Goal: Task Accomplishment & Management: Complete application form

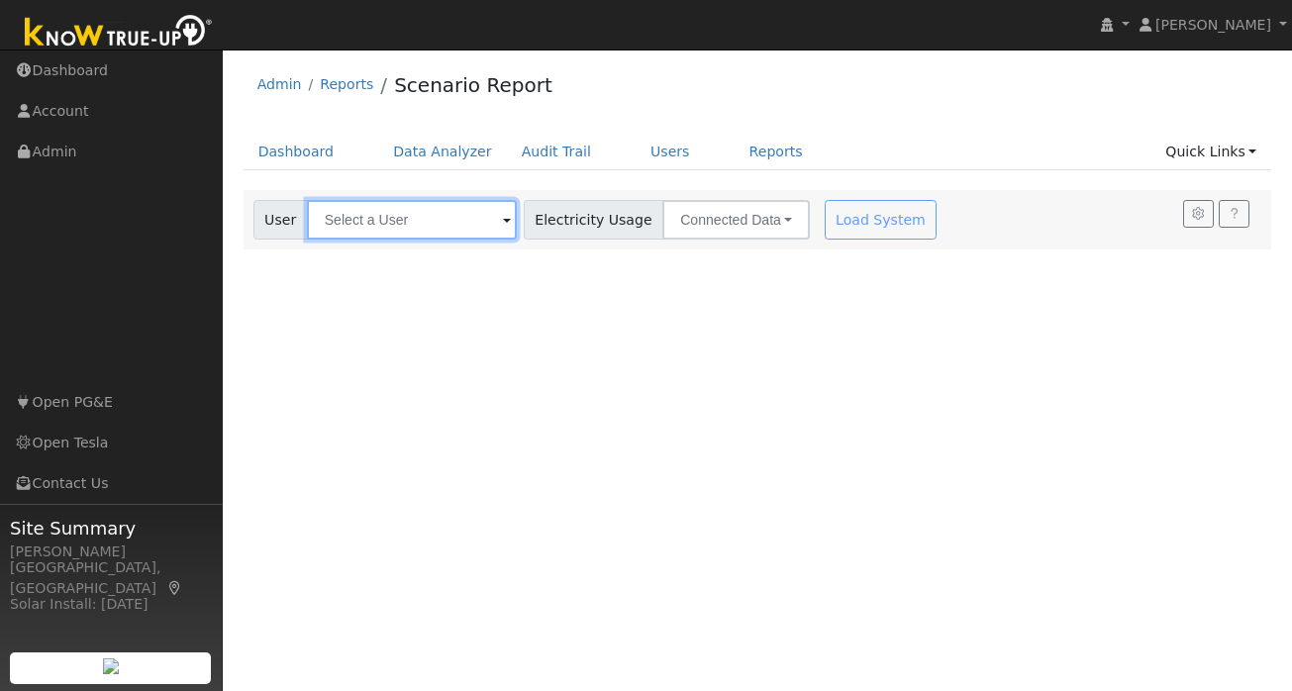
click at [379, 229] on input "text" at bounding box center [412, 220] width 210 height 40
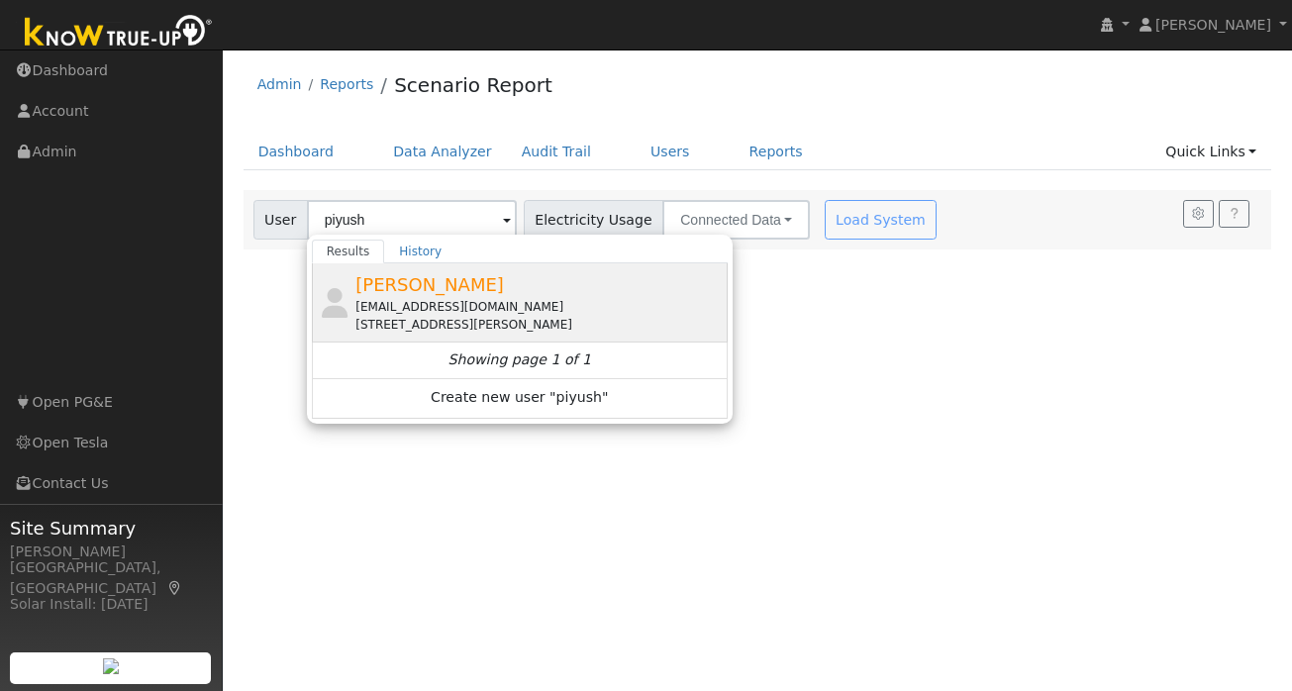
click at [445, 278] on span "Piyush Shastri" at bounding box center [429, 284] width 149 height 21
type input "Piyush Shastri"
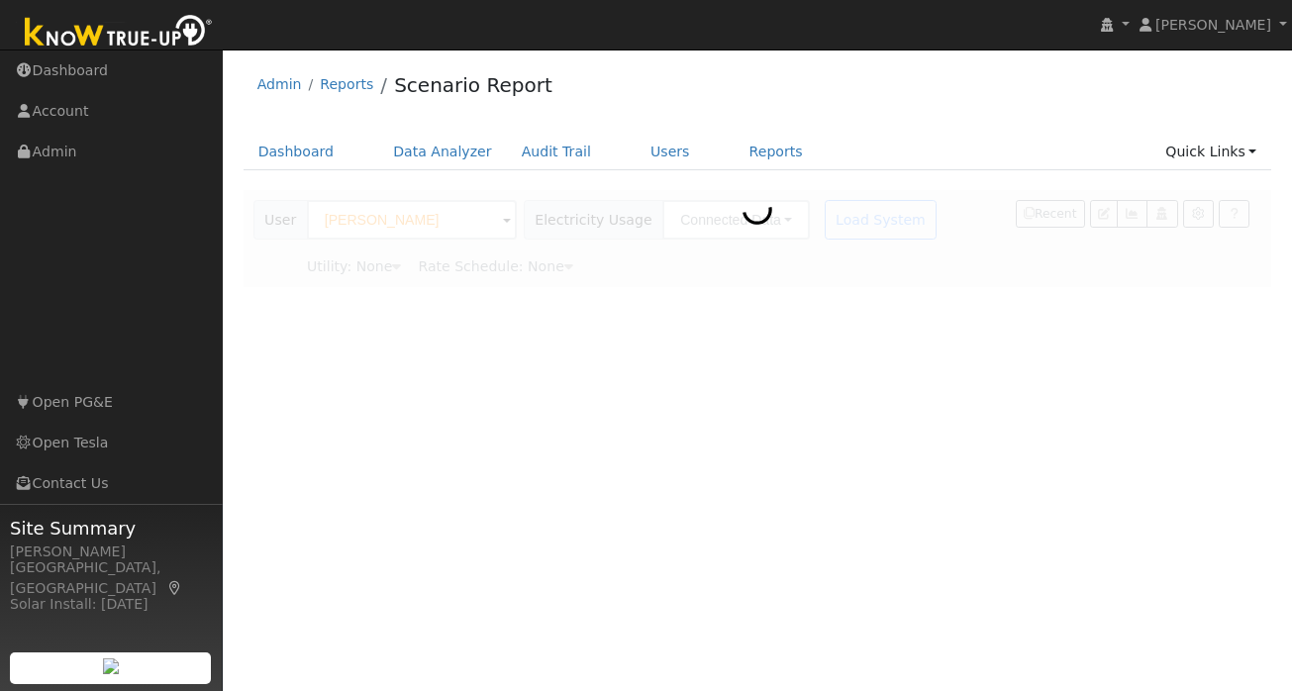
type input "Pacific Gas & Electric"
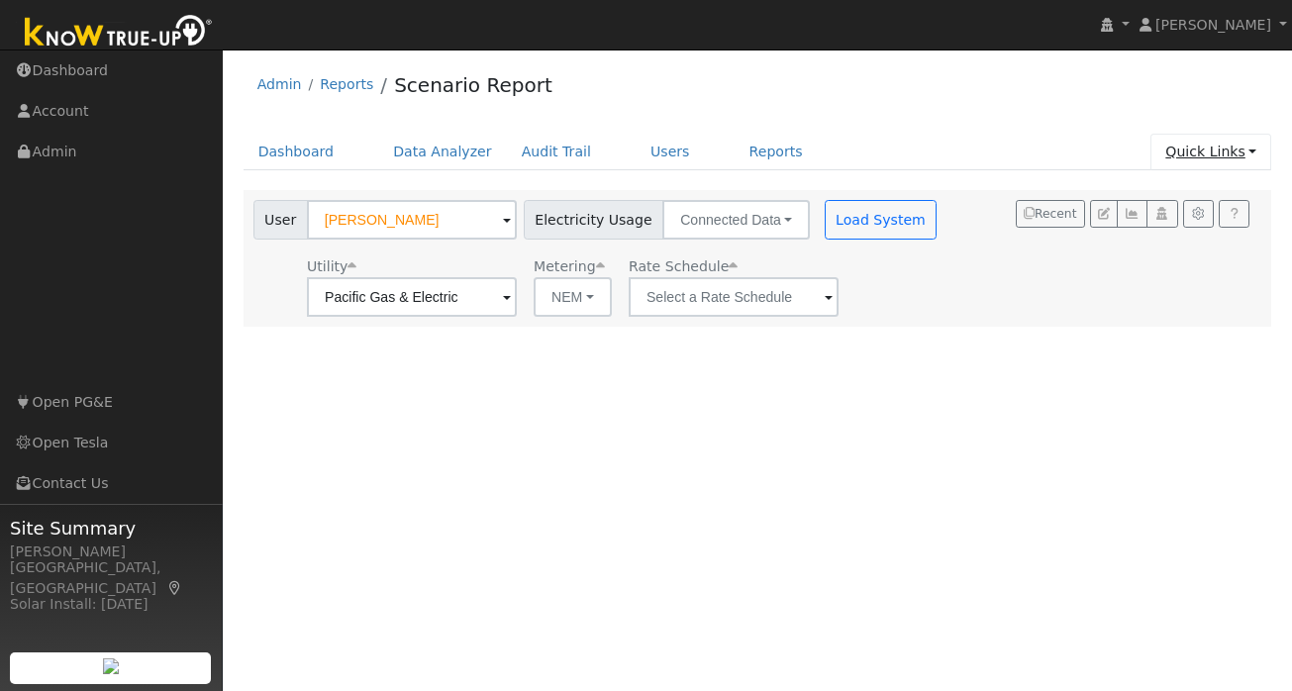
click at [1246, 152] on link "Quick Links" at bounding box center [1211, 152] width 121 height 37
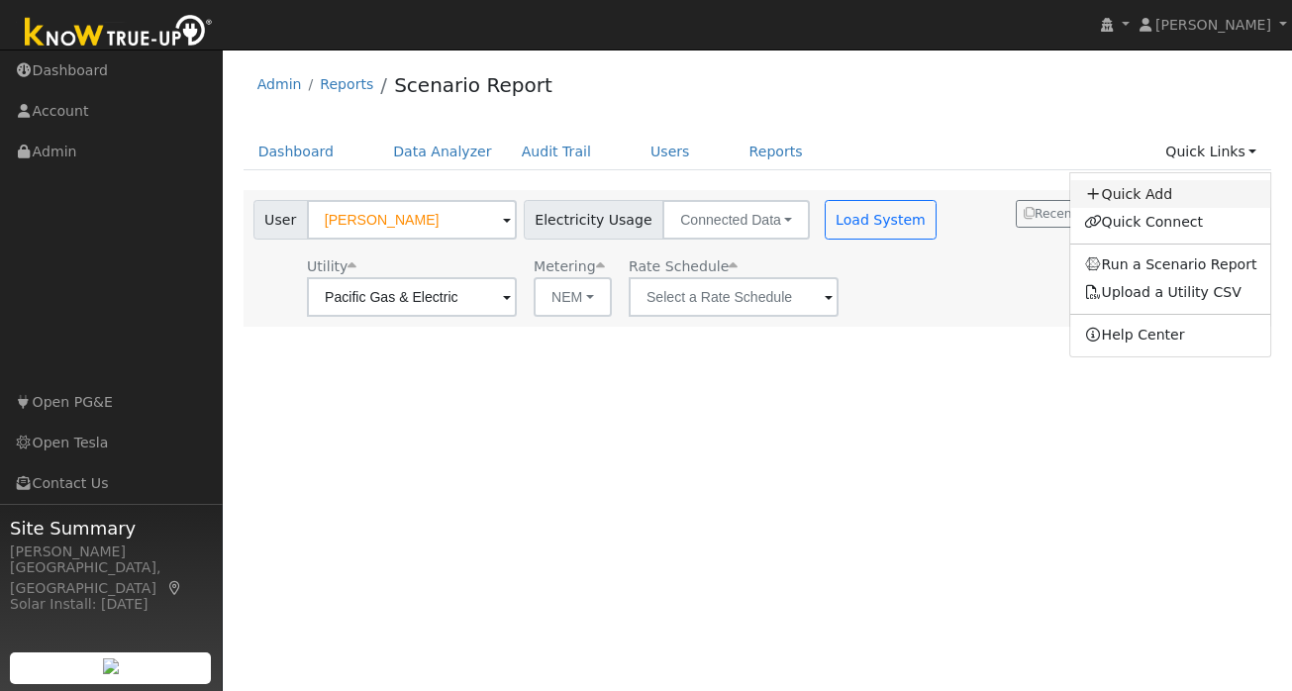
click at [1172, 196] on link "Quick Add" at bounding box center [1170, 194] width 201 height 28
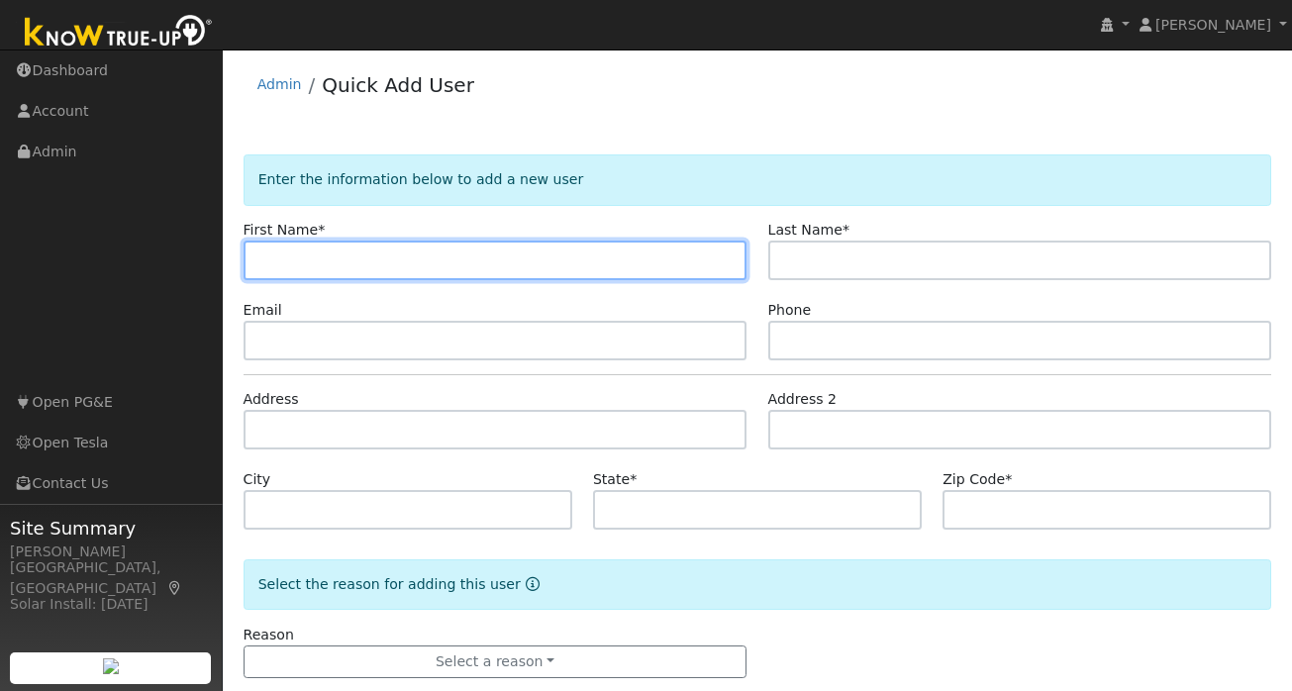
paste input "Mickael"
type input "Mickael"
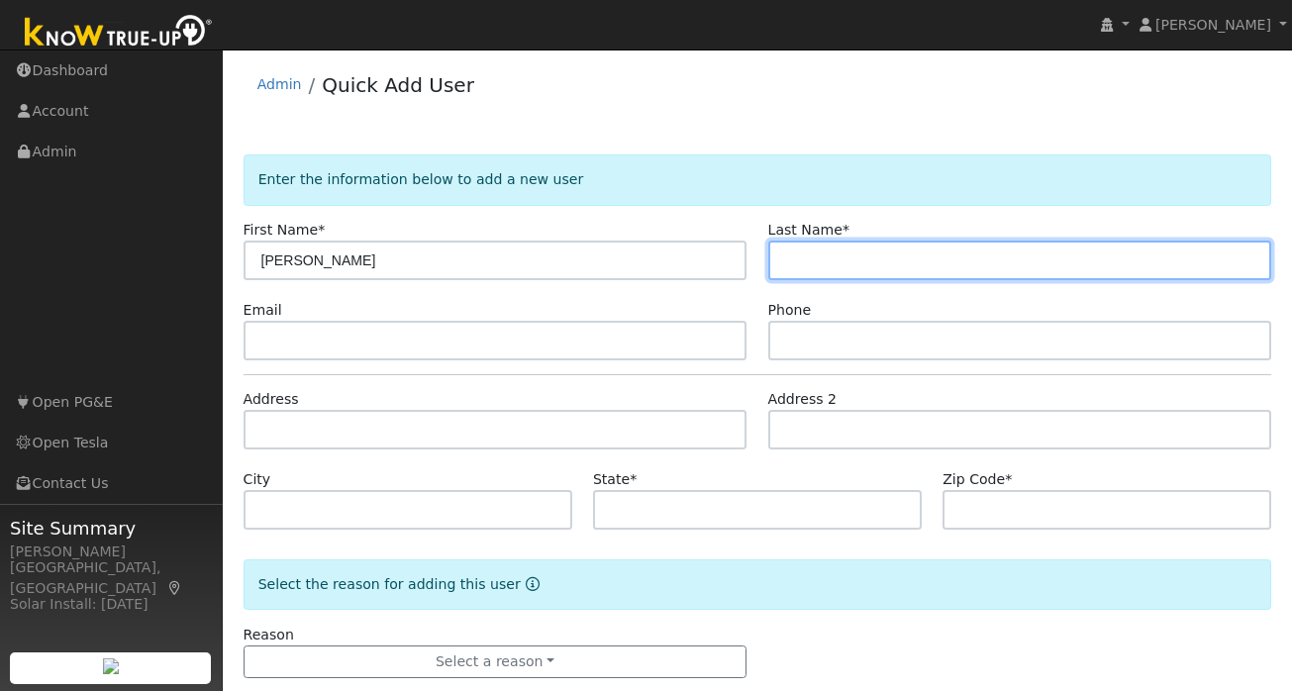
click at [858, 256] on input "text" at bounding box center [1020, 261] width 504 height 40
paste input "Renault"
type input "Renault"
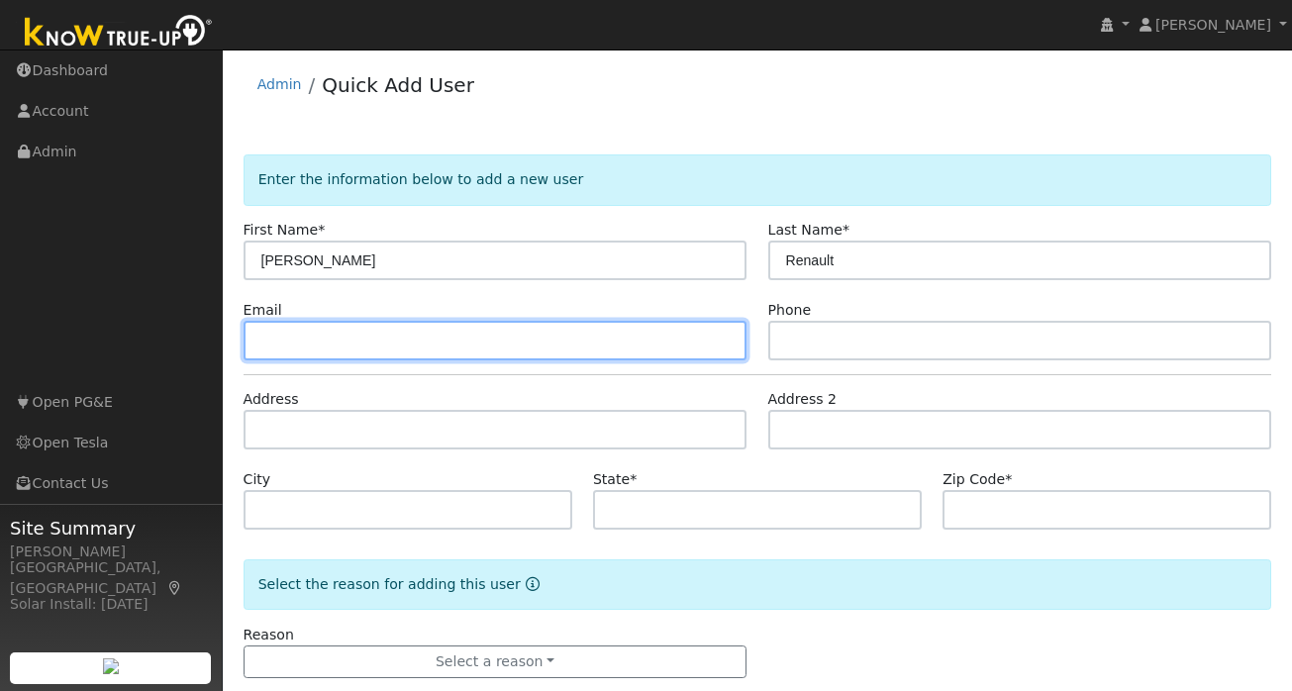
click at [404, 339] on input "text" at bounding box center [496, 341] width 504 height 40
paste input "renault.mike@gmail.com"
type input "renault.mike@gmail.com"
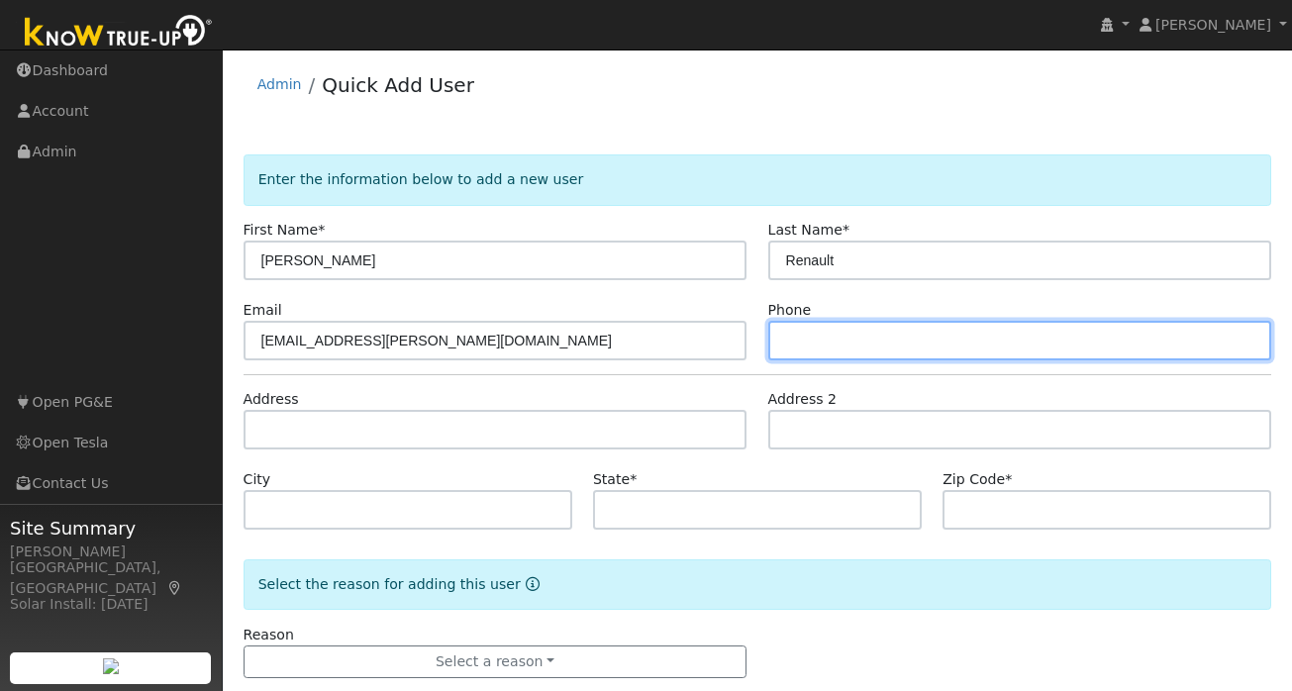
click at [836, 351] on input "text" at bounding box center [1020, 341] width 504 height 40
paste input "408-644-3465"
type input "408-644-3465"
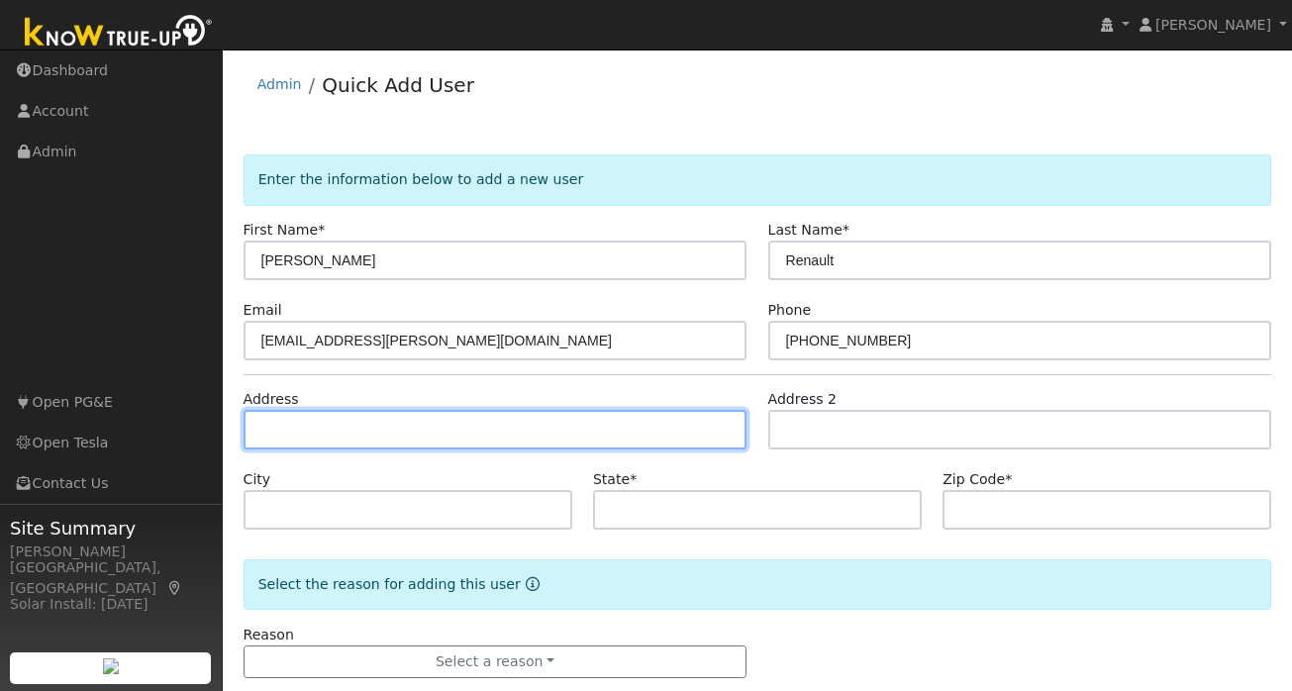
click at [485, 430] on input "text" at bounding box center [496, 430] width 504 height 40
paste input "2630 Hill Park Dr. San Jose, CA 95124"
type input "2630 Hill Park Drive"
type input "San Jose"
type input "CA"
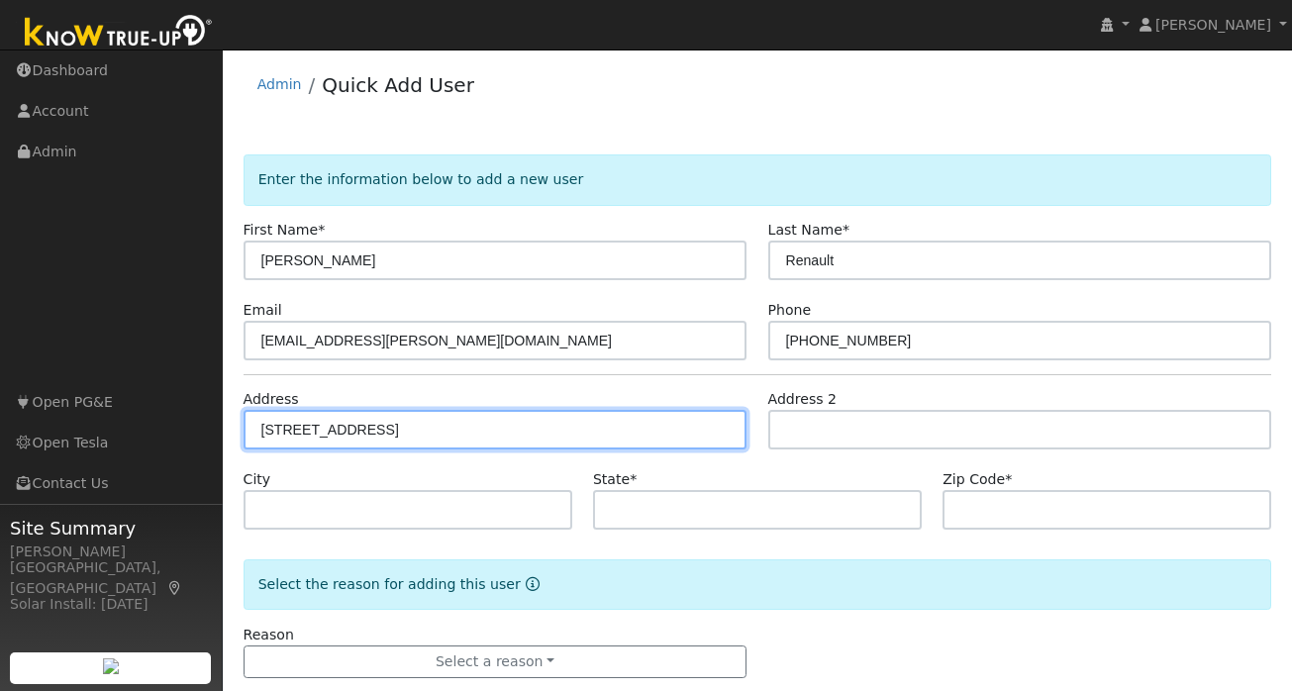
type input "95124"
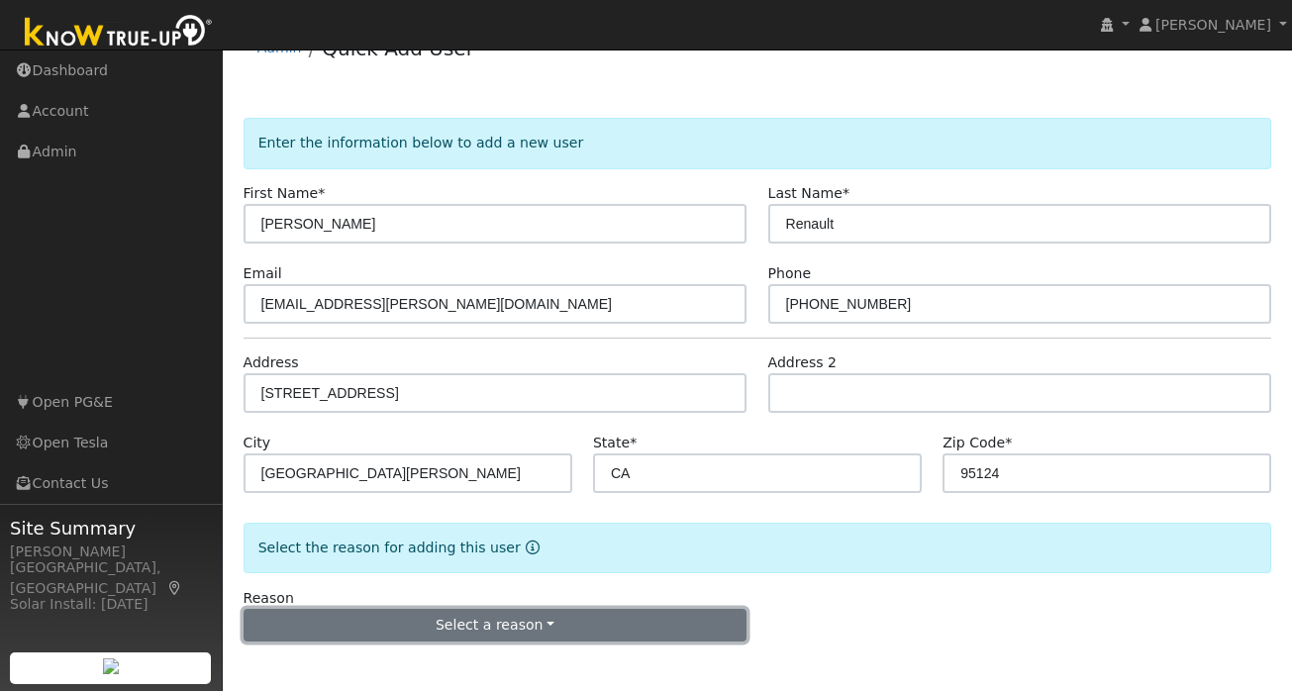
click at [462, 635] on button "Select a reason" at bounding box center [496, 626] width 504 height 34
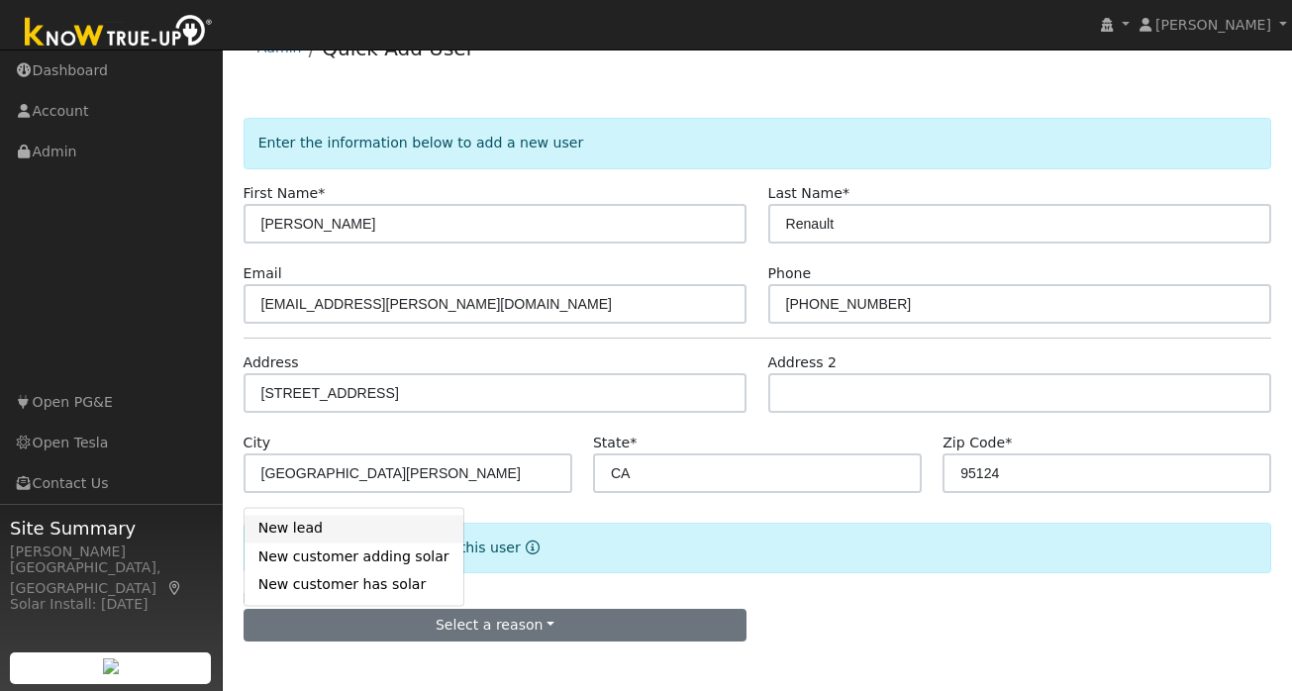
click at [320, 528] on link "New lead" at bounding box center [354, 529] width 219 height 28
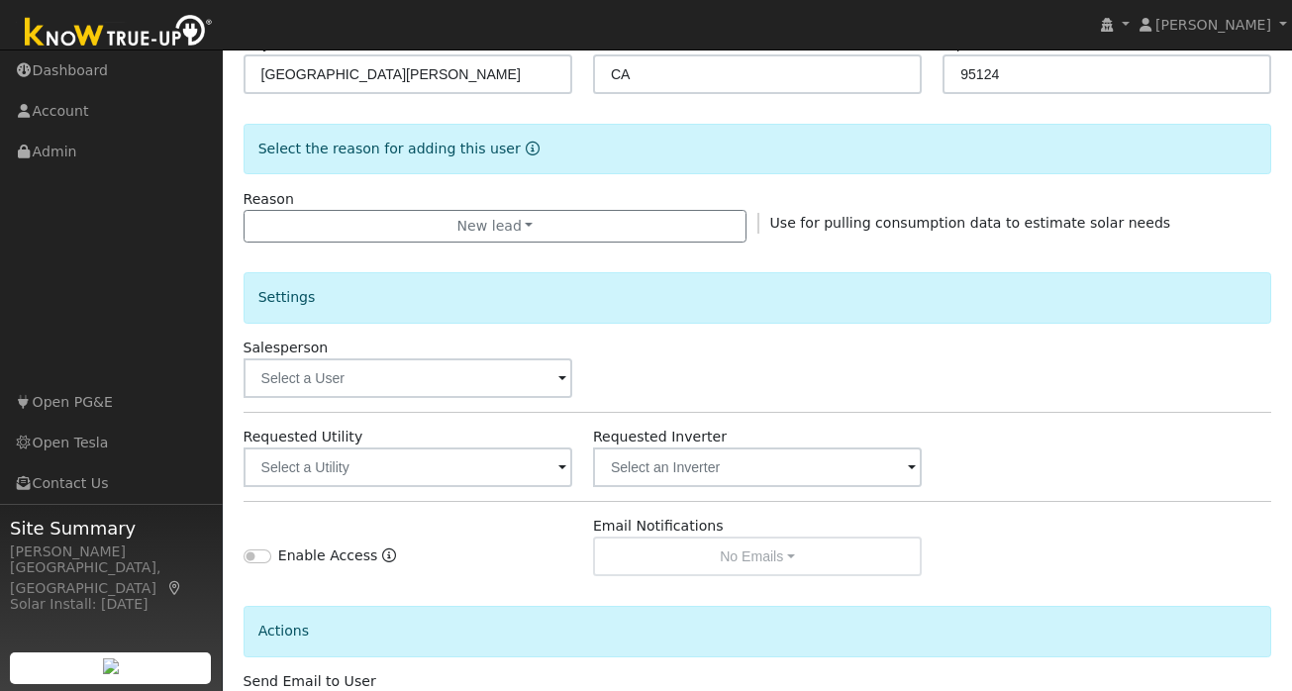
scroll to position [438, 0]
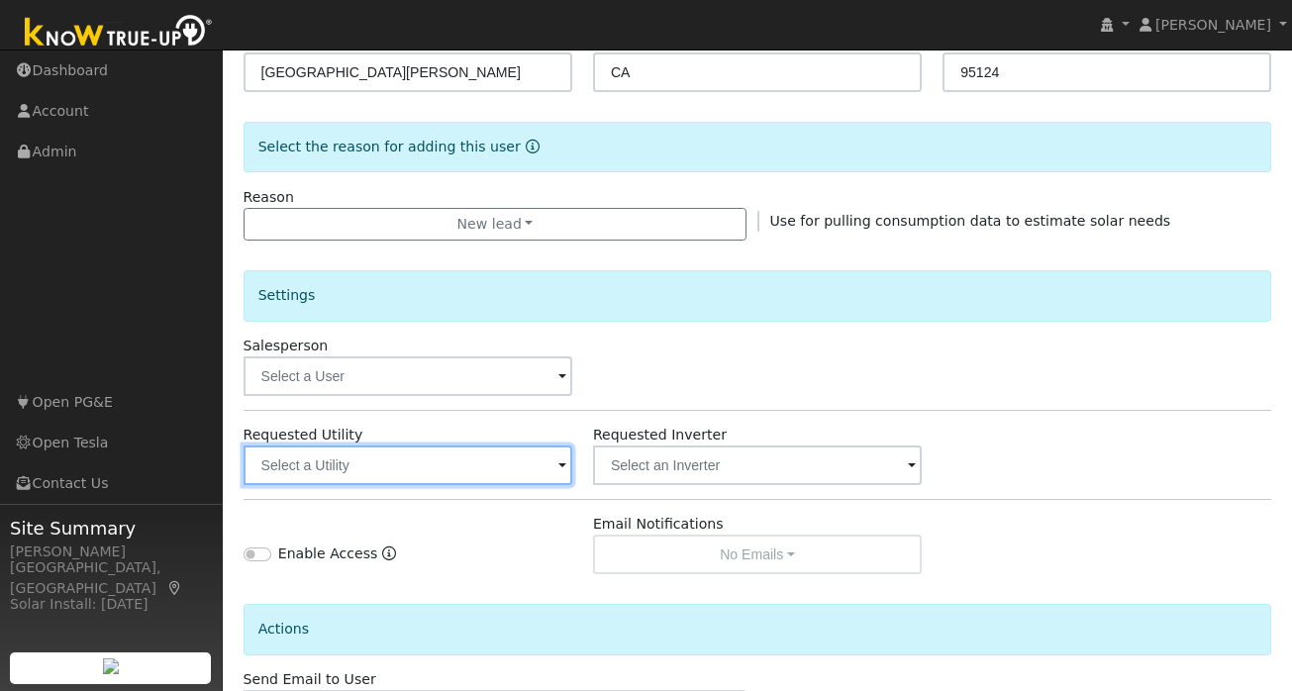
click at [559, 484] on input "text" at bounding box center [408, 466] width 329 height 40
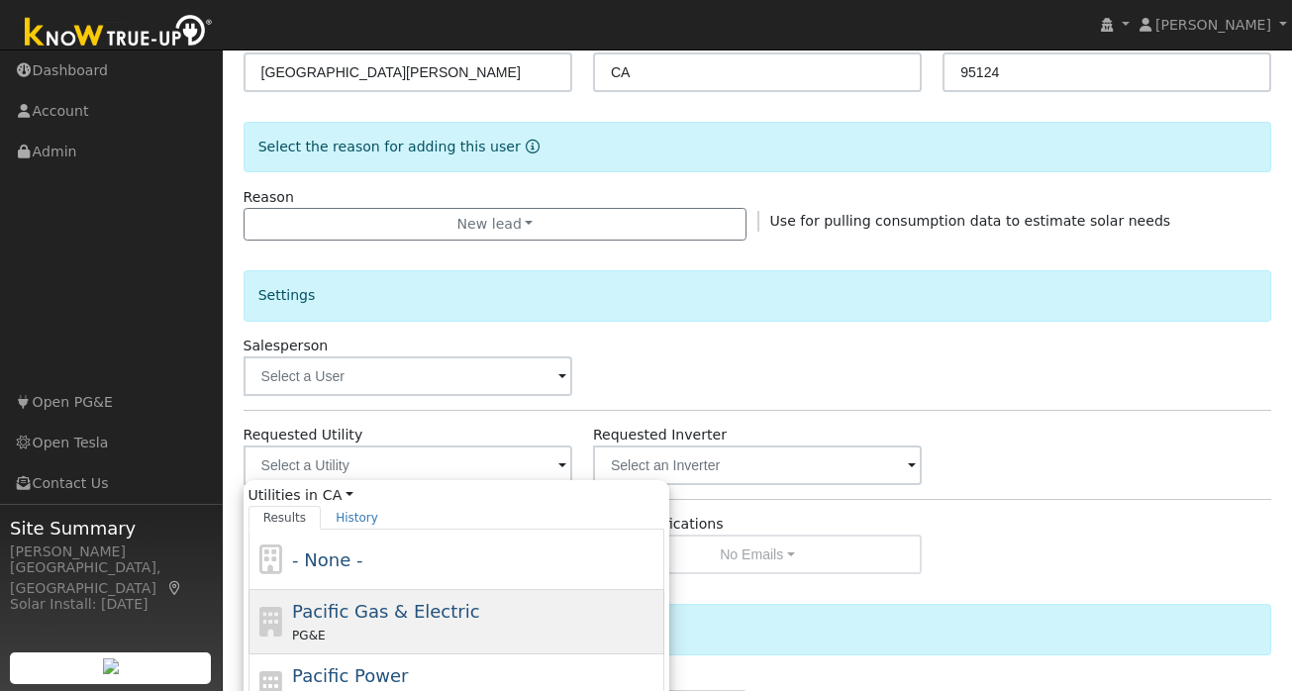
click at [446, 596] on div "Pacific Gas & Electric PG&E" at bounding box center [457, 622] width 416 height 64
type input "Pacific Gas & Electric"
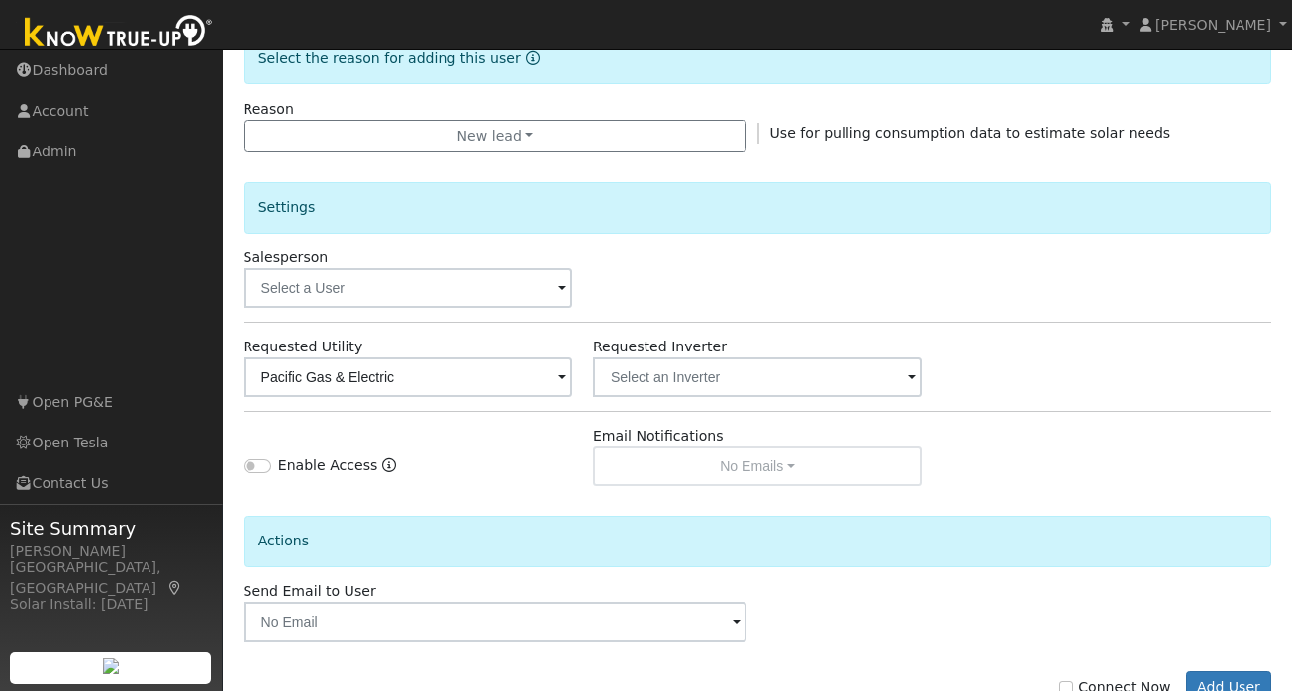
scroll to position [588, 0]
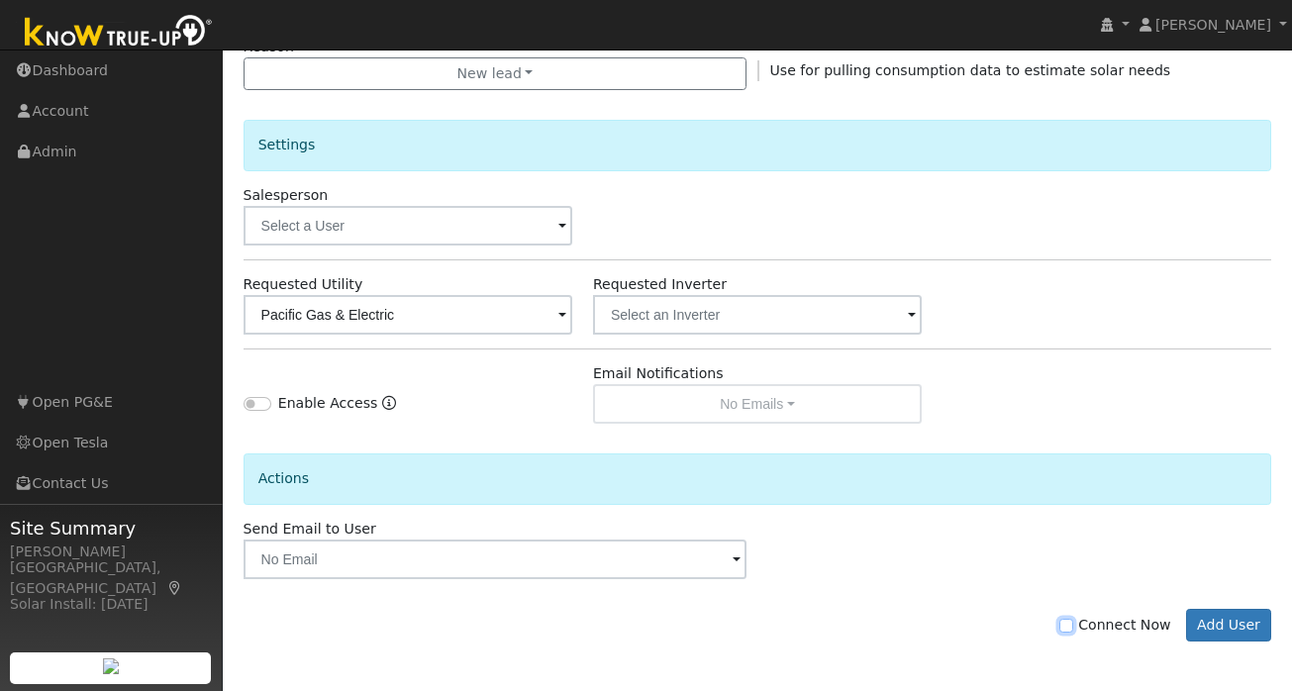
click at [1073, 625] on input "Connect Now" at bounding box center [1067, 626] width 14 height 14
checkbox input "true"
click at [1220, 625] on button "Add User" at bounding box center [1229, 626] width 86 height 34
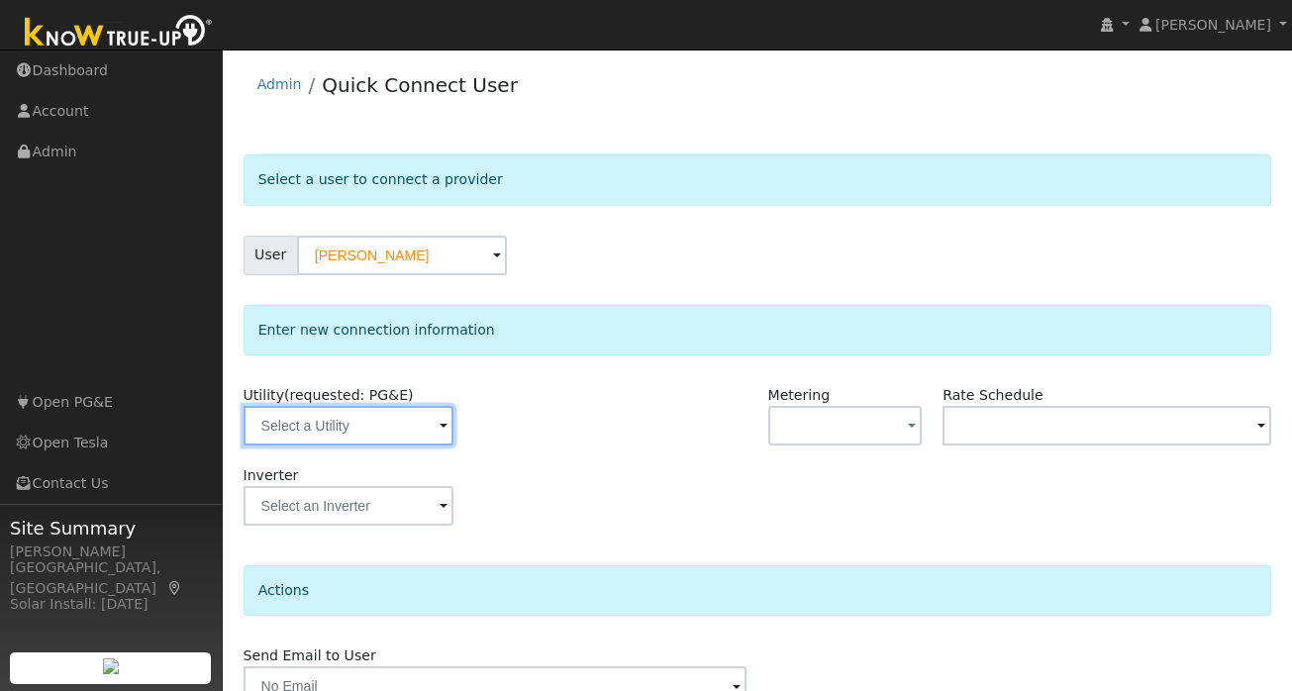
click at [426, 427] on input "text" at bounding box center [349, 426] width 210 height 40
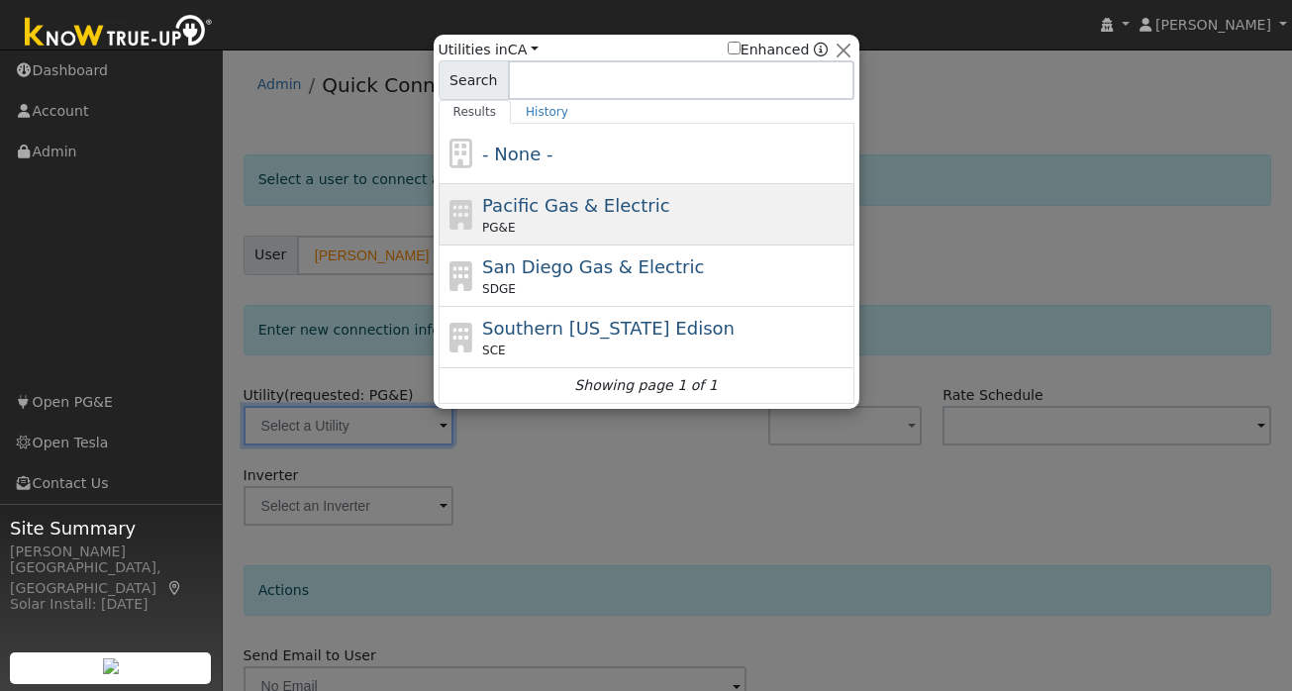
click at [610, 217] on div "Pacific Gas & Electric PG&E" at bounding box center [665, 214] width 367 height 45
type input "PG&E"
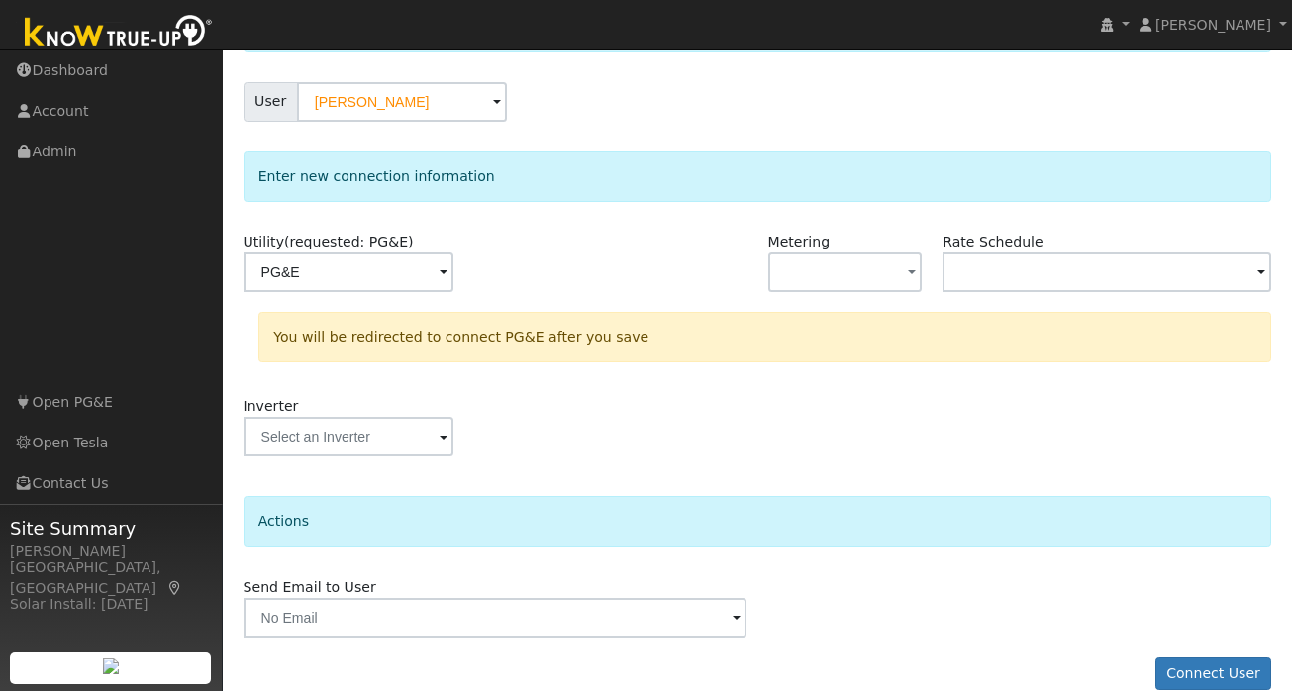
scroll to position [182, 0]
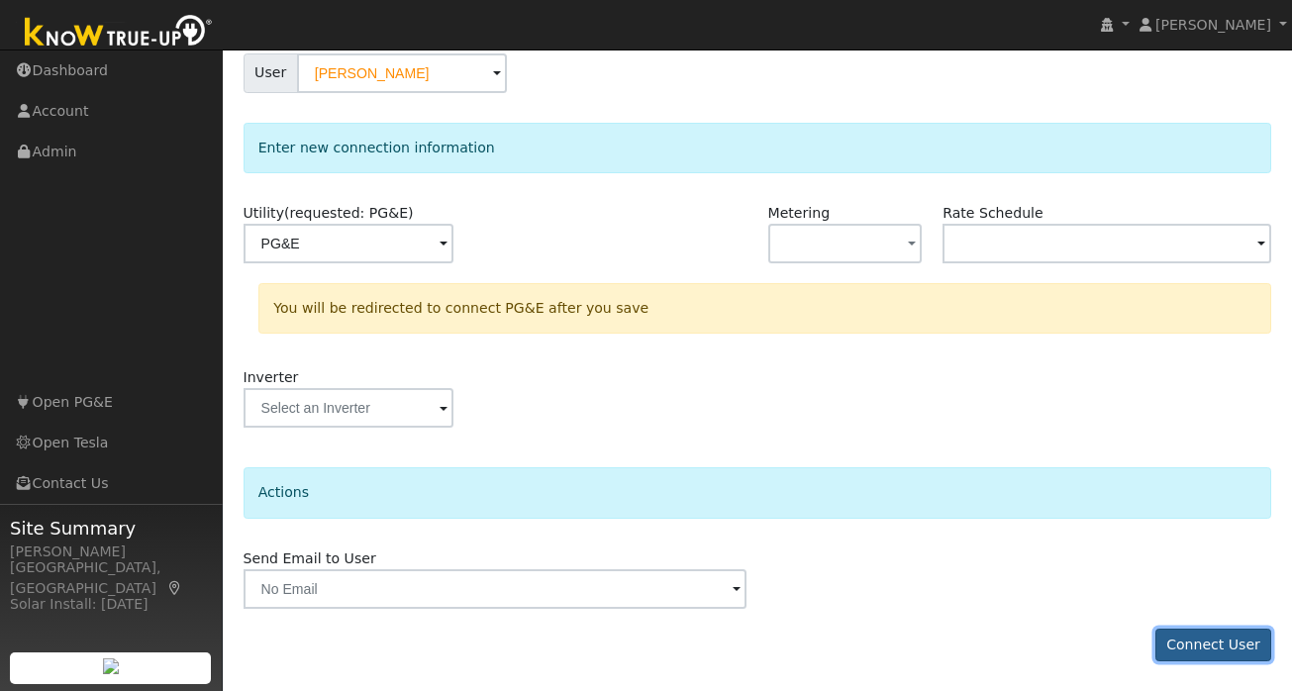
click at [1204, 641] on button "Connect User" at bounding box center [1214, 646] width 117 height 34
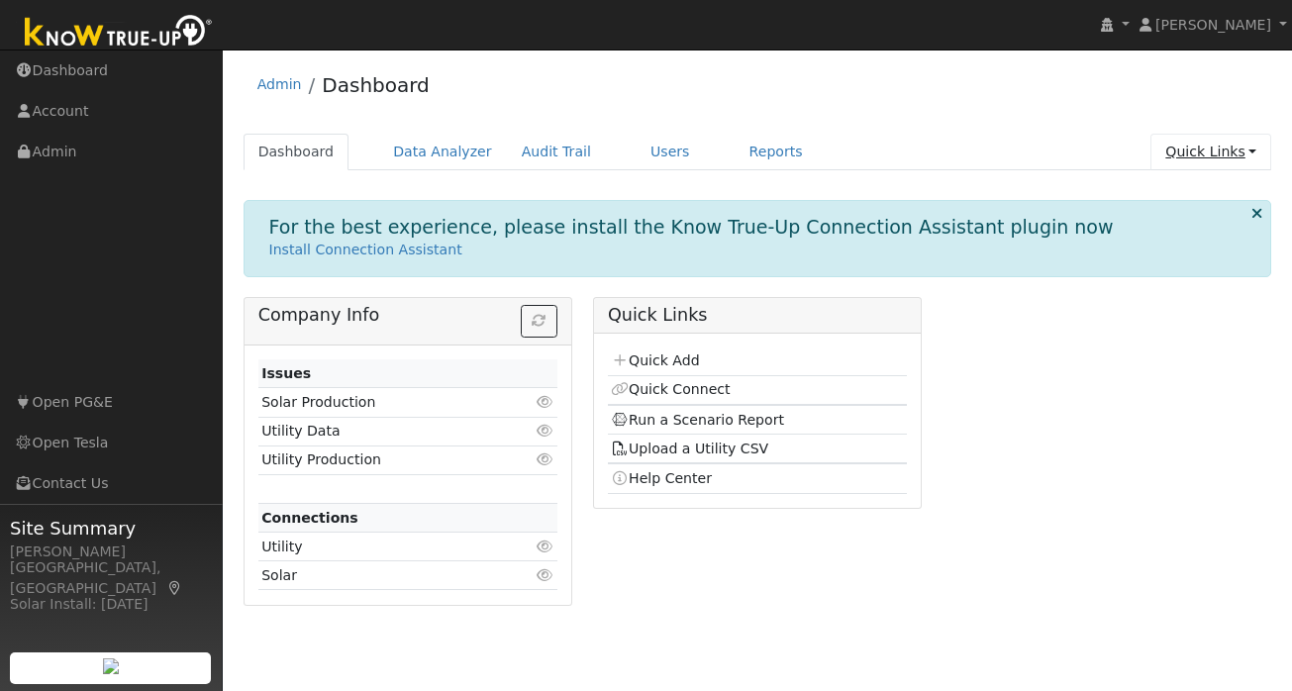
click at [1242, 157] on link "Quick Links" at bounding box center [1211, 152] width 121 height 37
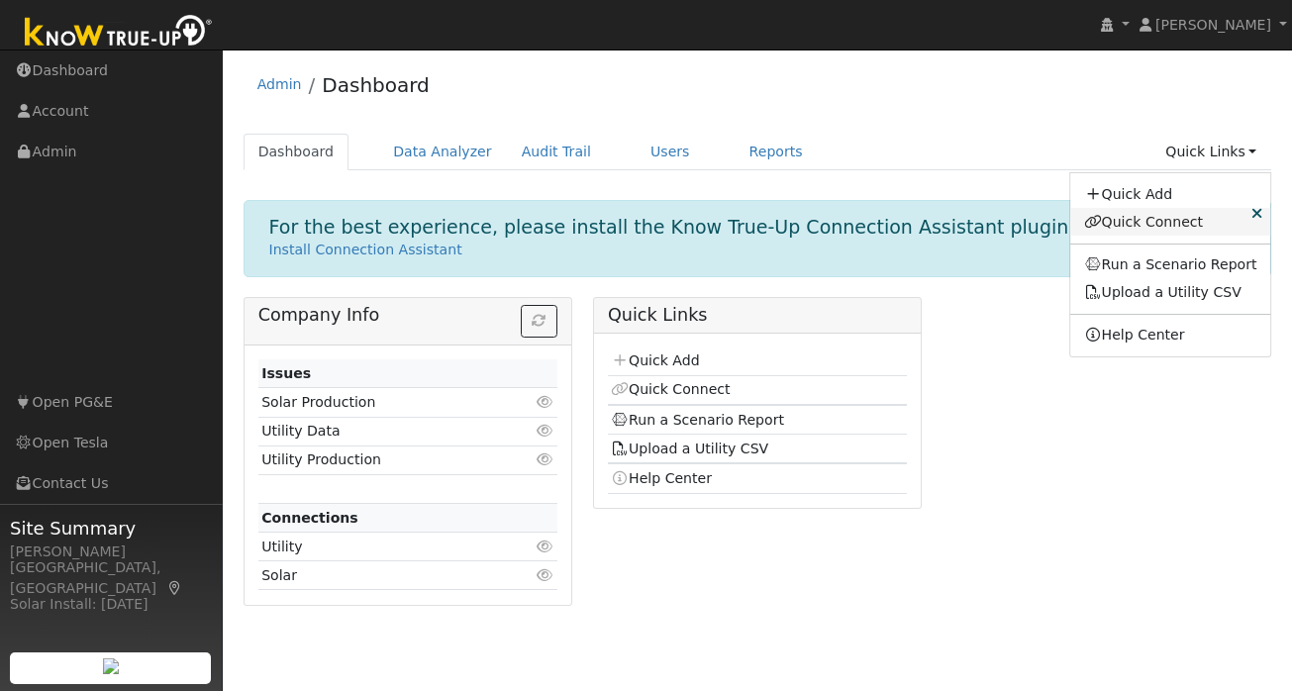
click at [1199, 217] on link "Quick Connect" at bounding box center [1170, 222] width 201 height 28
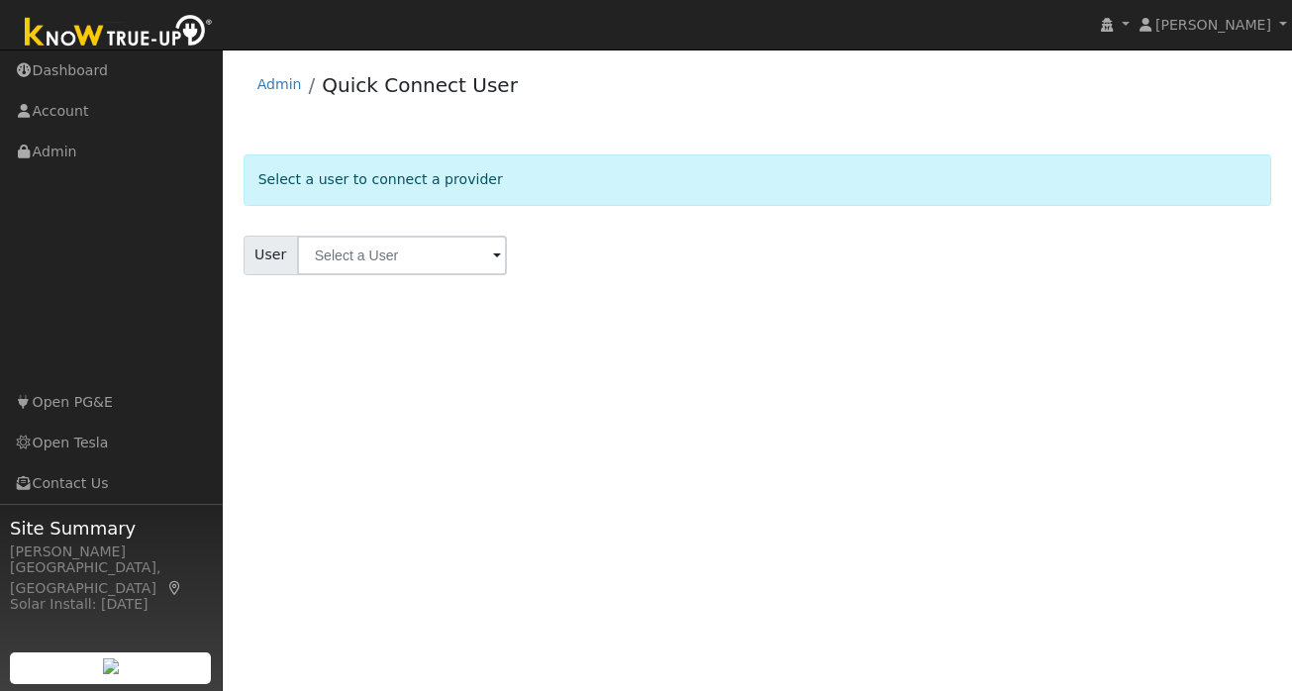
click at [312, 284] on form "Select a user to connect a provider User Account Select an Ac..." at bounding box center [758, 238] width 1029 height 169
click at [333, 257] on input "text" at bounding box center [402, 256] width 210 height 40
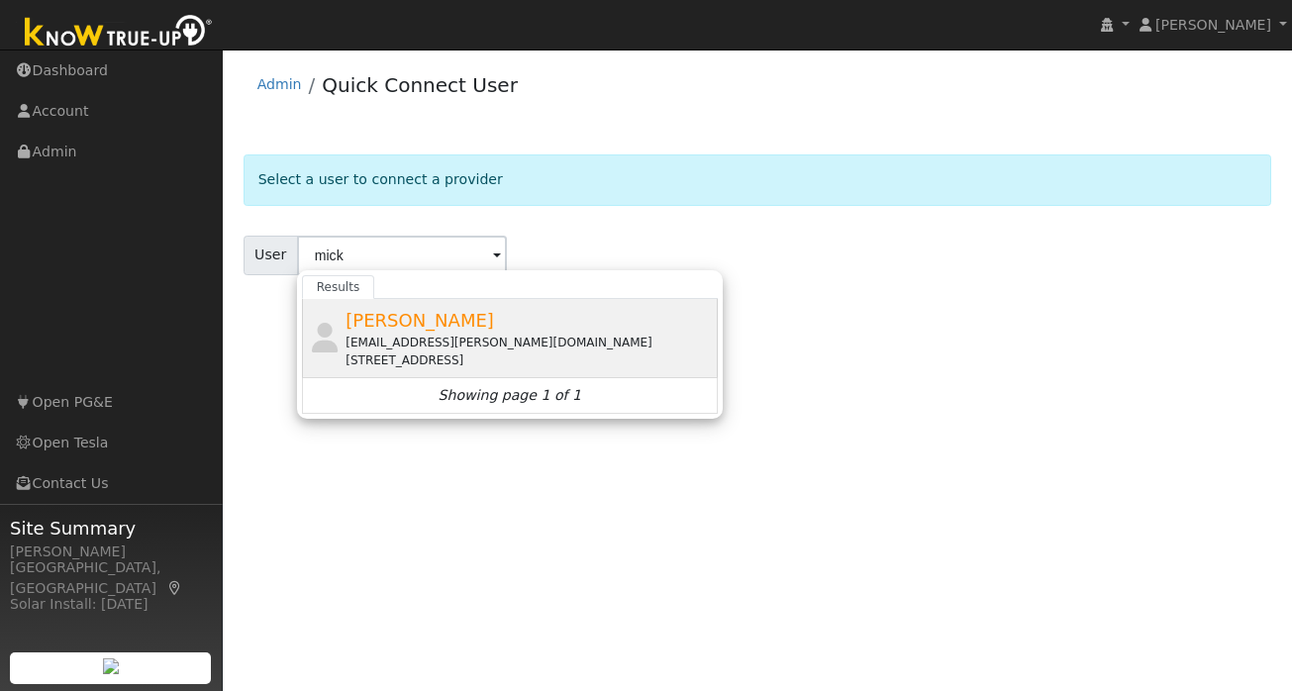
click at [405, 322] on span "Mickael Renault" at bounding box center [420, 320] width 149 height 21
type input "Mickael Renault"
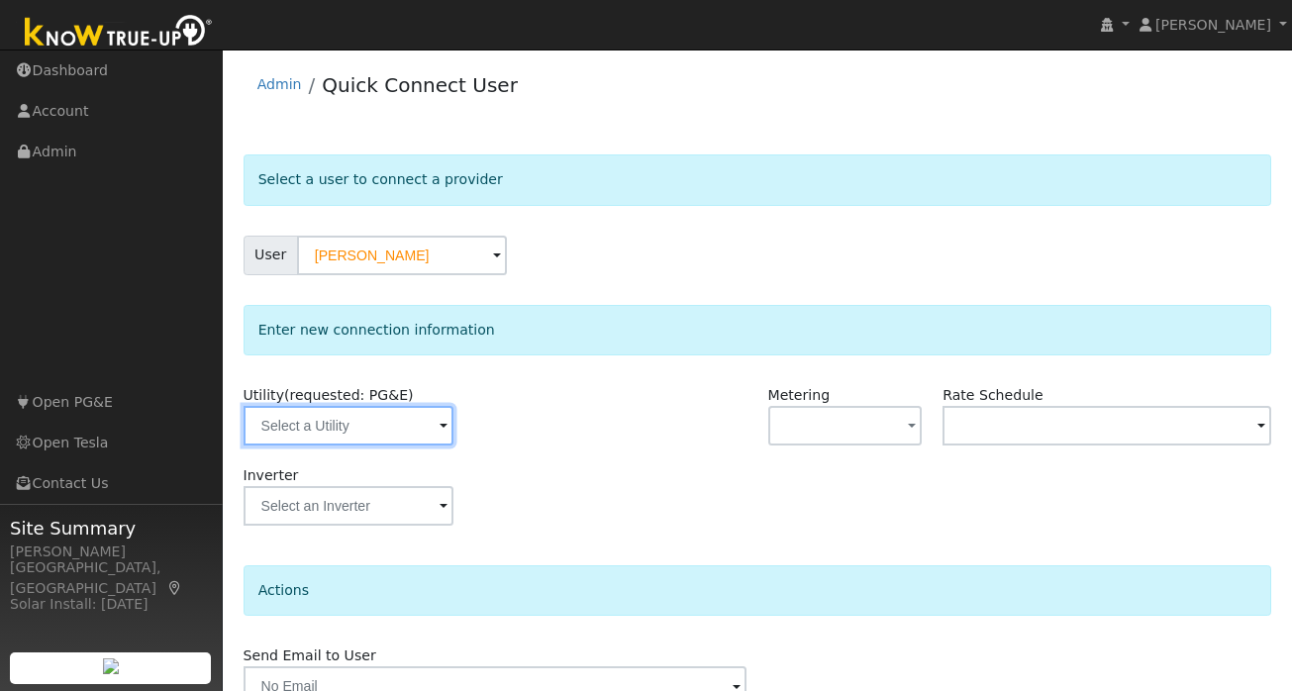
click at [410, 426] on input "text" at bounding box center [349, 426] width 210 height 40
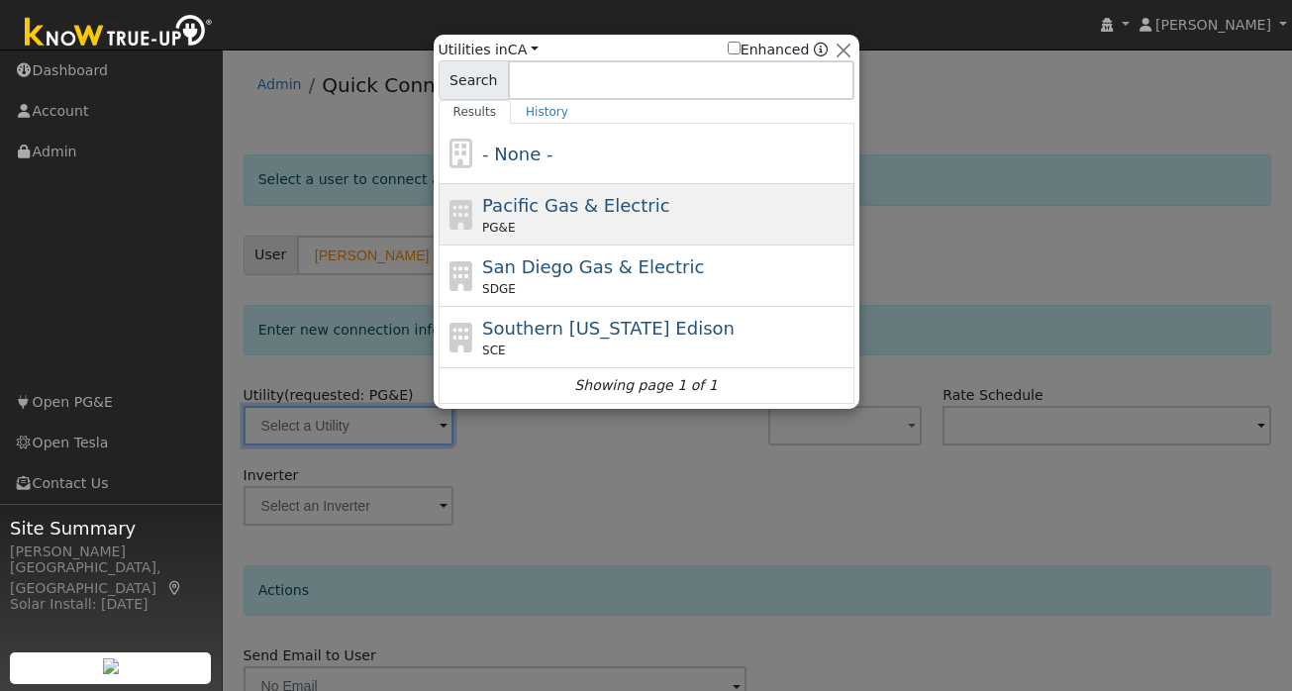
click at [581, 214] on span "Pacific Gas & Electric" at bounding box center [575, 205] width 187 height 21
type input "PG&E"
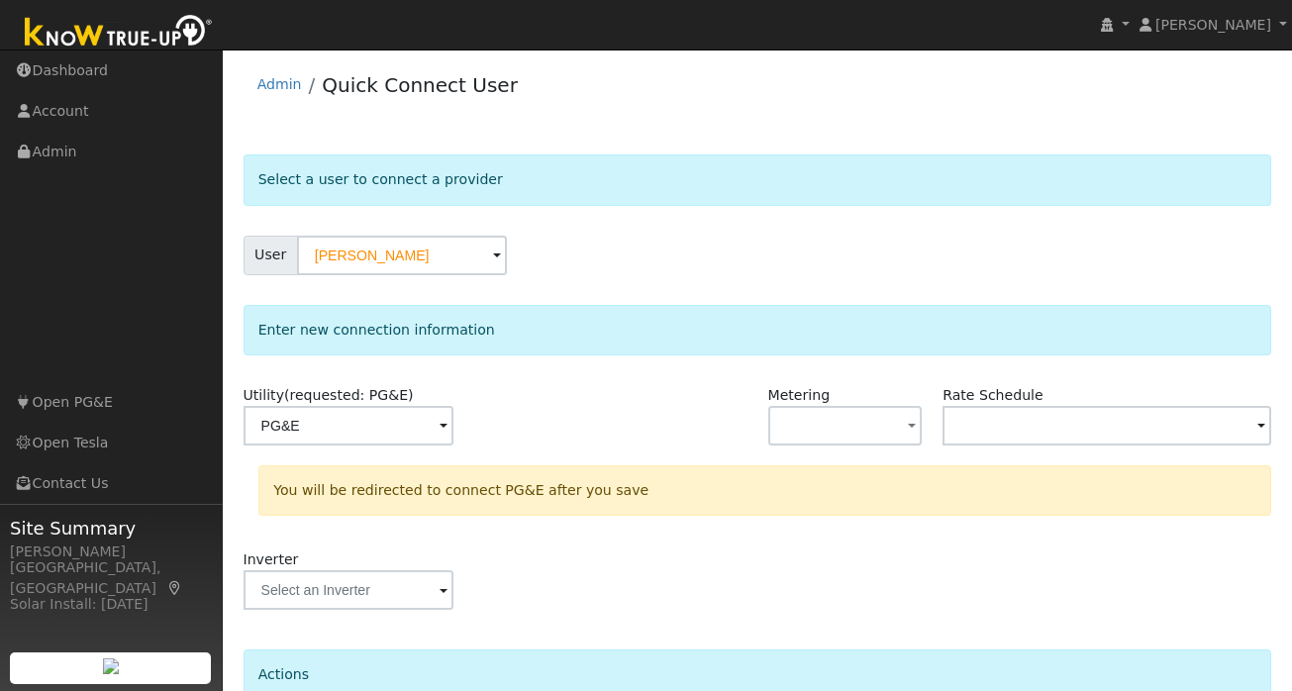
scroll to position [182, 0]
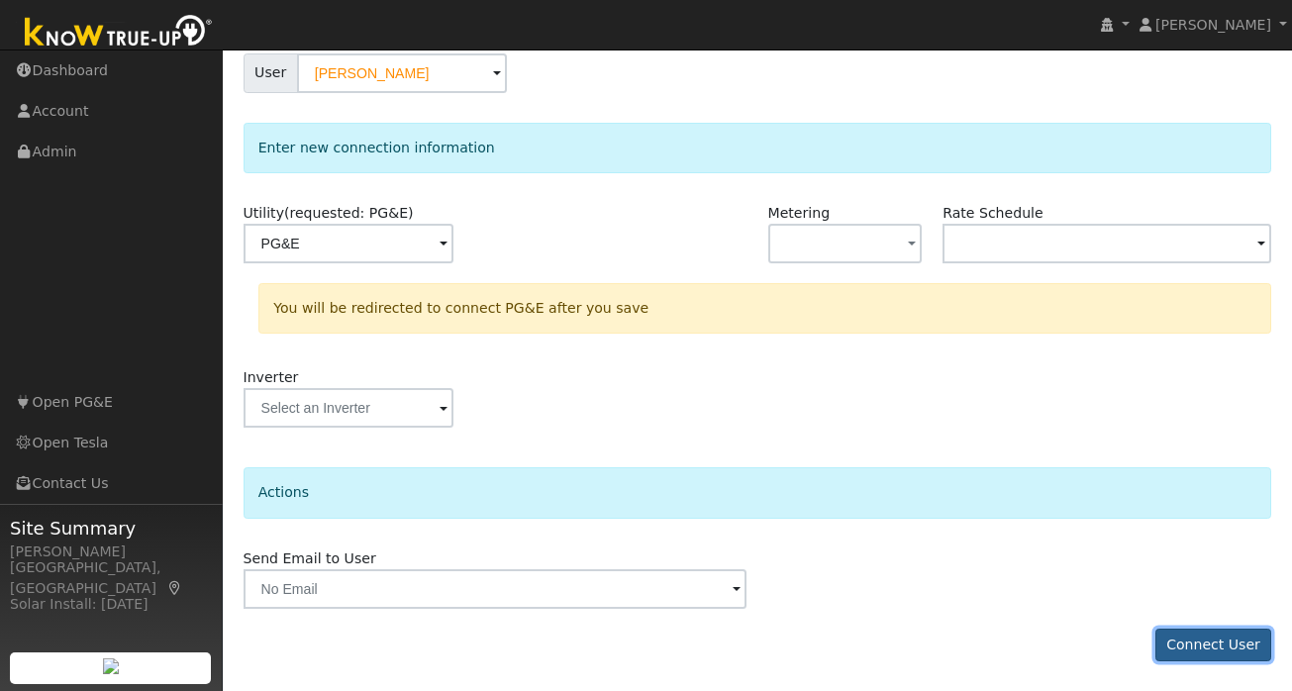
click at [1188, 650] on button "Connect User" at bounding box center [1214, 646] width 117 height 34
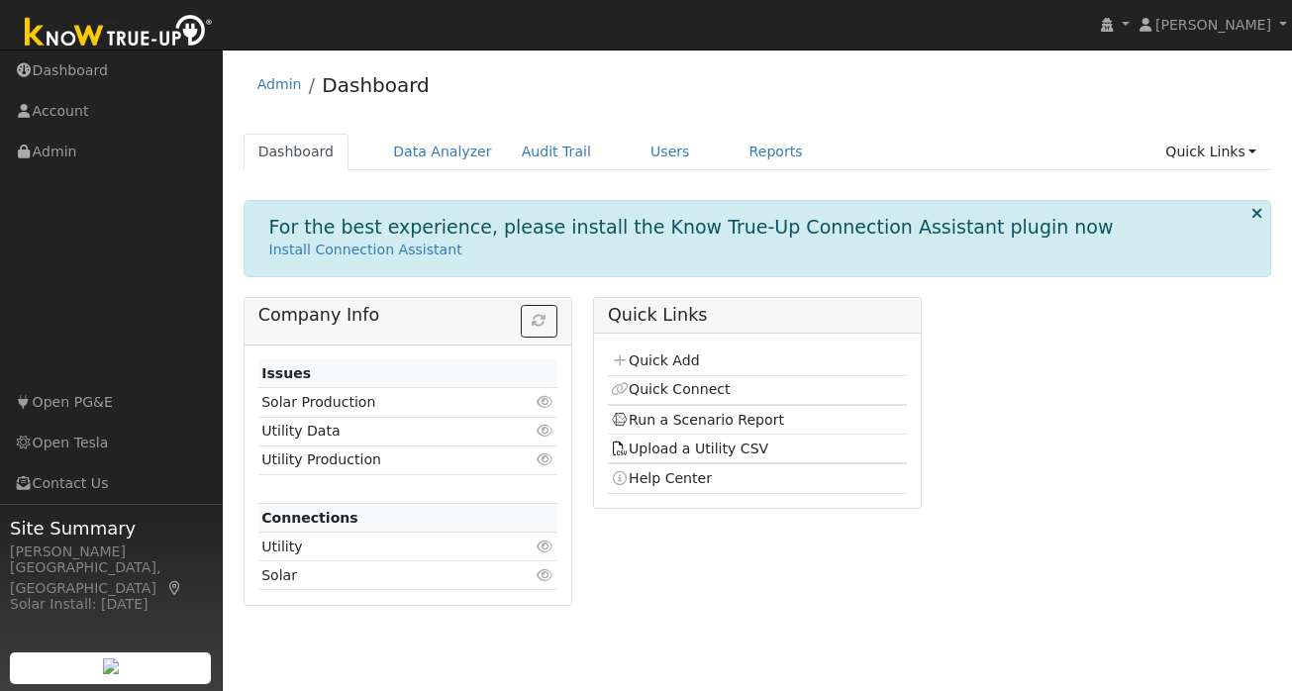
click at [707, 287] on div "For the best experience, please install the Know True-Up Connection Assistant p…" at bounding box center [758, 410] width 1029 height 420
click at [708, 386] on link "Quick Connect" at bounding box center [670, 389] width 119 height 16
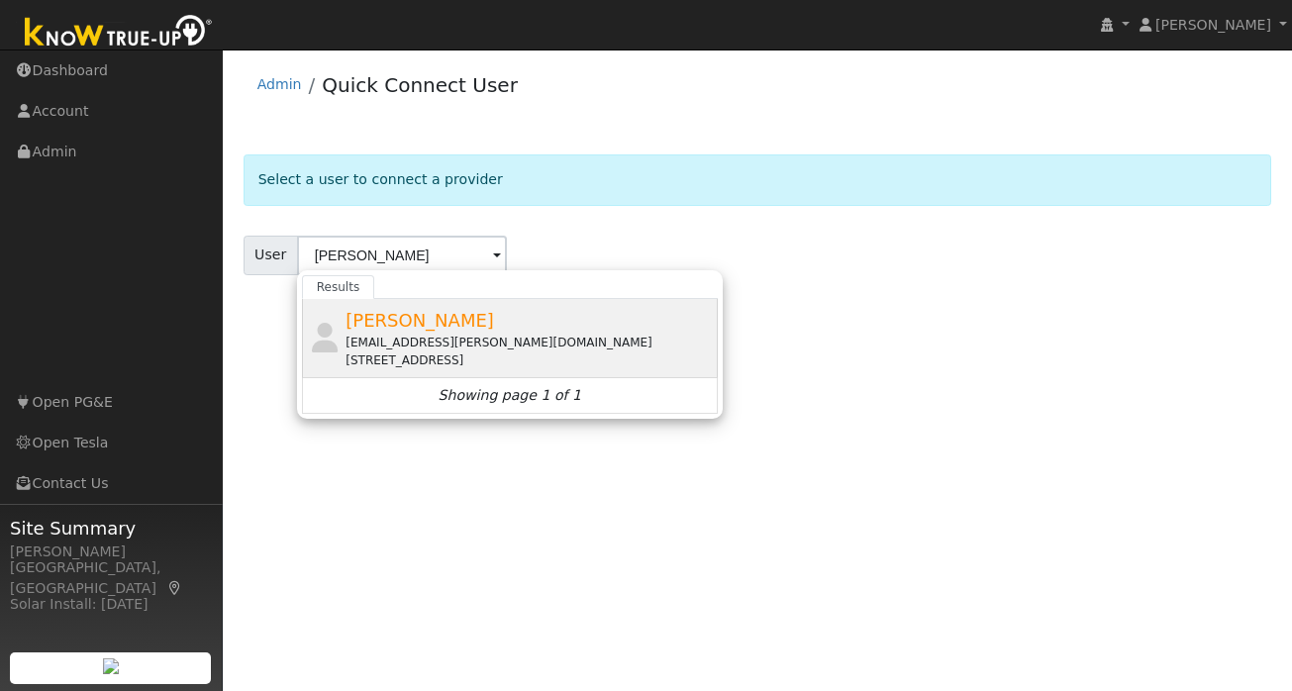
click at [399, 316] on span "Mickael Renault" at bounding box center [420, 320] width 149 height 21
type input "Mickael Renault"
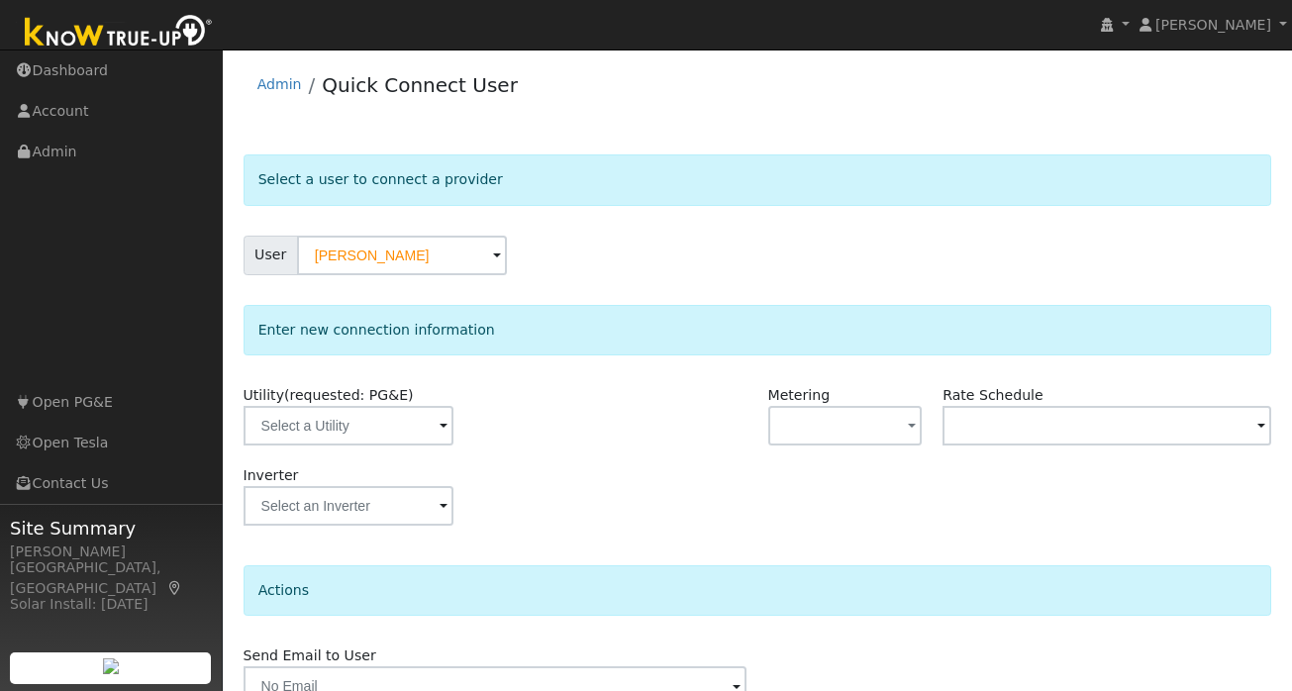
click at [440, 427] on span at bounding box center [444, 427] width 8 height 23
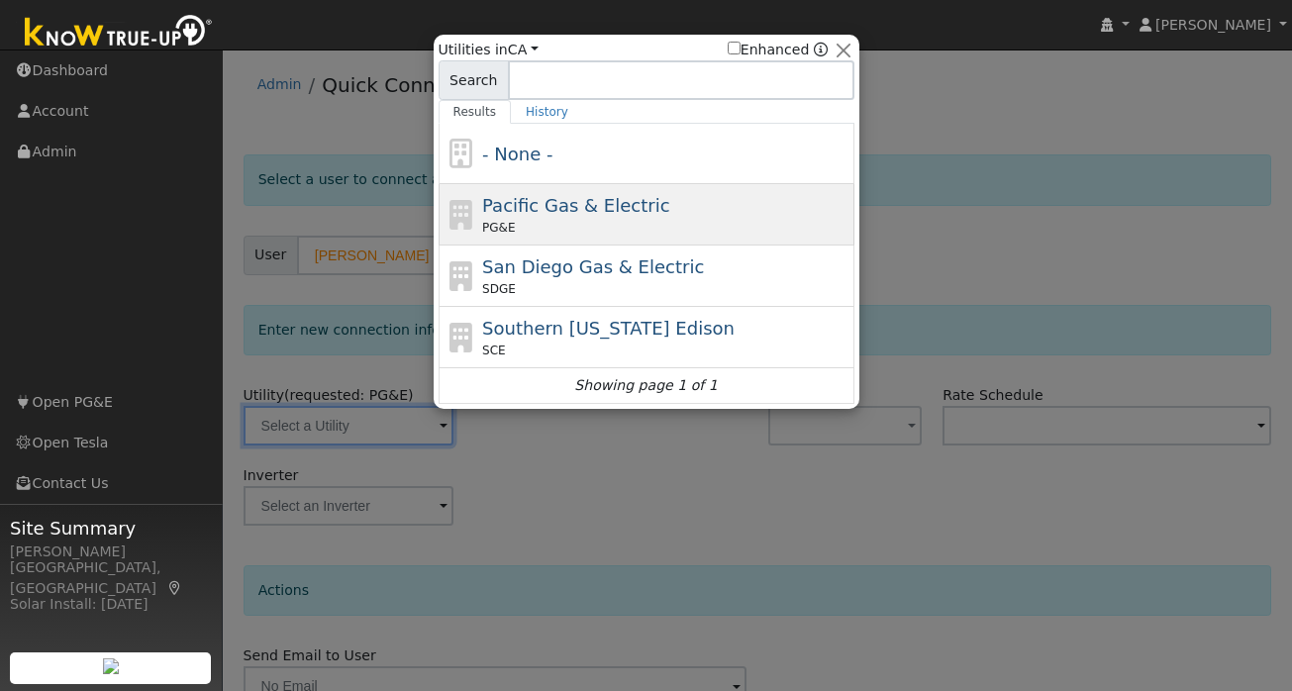
click at [558, 216] on div "Pacific Gas & Electric PG&E" at bounding box center [665, 214] width 367 height 45
type input "PG&E"
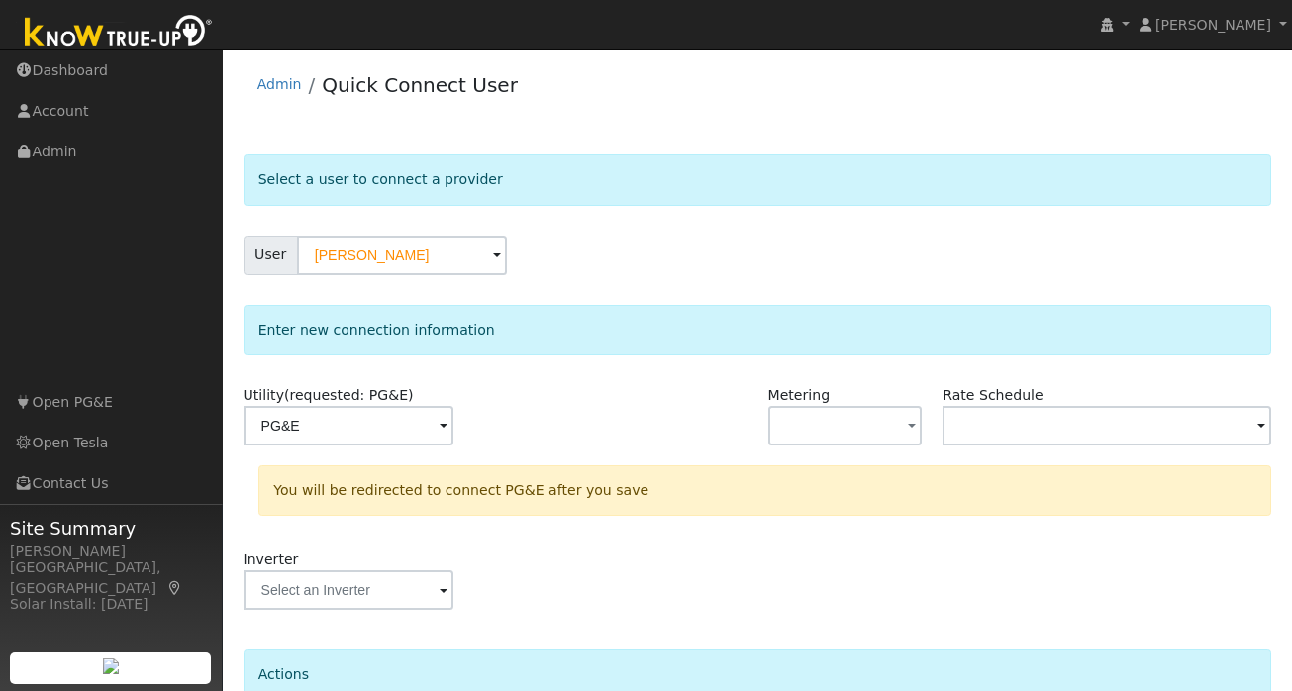
scroll to position [182, 0]
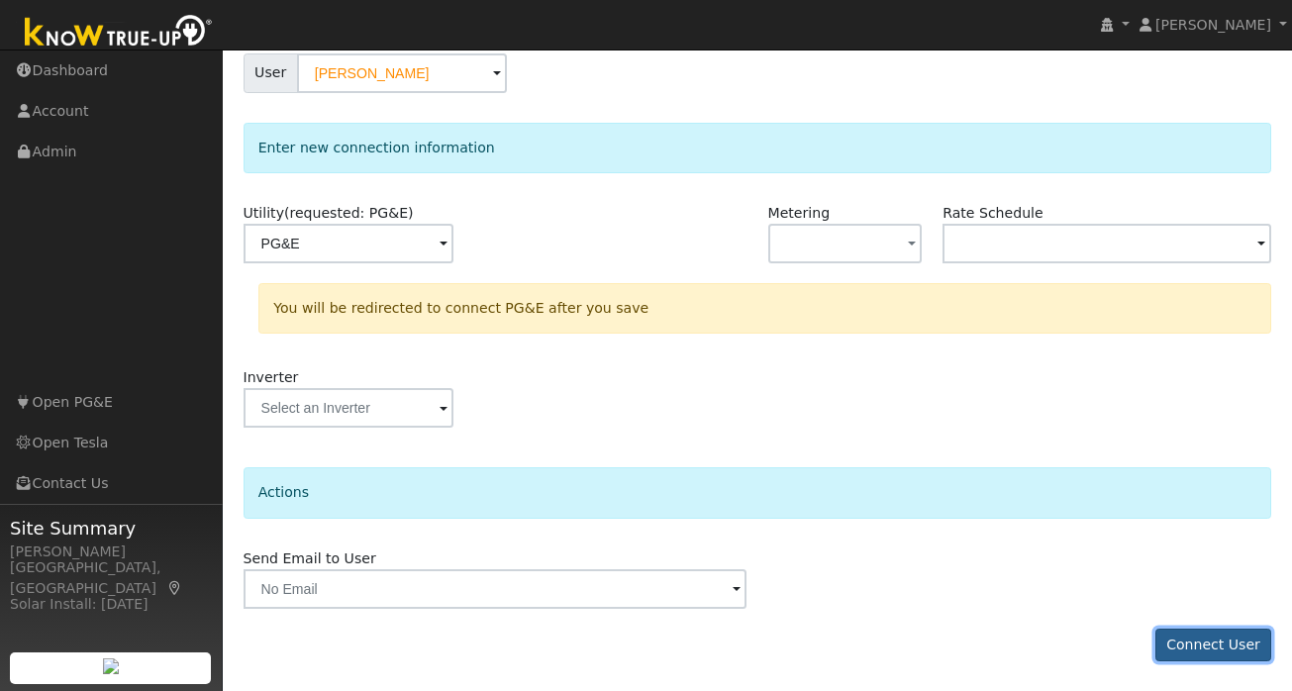
click at [1225, 640] on button "Connect User" at bounding box center [1214, 646] width 117 height 34
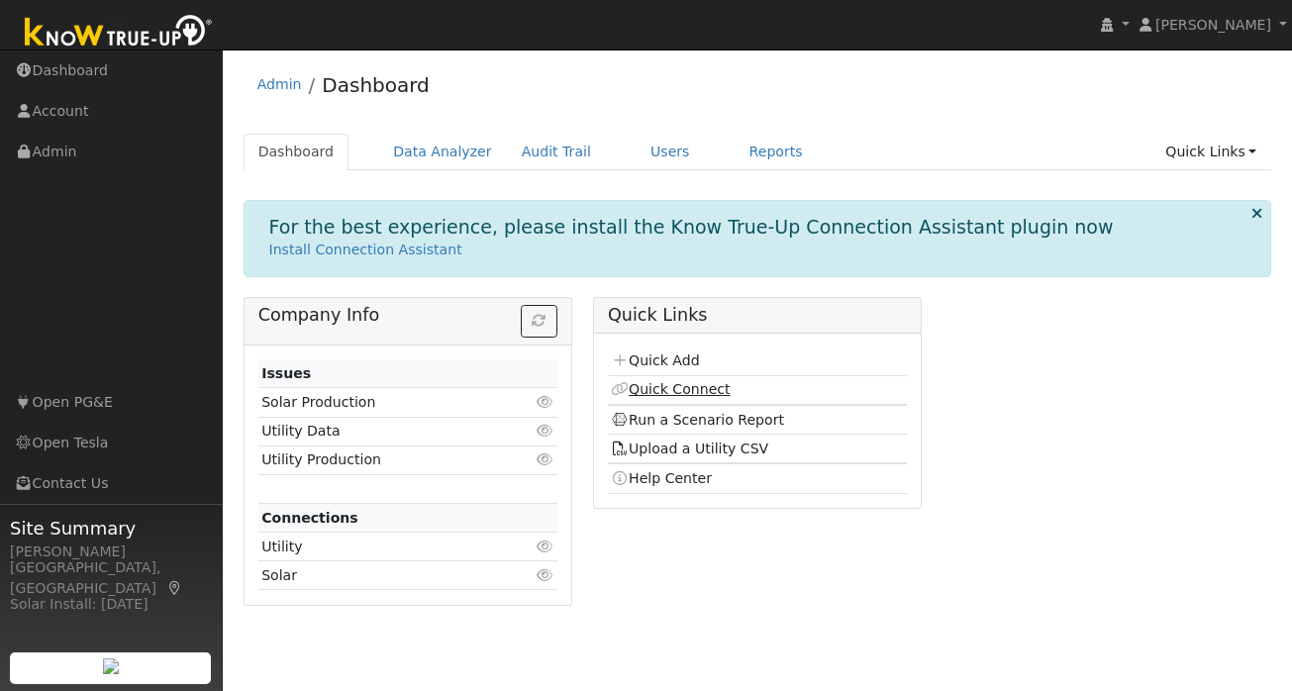
click at [676, 386] on link "Quick Connect" at bounding box center [670, 389] width 119 height 16
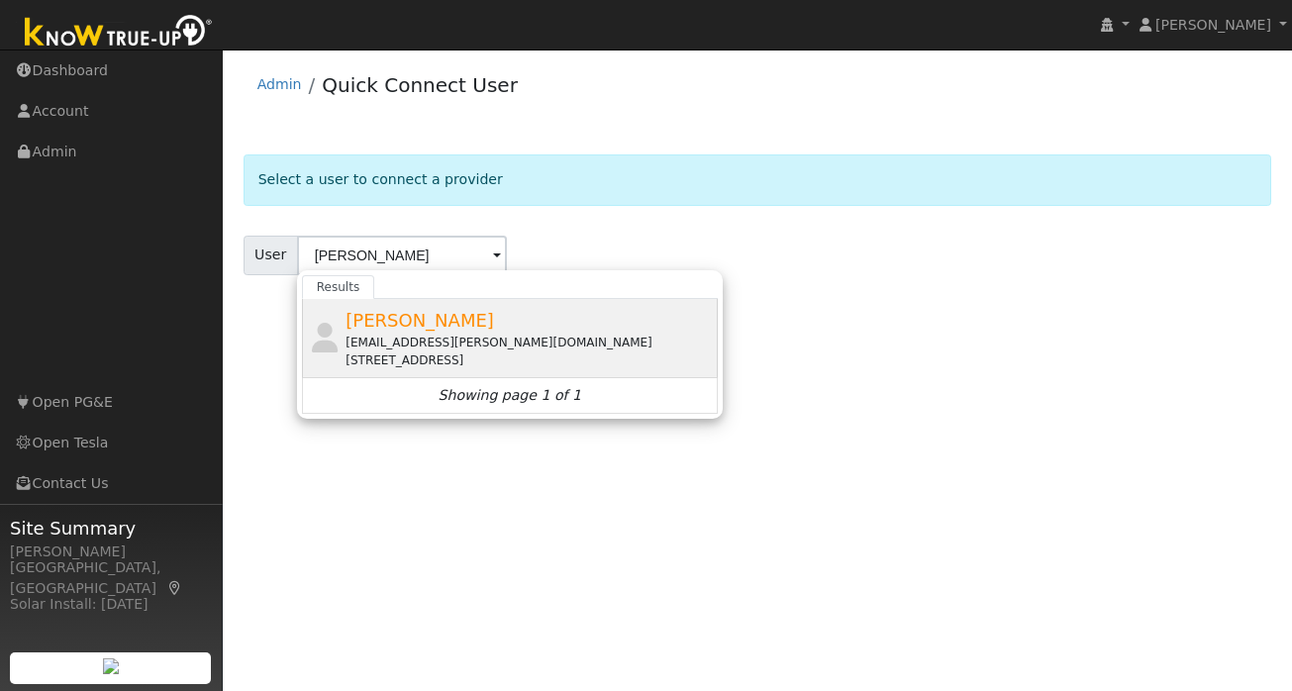
click at [439, 326] on span "Mickael Renault" at bounding box center [420, 320] width 149 height 21
type input "Mickael Renault"
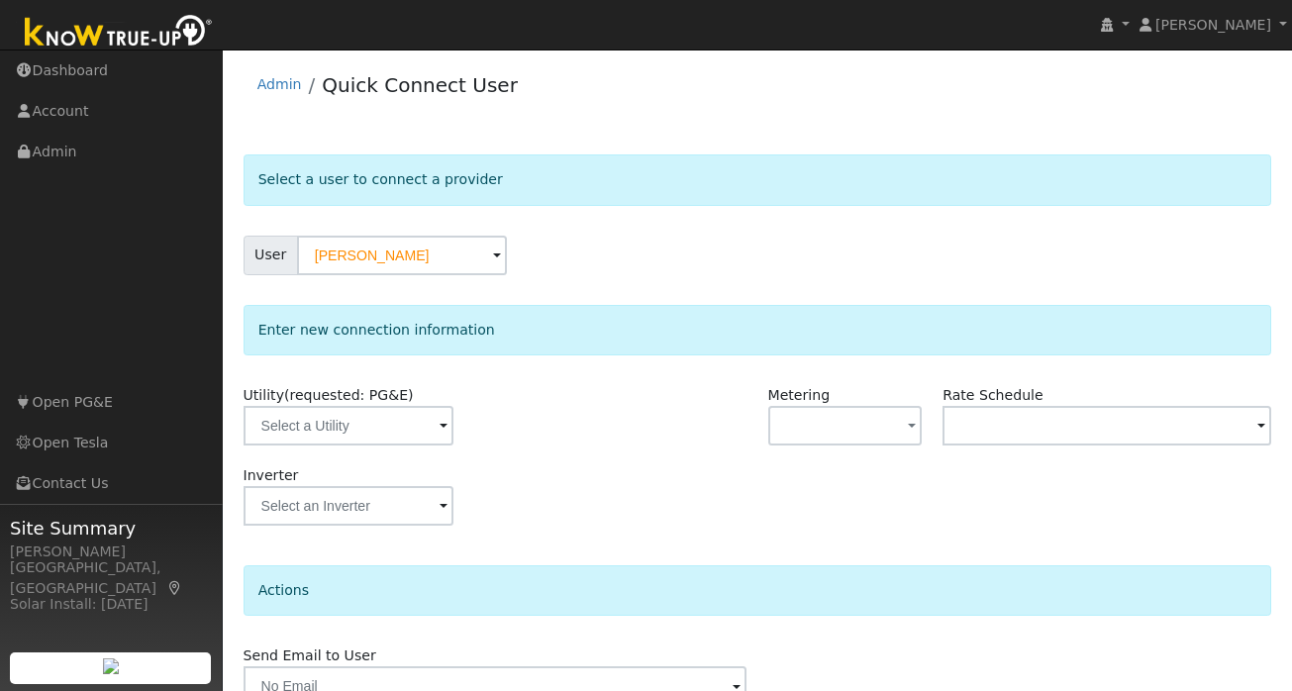
click at [440, 427] on span at bounding box center [444, 427] width 8 height 23
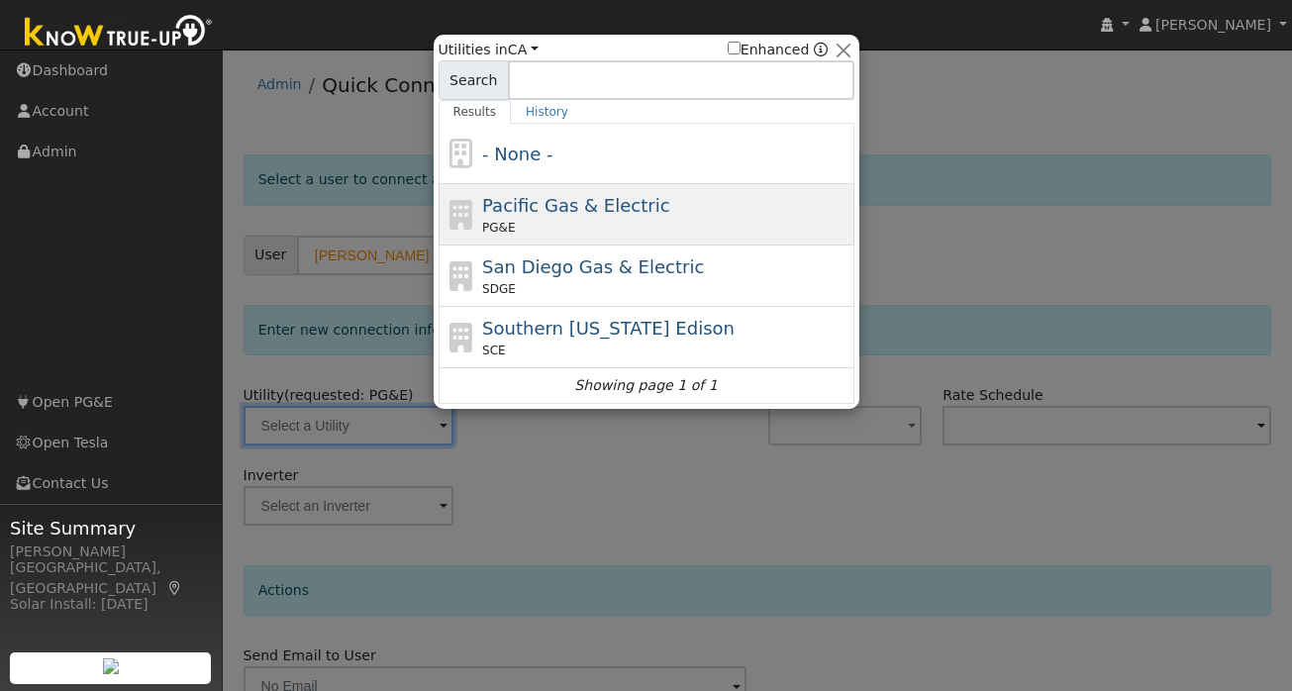
click at [572, 223] on div "PG&E" at bounding box center [665, 228] width 367 height 18
type input "PG&E"
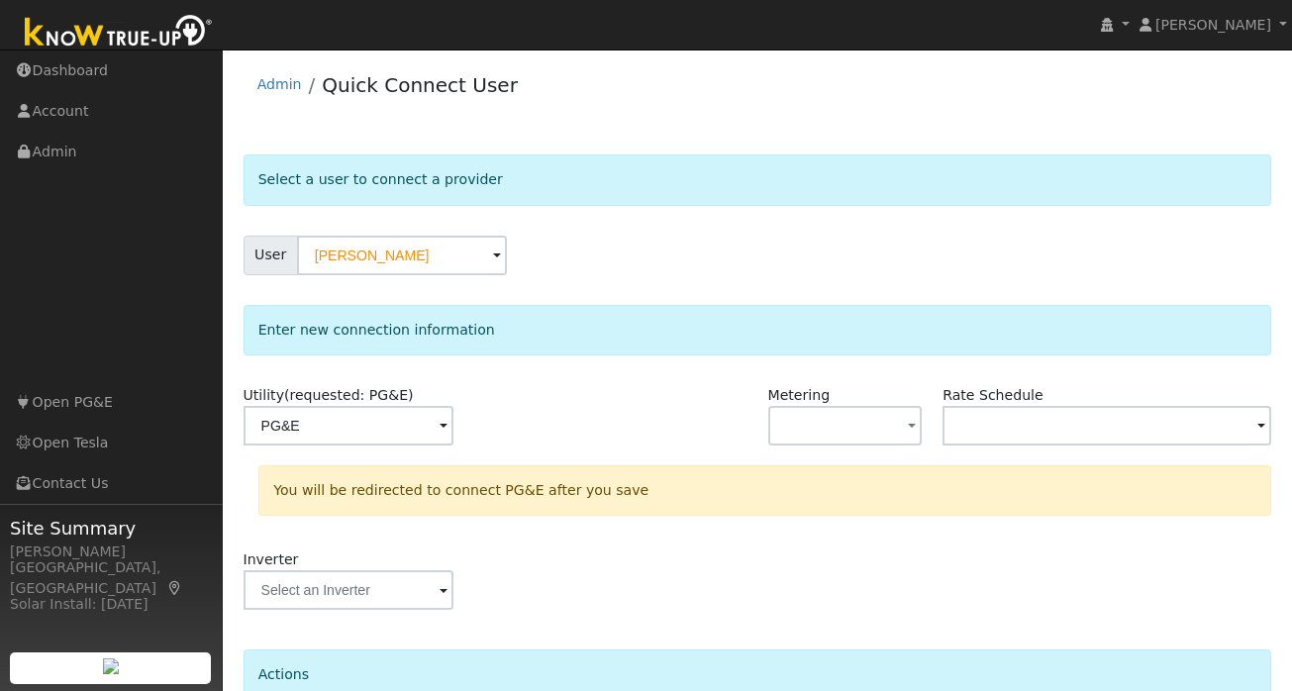
scroll to position [182, 0]
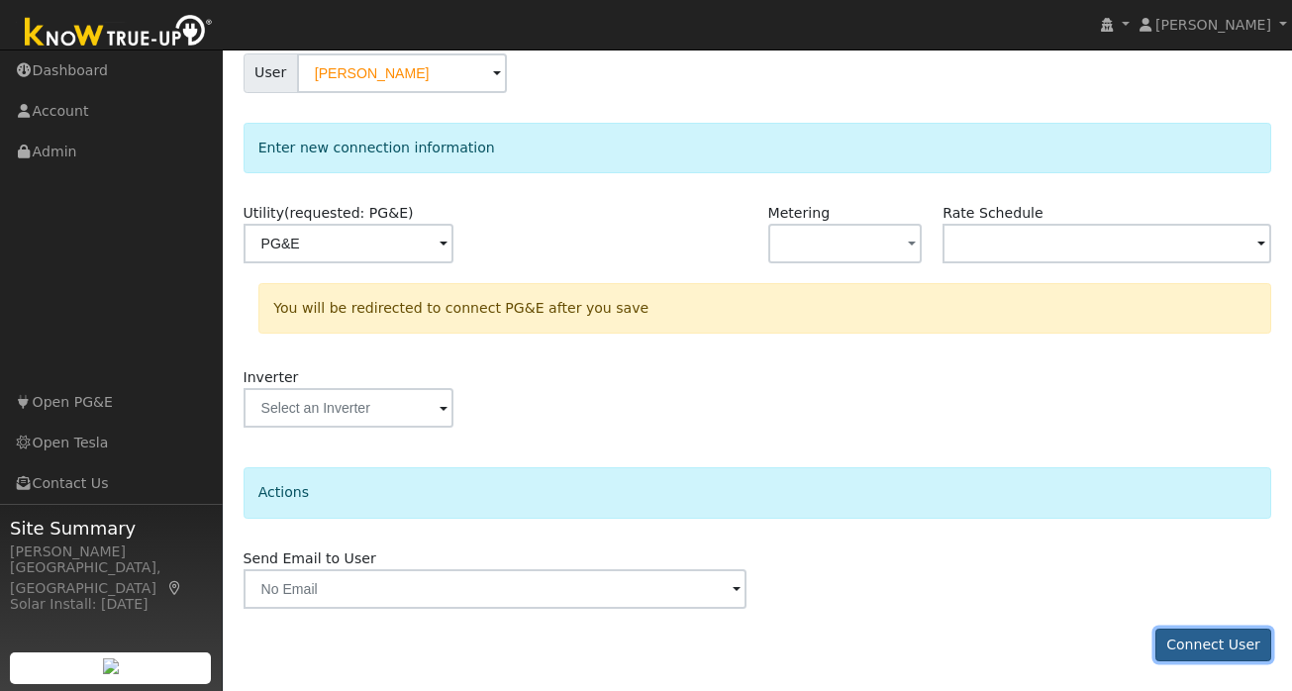
click at [1225, 642] on button "Connect User" at bounding box center [1214, 646] width 117 height 34
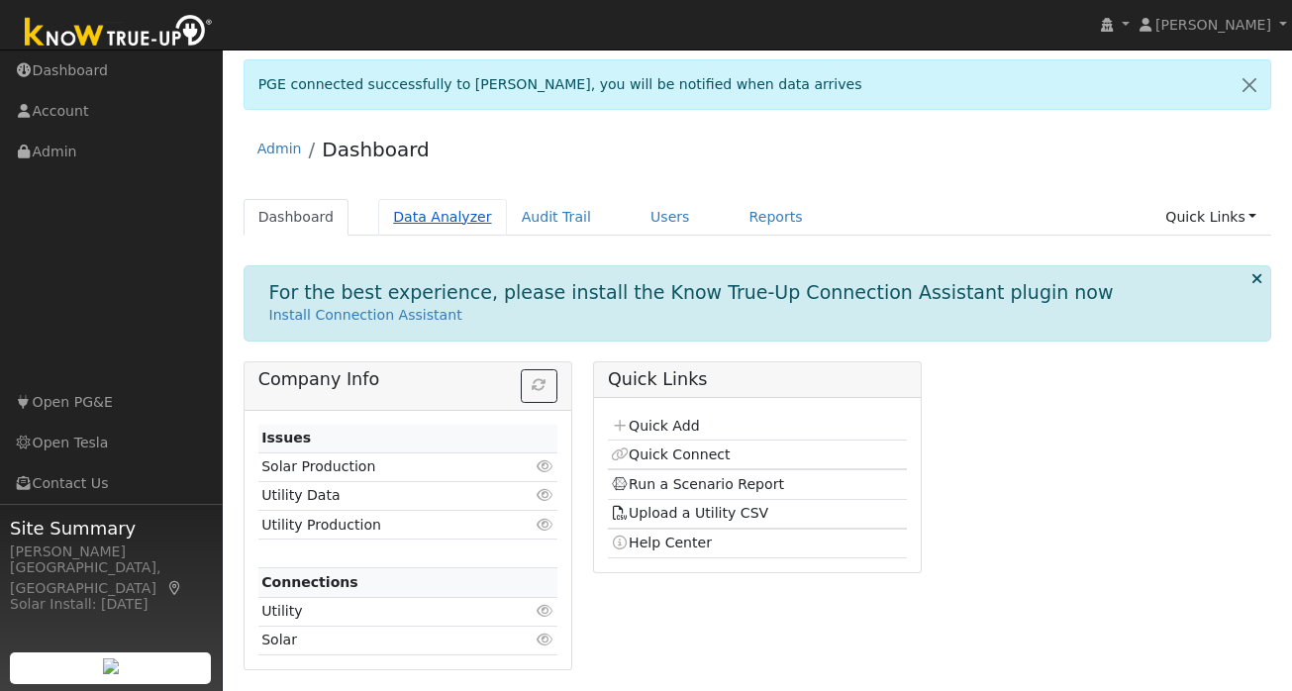
click at [424, 220] on link "Data Analyzer" at bounding box center [442, 217] width 129 height 37
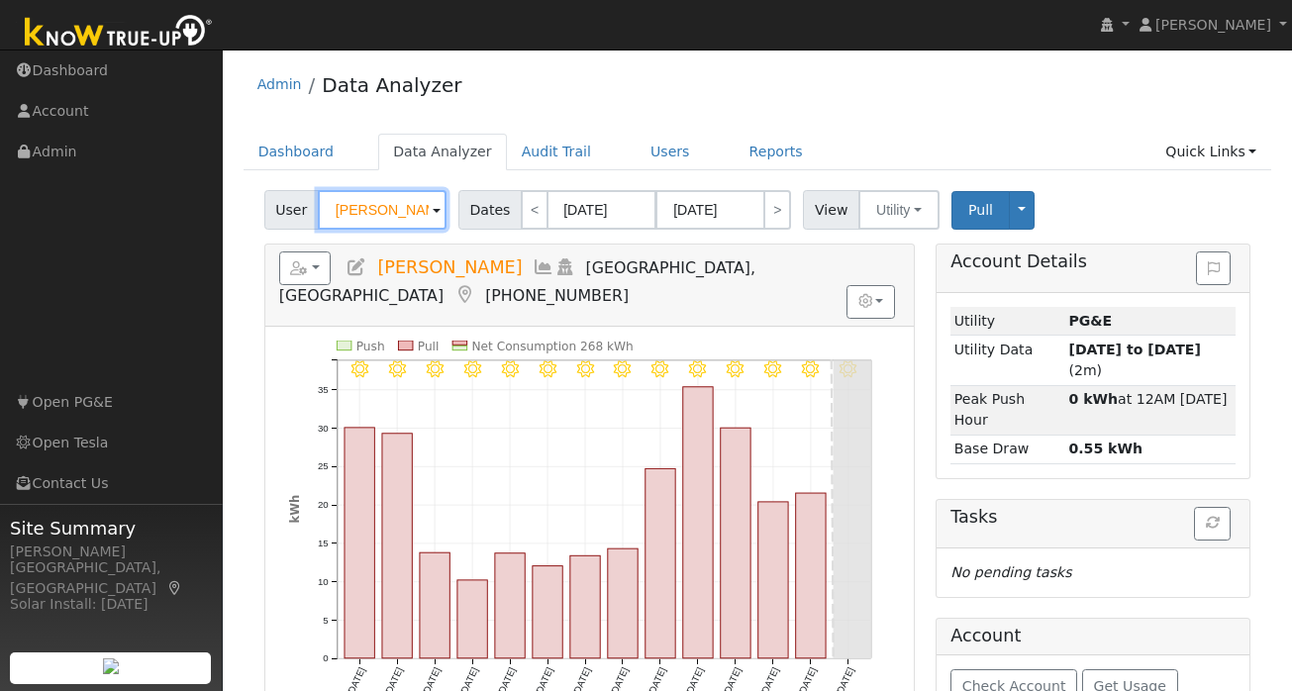
drag, startPoint x: 395, startPoint y: 218, endPoint x: 231, endPoint y: 218, distance: 164.4
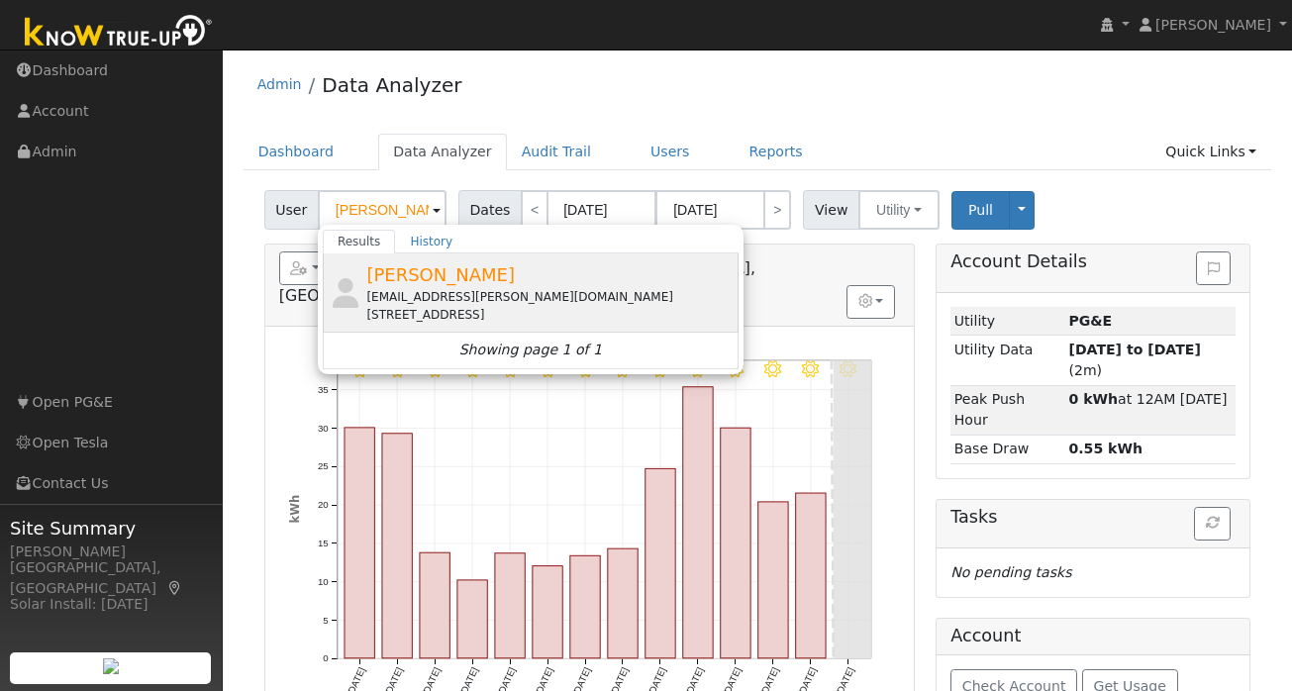
click at [431, 294] on div "renault.mike@gmail.com" at bounding box center [549, 297] width 367 height 18
type input "Mickael Renault"
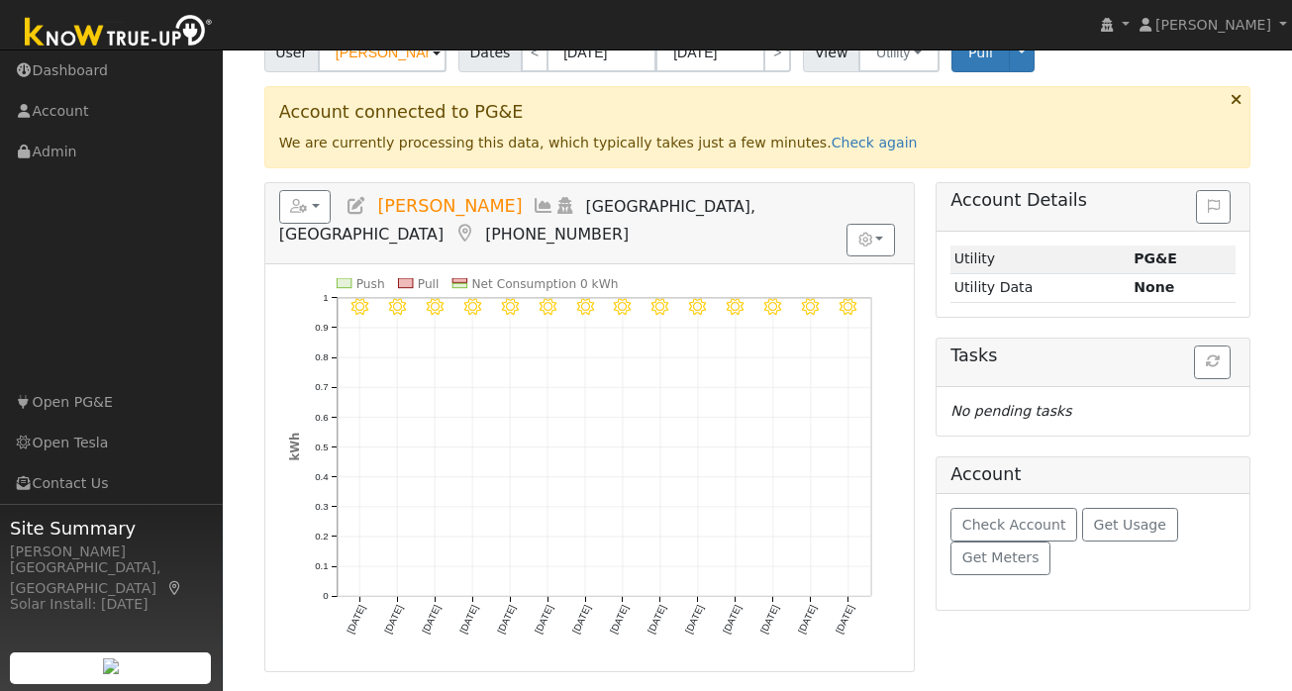
scroll to position [105, 0]
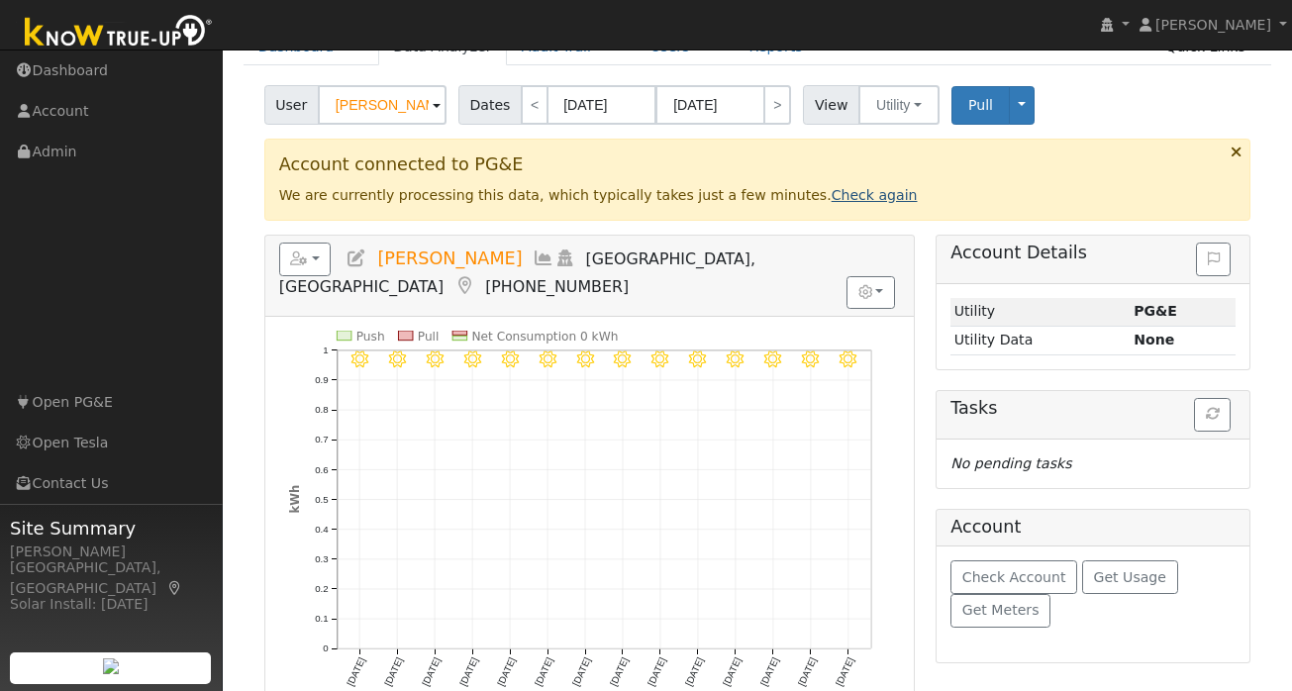
click at [832, 196] on link "Check again" at bounding box center [875, 195] width 86 height 16
click at [978, 108] on span "Pull" at bounding box center [980, 105] width 25 height 16
click at [833, 194] on link "Check again" at bounding box center [875, 195] width 86 height 16
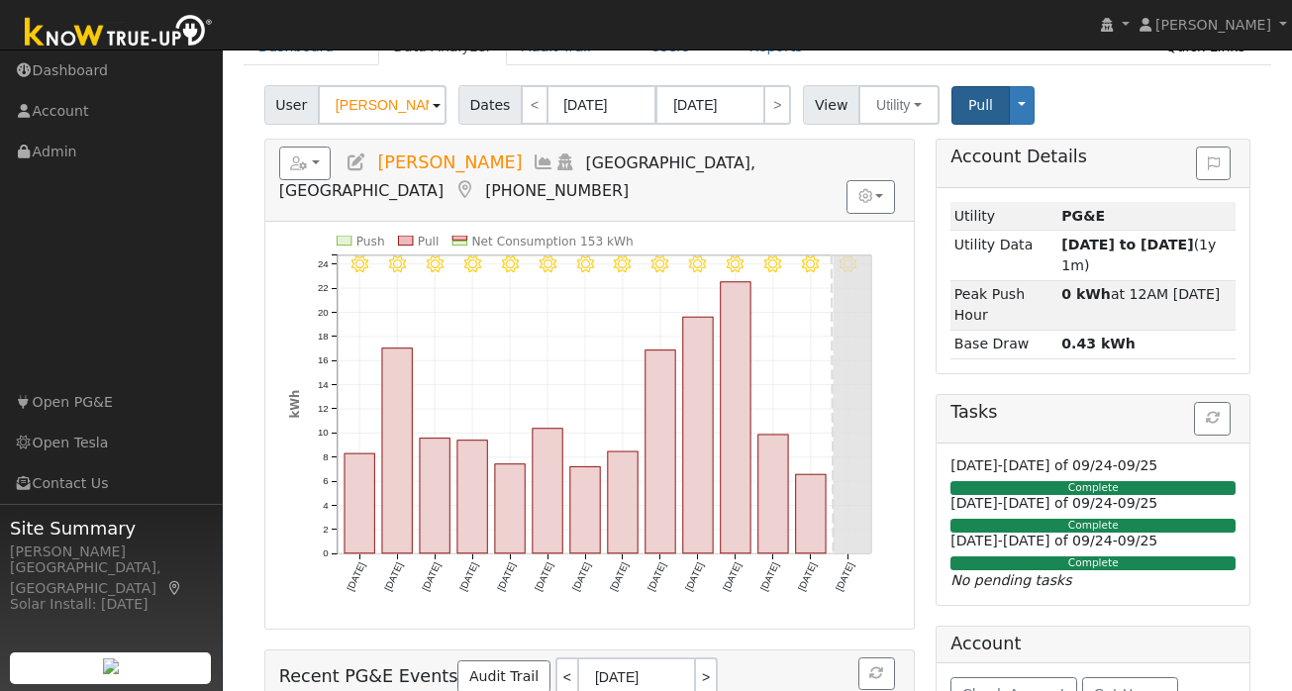
scroll to position [0, 0]
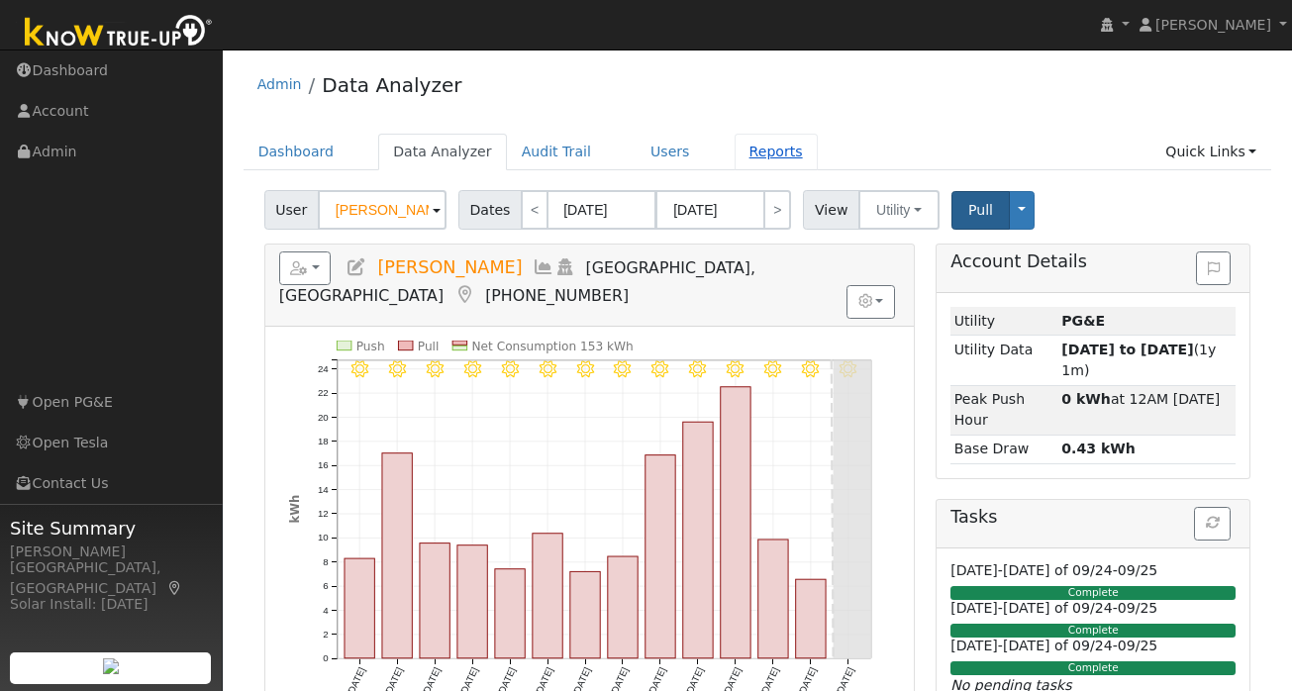
click at [760, 153] on link "Reports" at bounding box center [776, 152] width 83 height 37
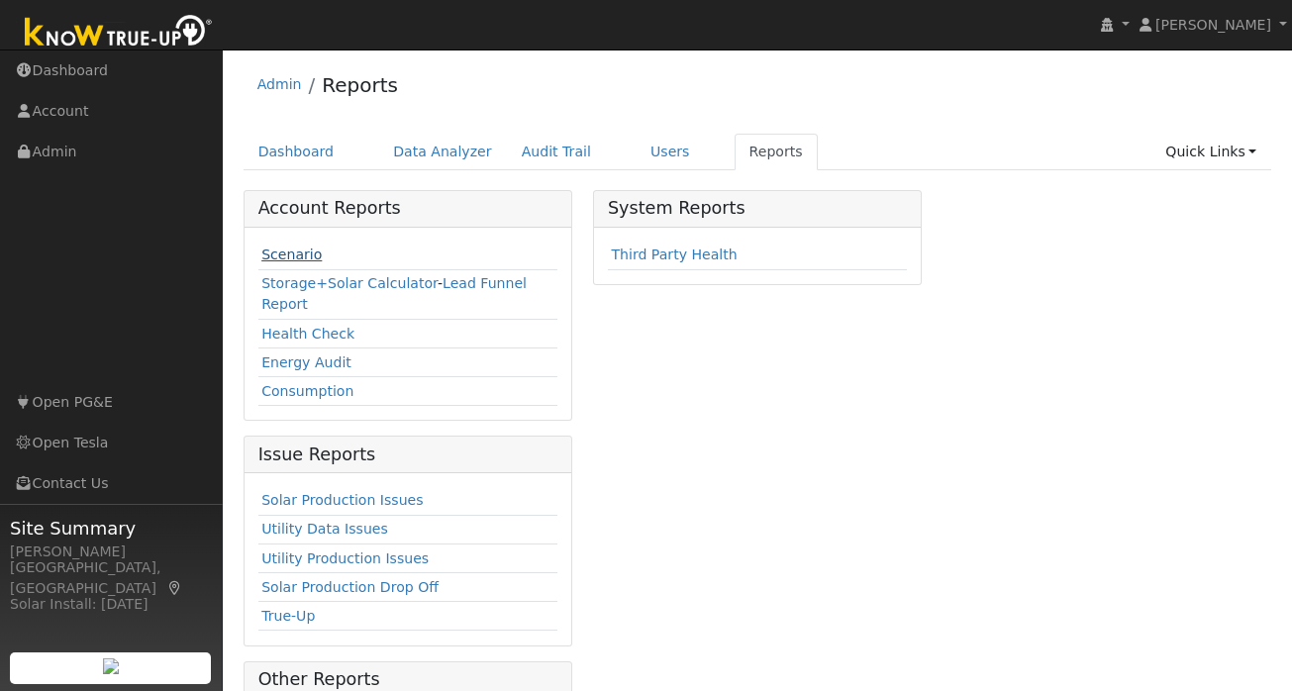
click at [306, 257] on link "Scenario" at bounding box center [291, 255] width 60 height 16
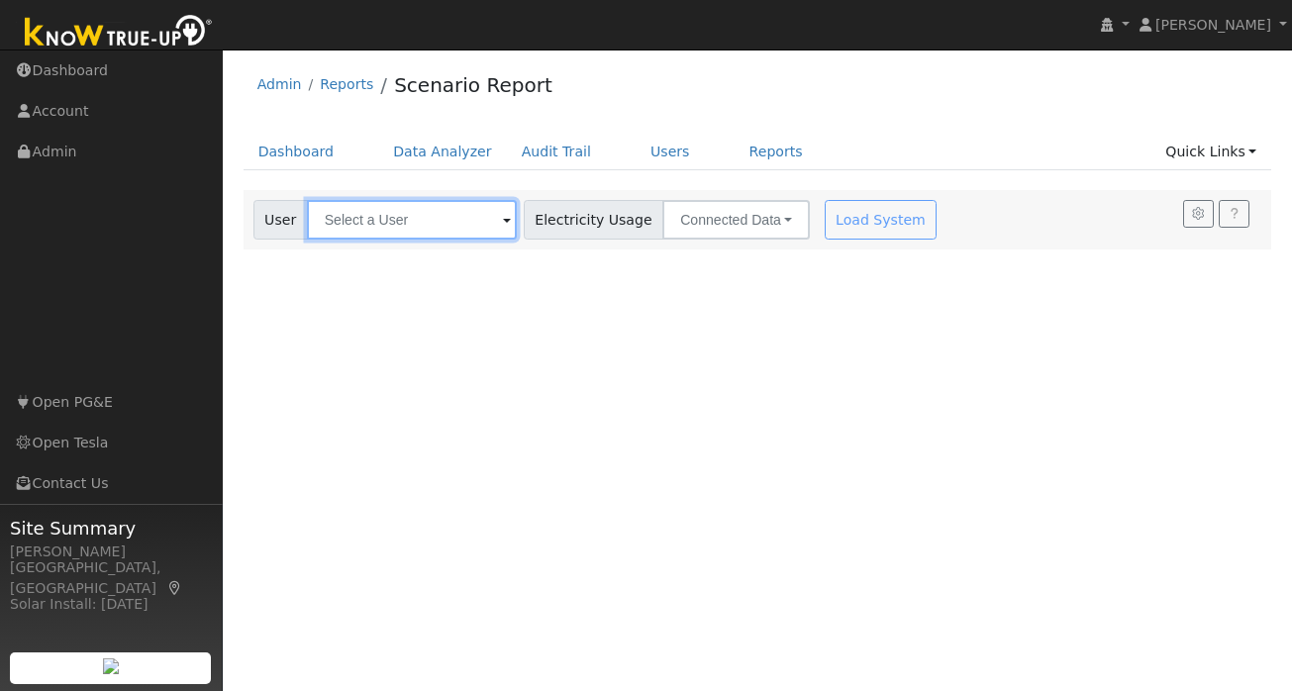
click at [422, 225] on input "text" at bounding box center [412, 220] width 210 height 40
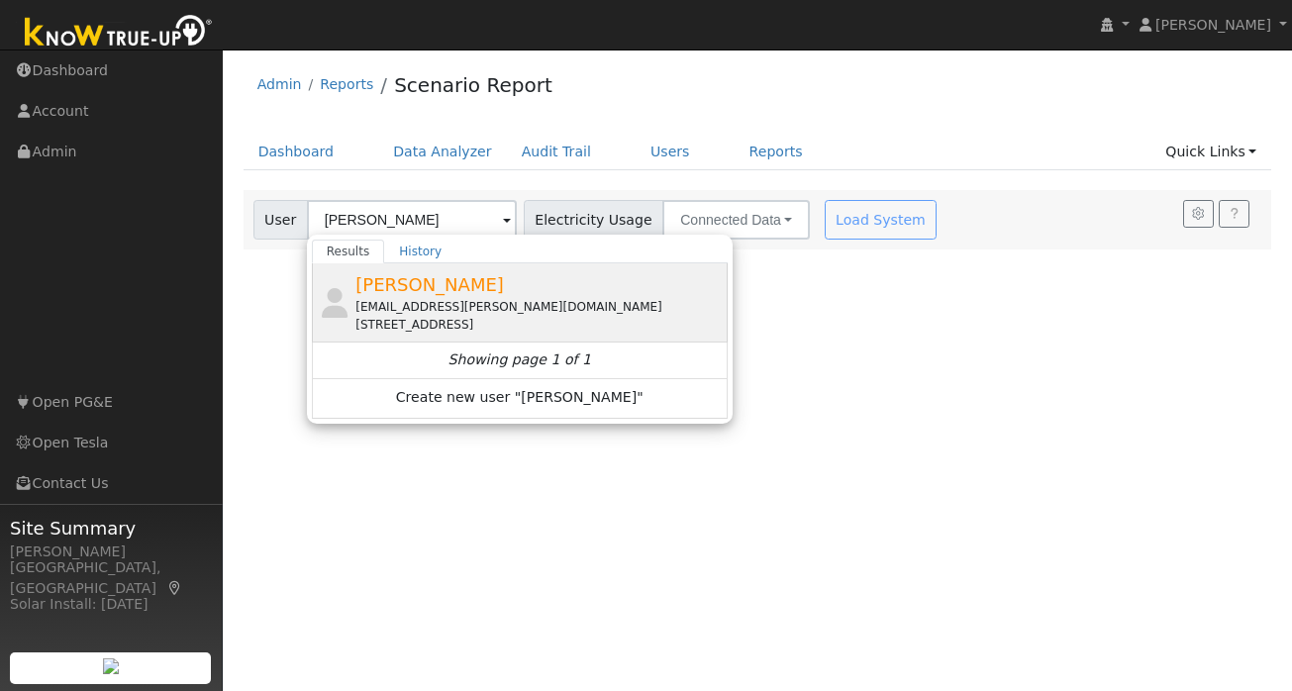
click at [432, 302] on div "renault.mike@gmail.com" at bounding box center [538, 307] width 367 height 18
type input "Mickael Renault"
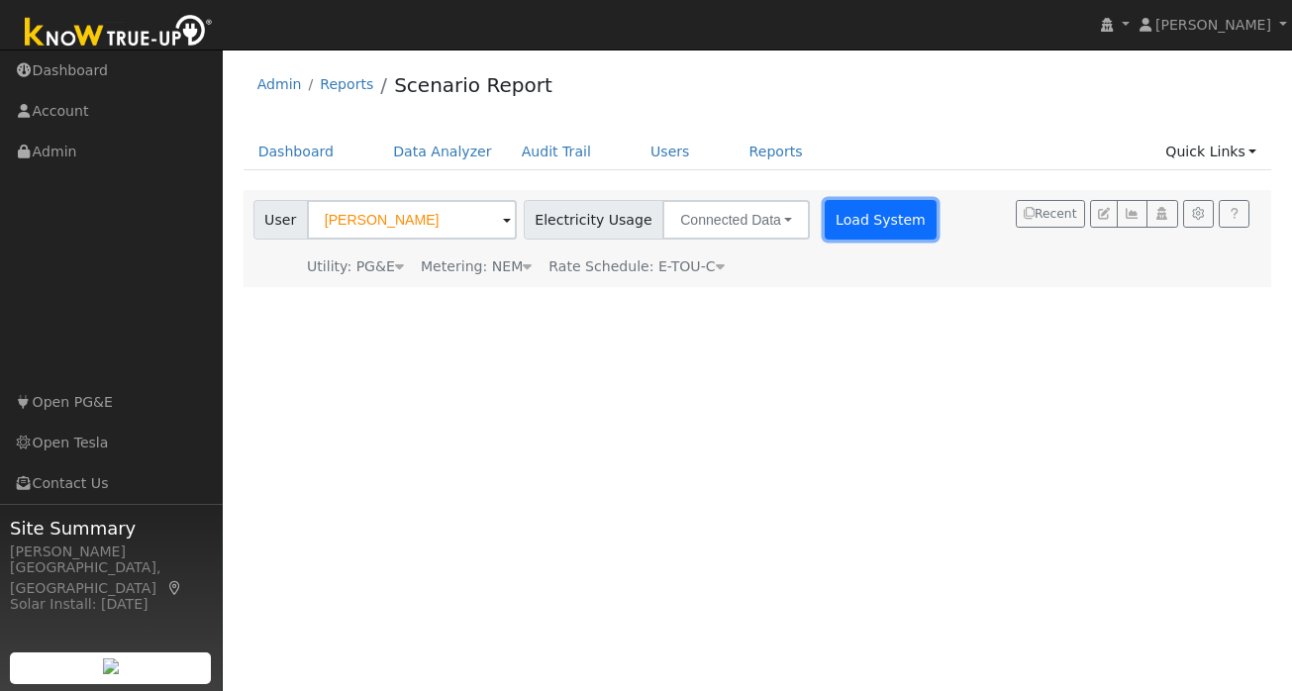
click at [863, 233] on button "Load System" at bounding box center [881, 220] width 113 height 40
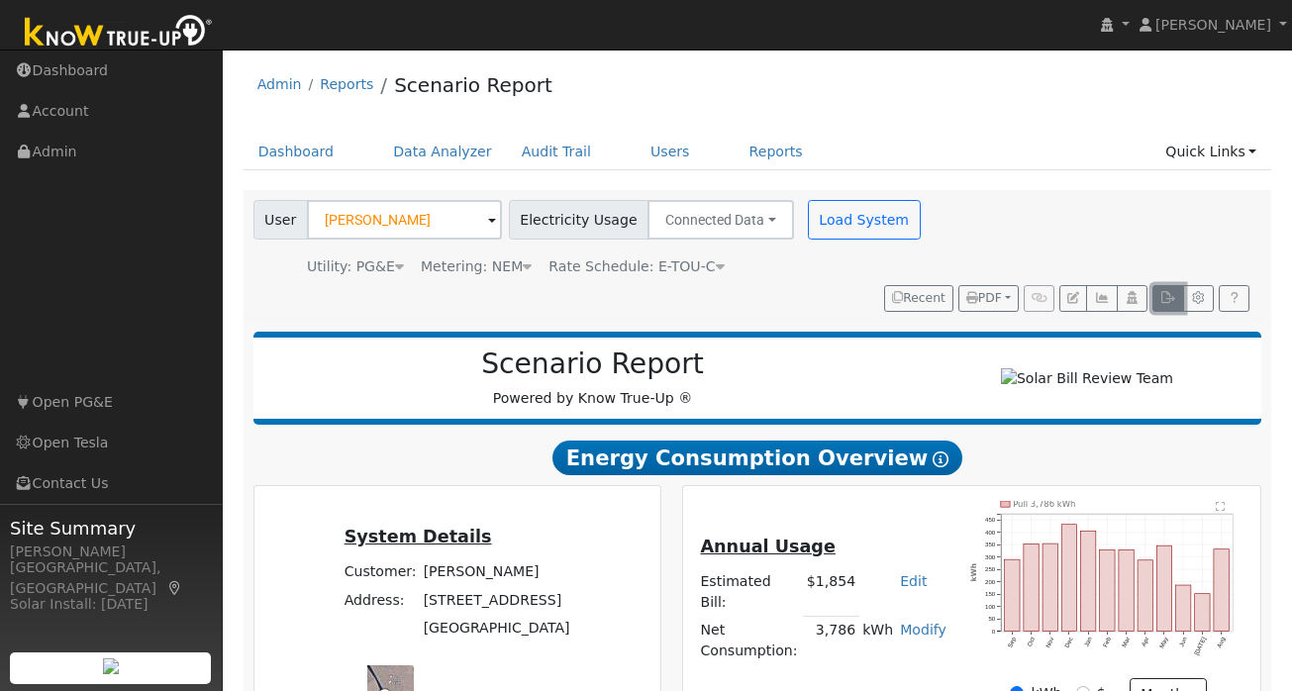
click at [1168, 303] on icon "button" at bounding box center [1168, 298] width 15 height 12
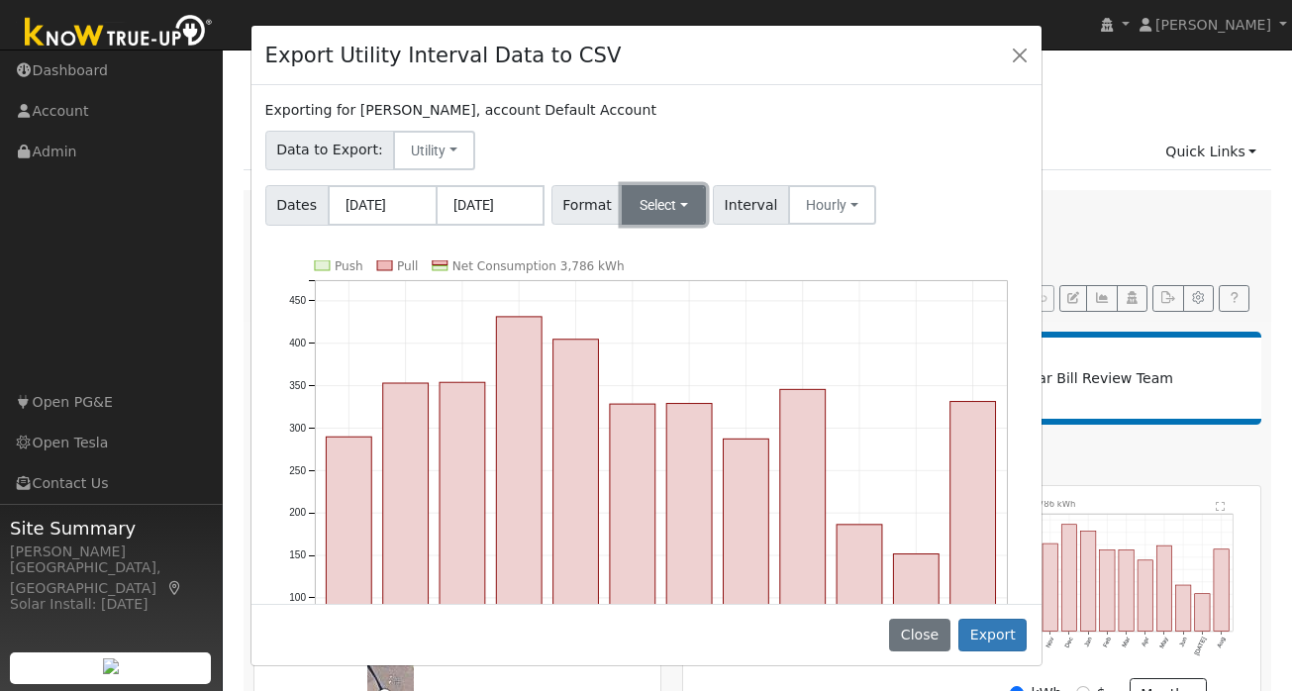
click at [676, 212] on button "Select" at bounding box center [664, 205] width 84 height 40
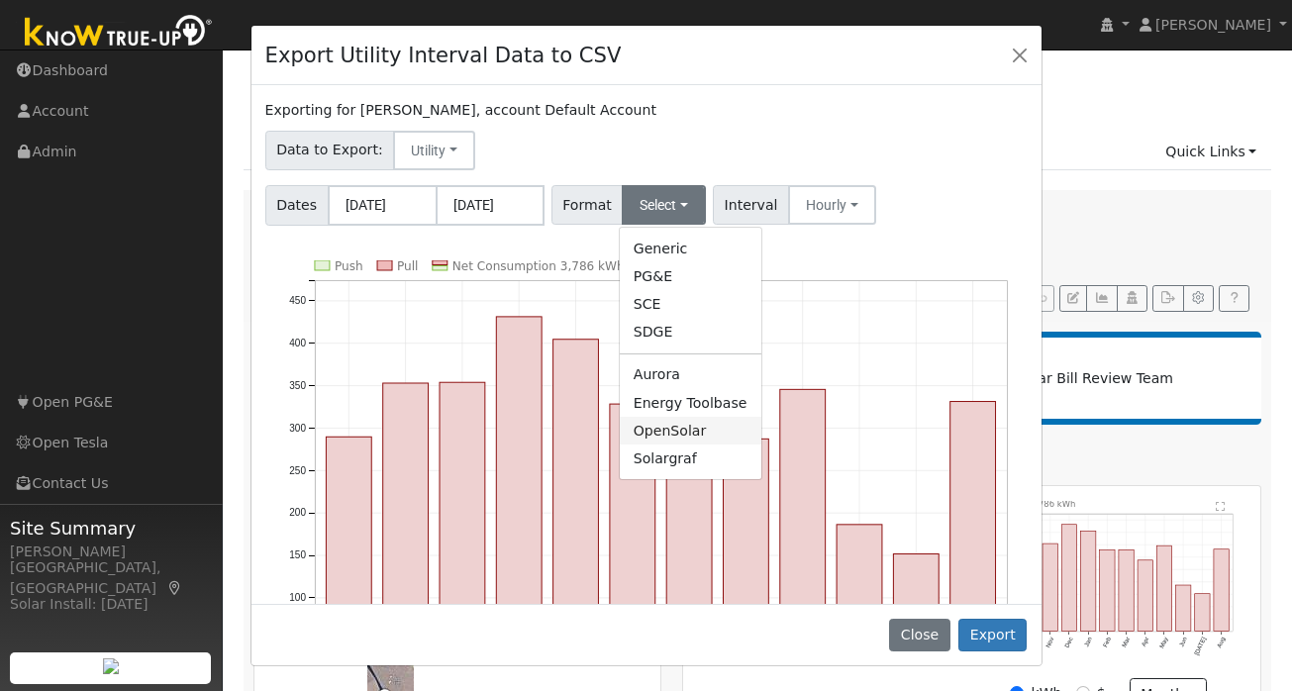
click at [677, 437] on link "OpenSolar" at bounding box center [691, 431] width 142 height 28
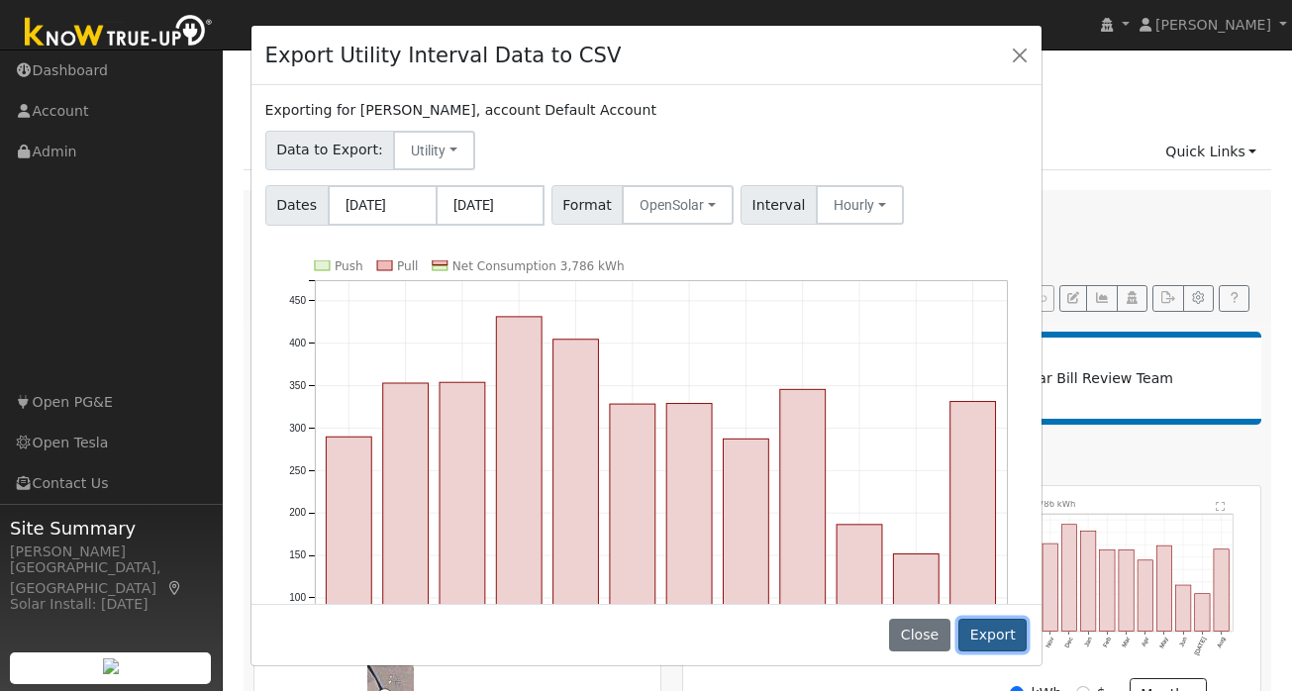
click at [995, 640] on button "Export" at bounding box center [993, 636] width 68 height 34
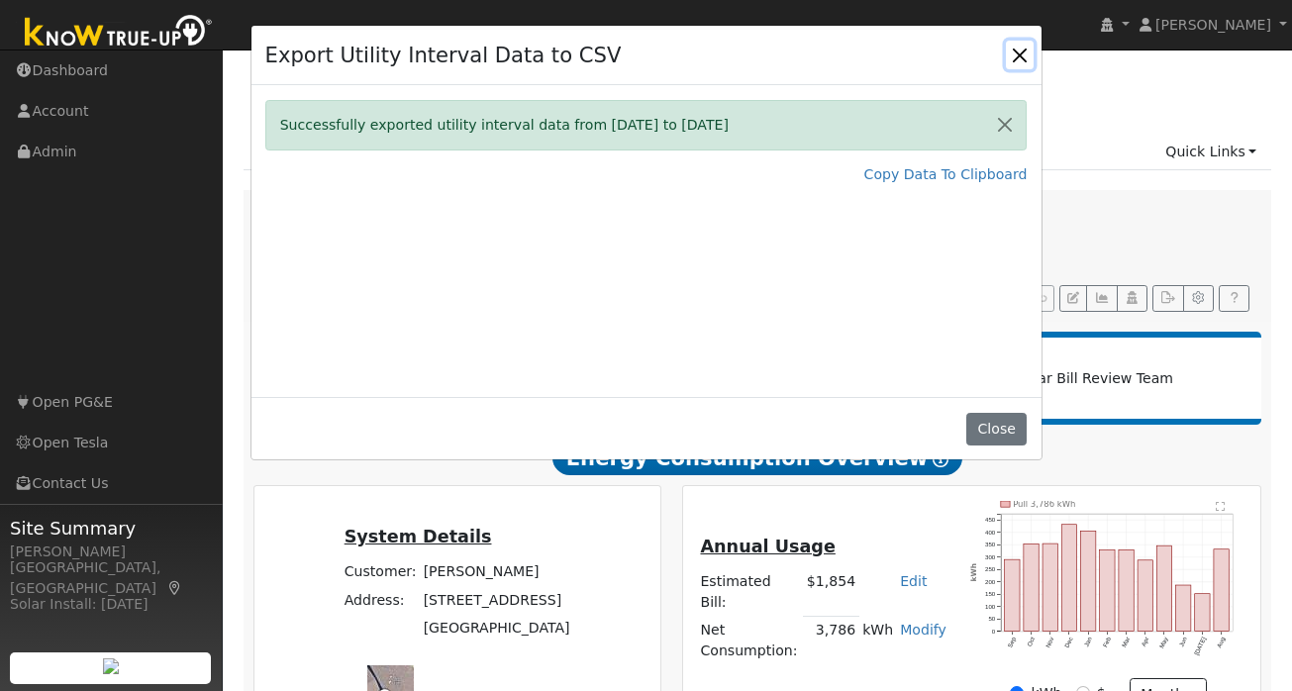
click at [1015, 52] on button "Close" at bounding box center [1020, 55] width 28 height 28
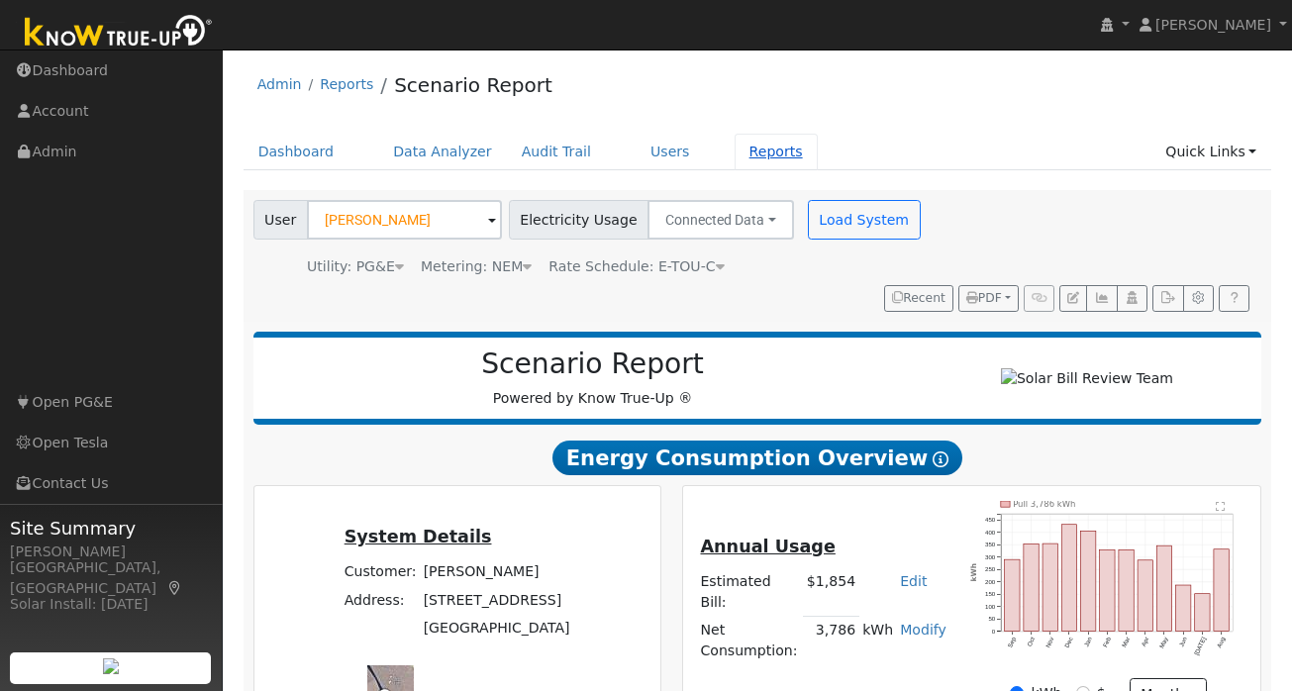
click at [749, 151] on link "Reports" at bounding box center [776, 152] width 83 height 37
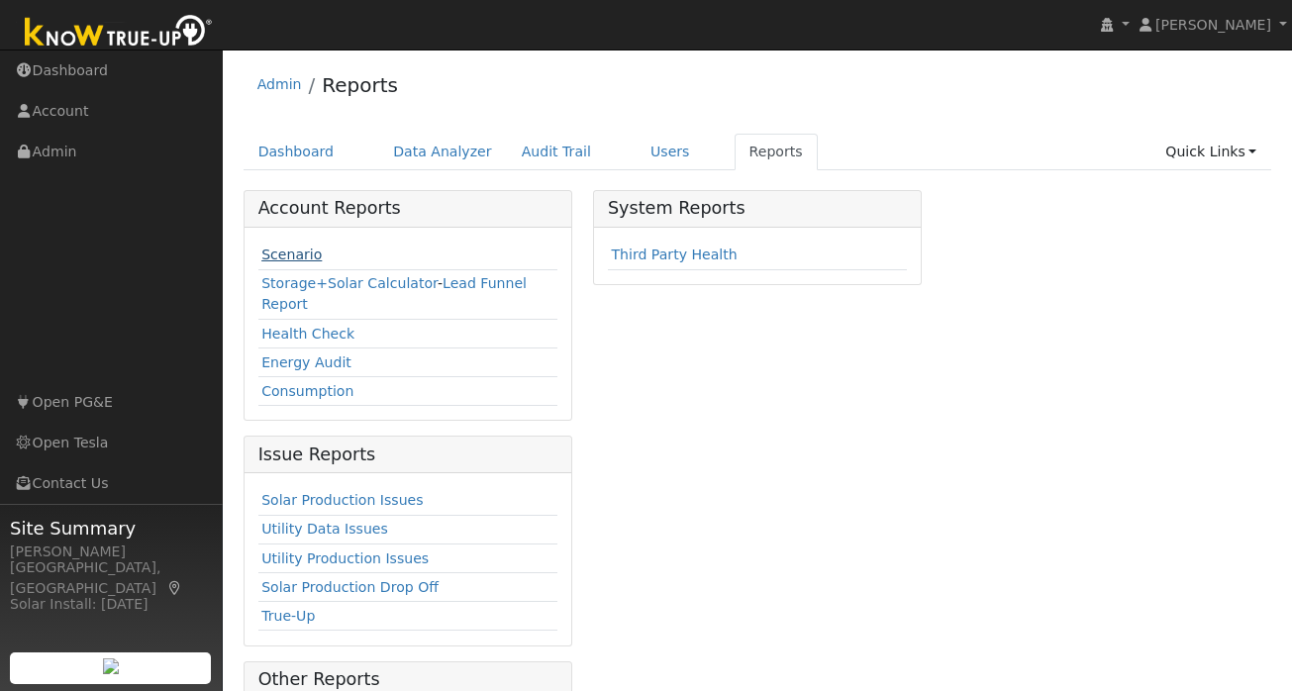
click at [301, 254] on link "Scenario" at bounding box center [291, 255] width 60 height 16
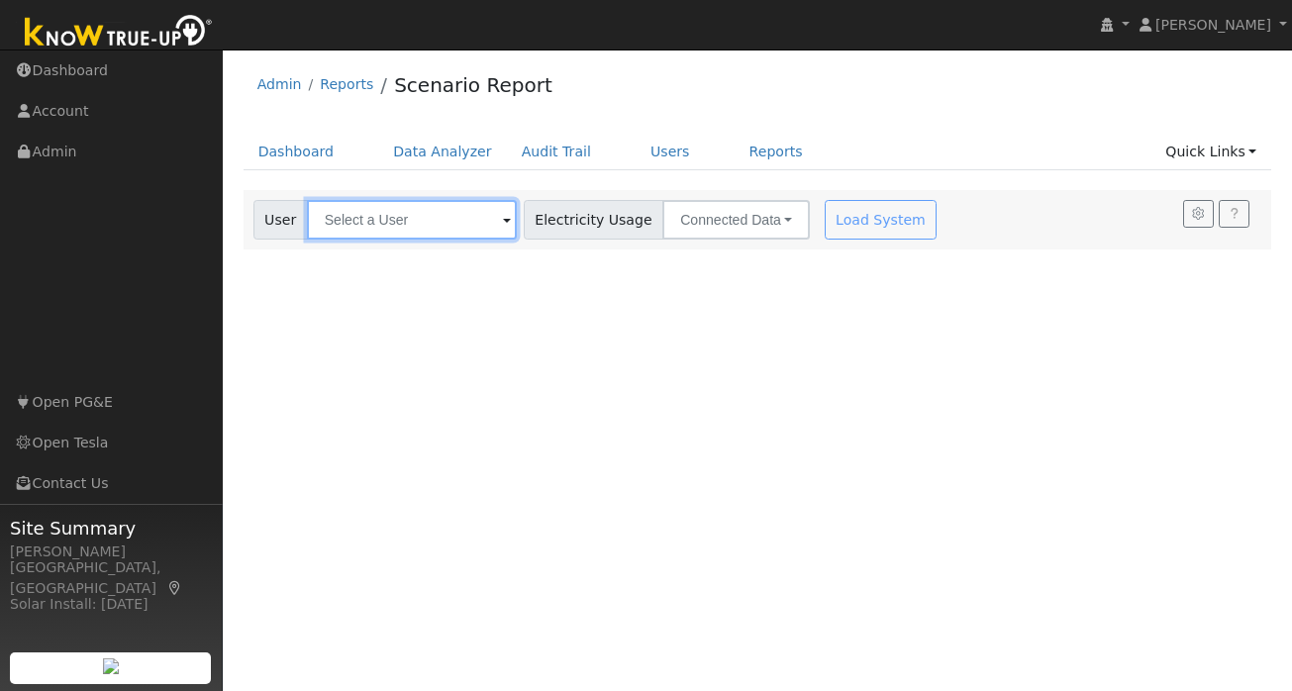
click at [414, 212] on input "text" at bounding box center [412, 220] width 210 height 40
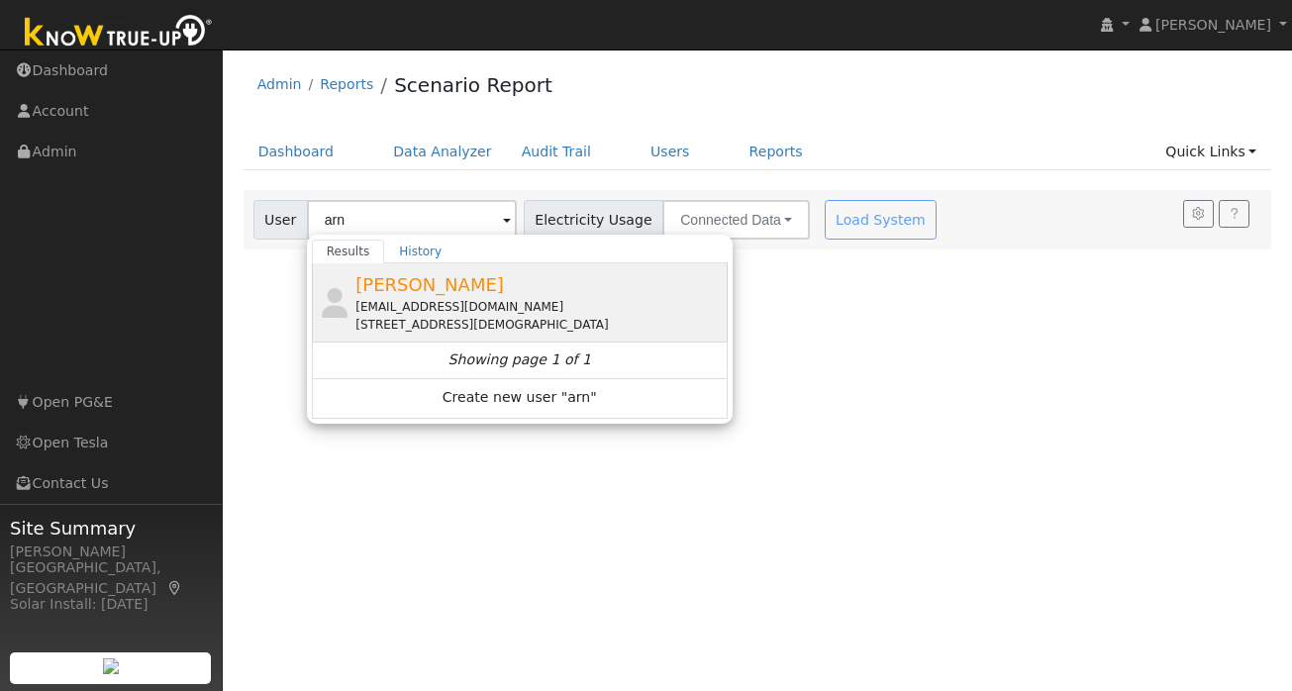
click at [419, 289] on span "Arnaud Scomparin" at bounding box center [429, 284] width 149 height 21
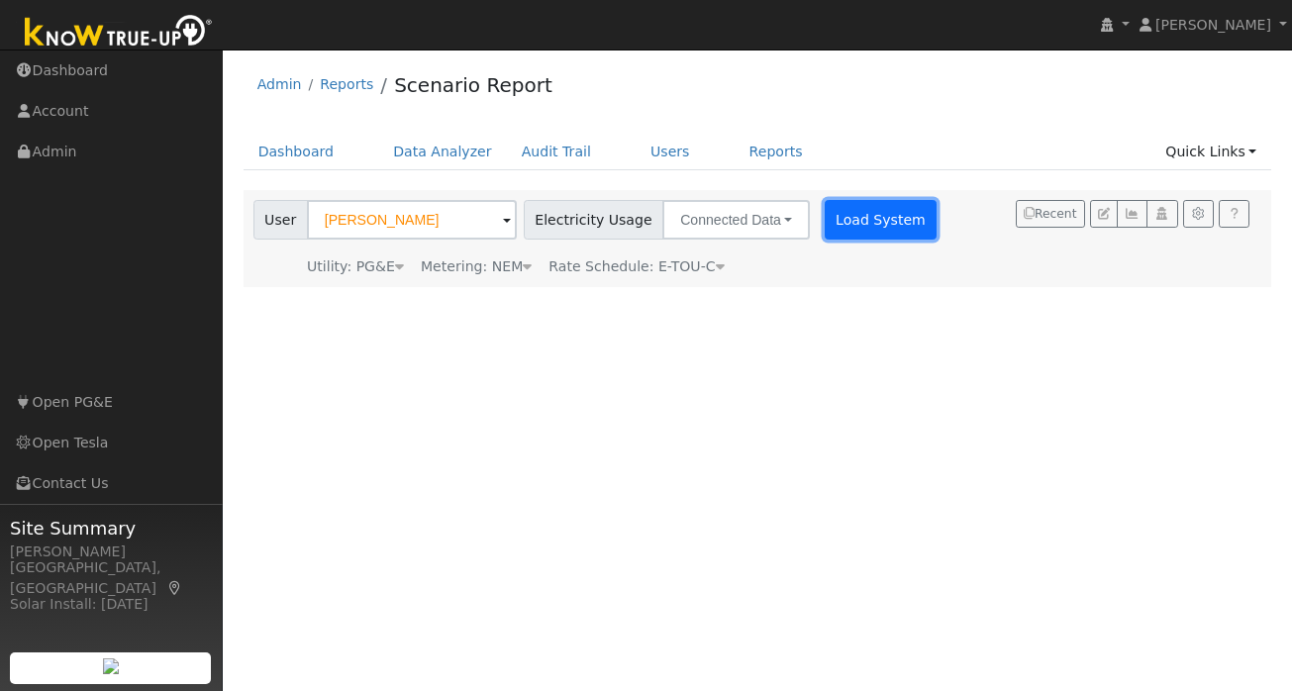
click at [828, 216] on button "Load System" at bounding box center [881, 220] width 113 height 40
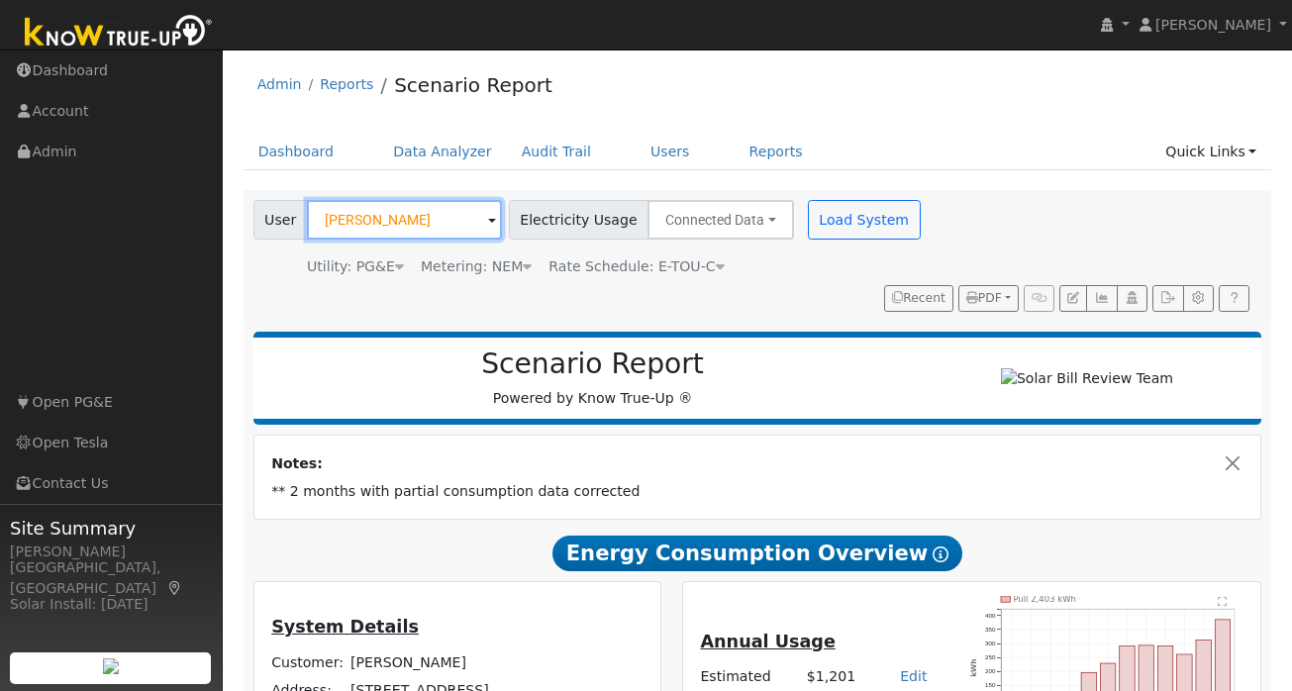
click at [411, 221] on input "Arnaud Scomparin" at bounding box center [404, 220] width 195 height 40
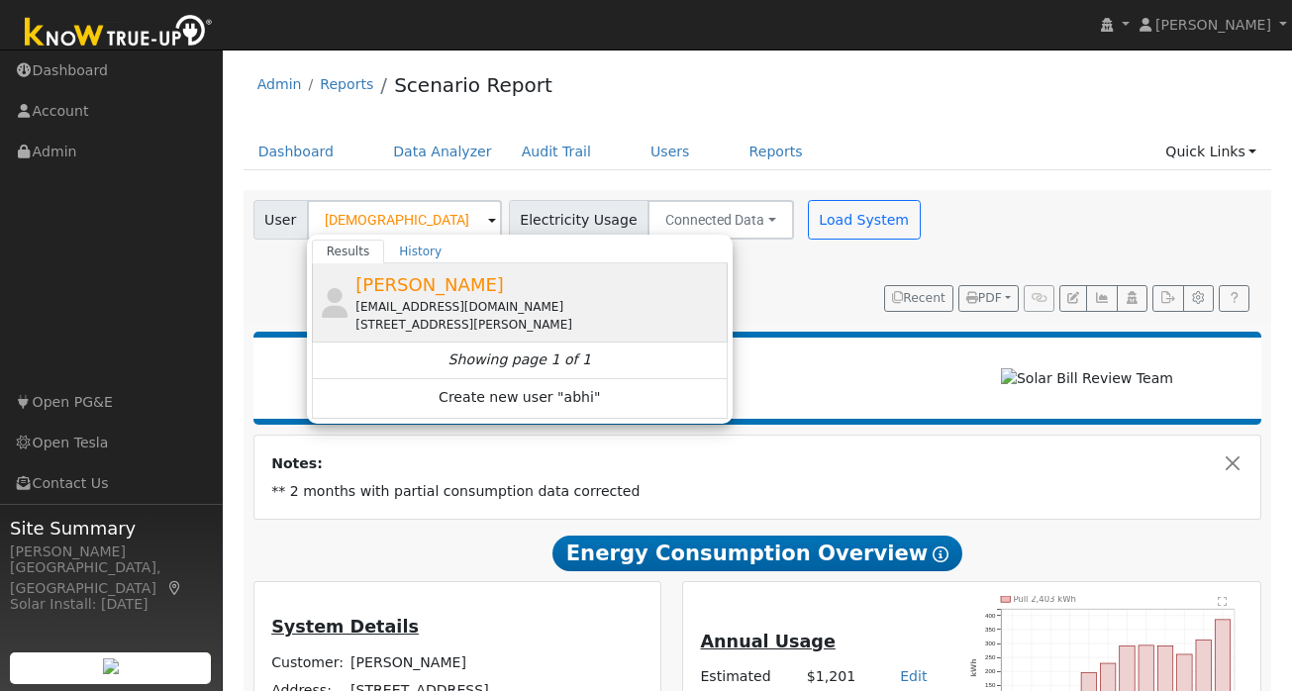
click at [410, 294] on span "[PERSON_NAME]" at bounding box center [429, 284] width 149 height 21
type input "[PERSON_NAME]"
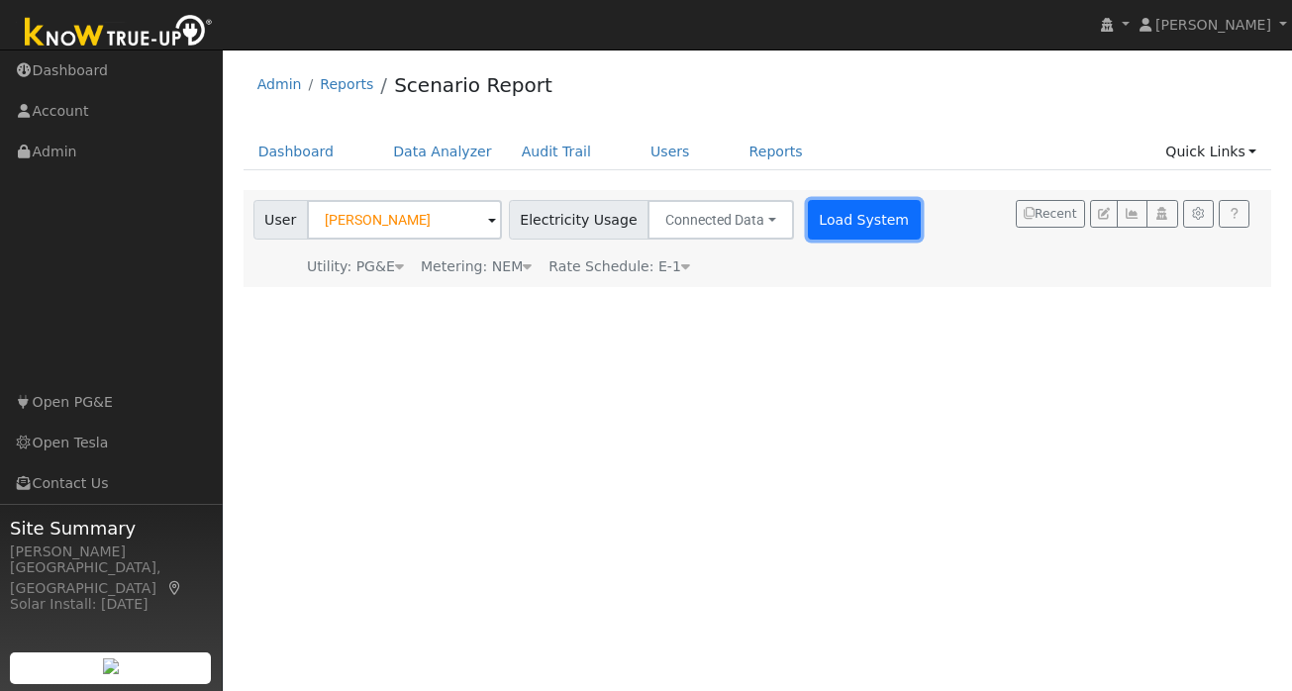
click at [830, 215] on button "Load System" at bounding box center [864, 220] width 113 height 40
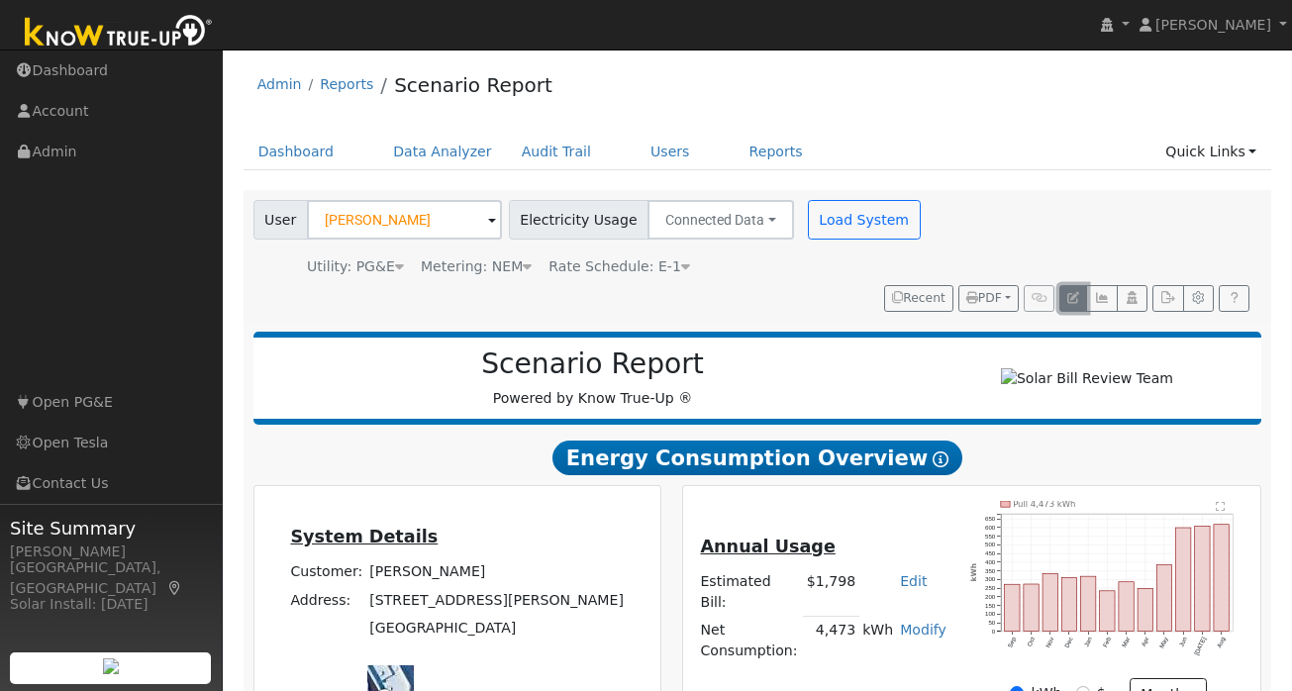
click at [1073, 299] on icon "button" at bounding box center [1073, 298] width 12 height 12
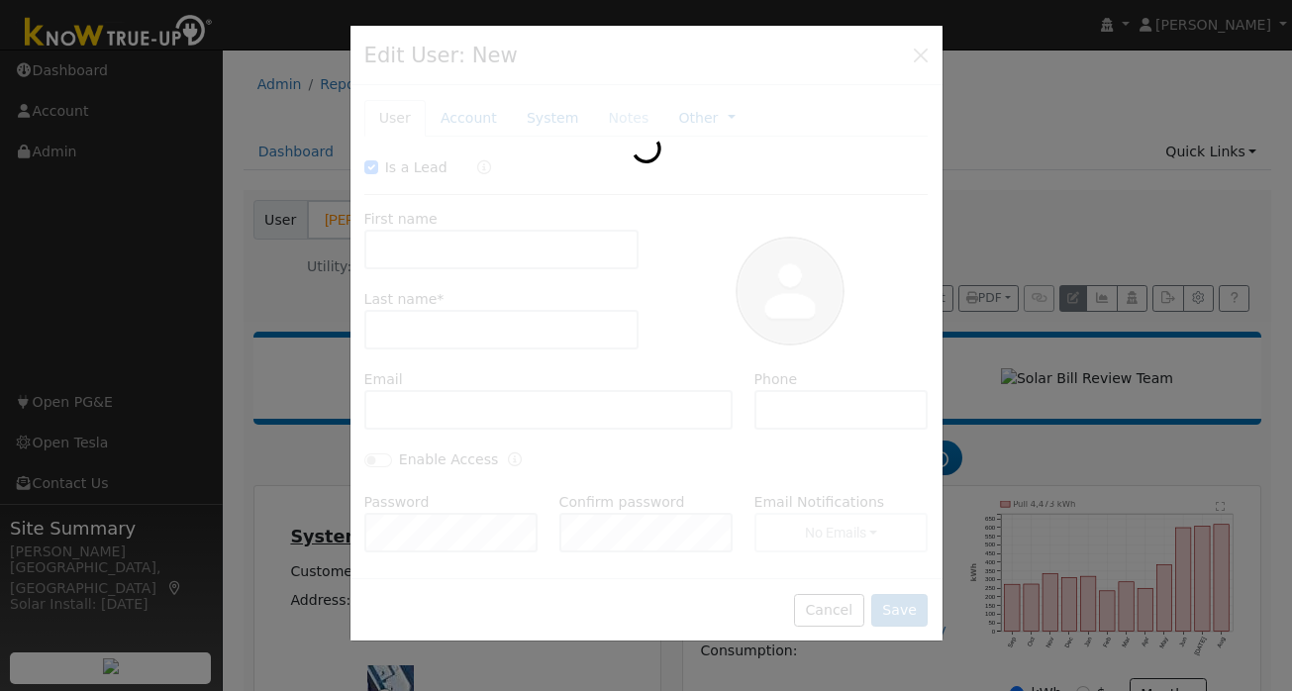
checkbox input "true"
type input "Abhishek"
type input "Gupta"
type input "[EMAIL_ADDRESS][DOMAIN_NAME]"
type input "602-380-4884"
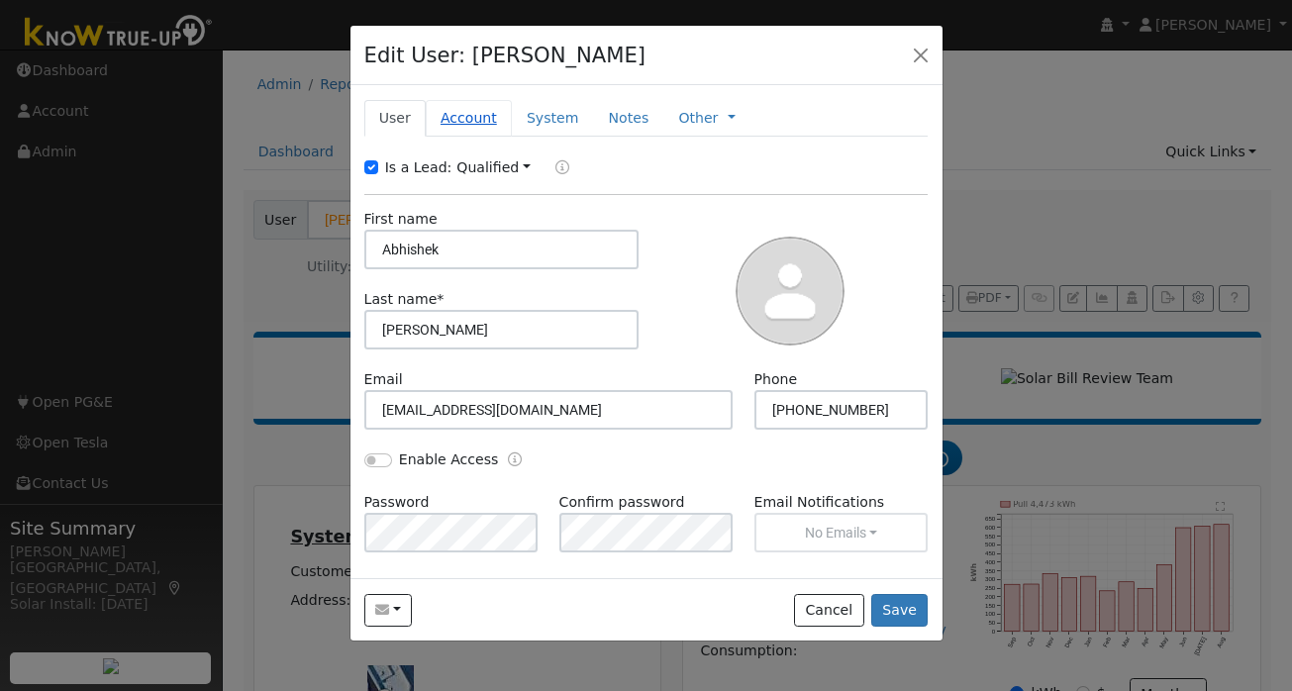
click at [474, 117] on link "Account" at bounding box center [469, 118] width 86 height 37
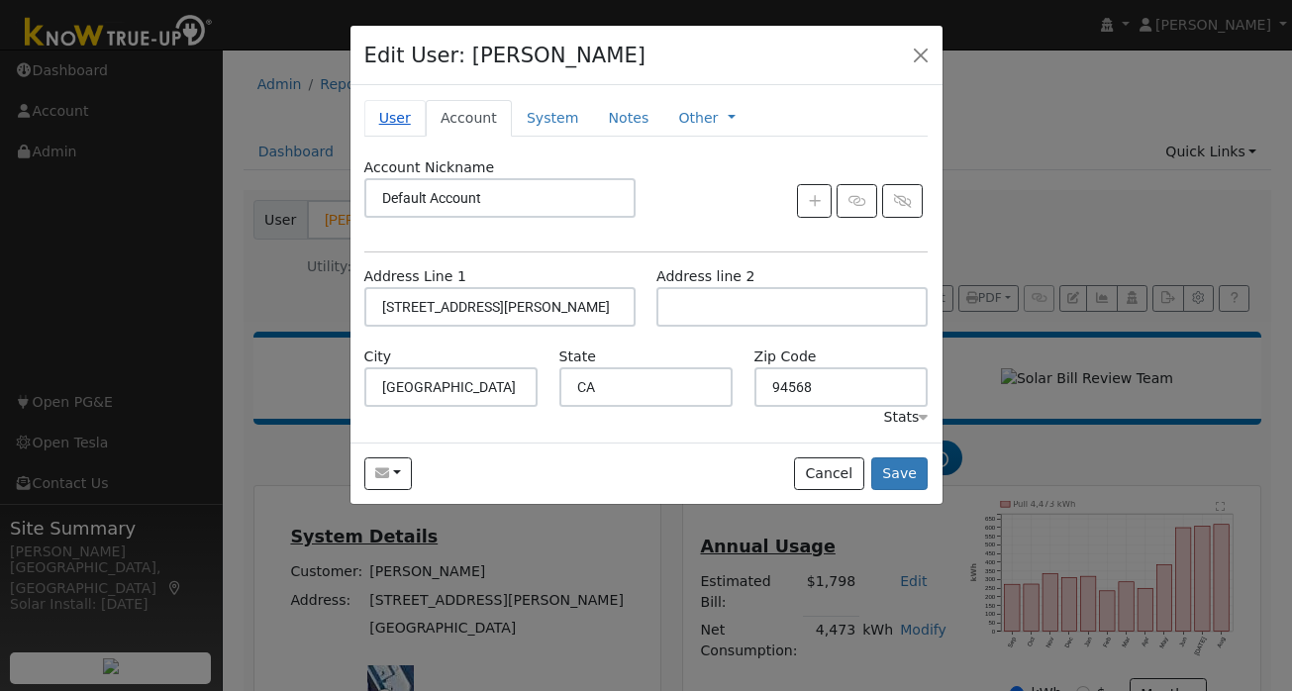
click at [399, 115] on link "User" at bounding box center [394, 118] width 61 height 37
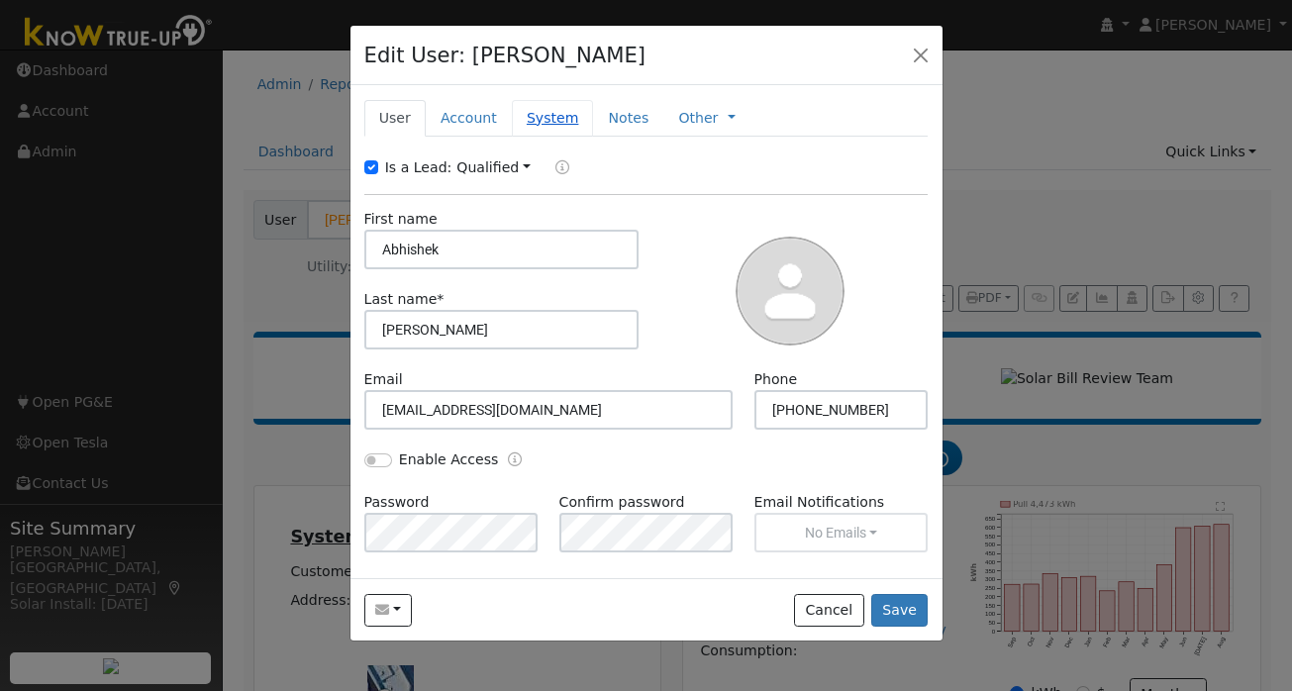
click at [532, 116] on link "System" at bounding box center [553, 118] width 82 height 37
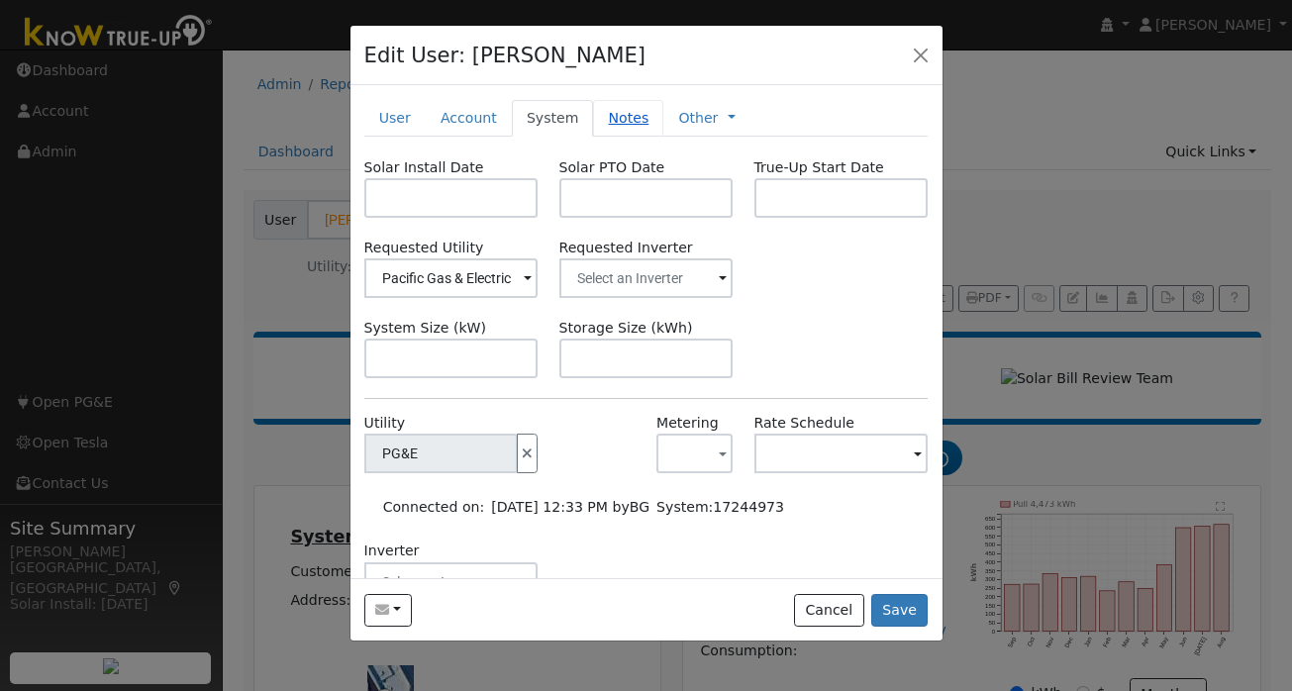
click at [618, 112] on link "Notes" at bounding box center [628, 118] width 70 height 37
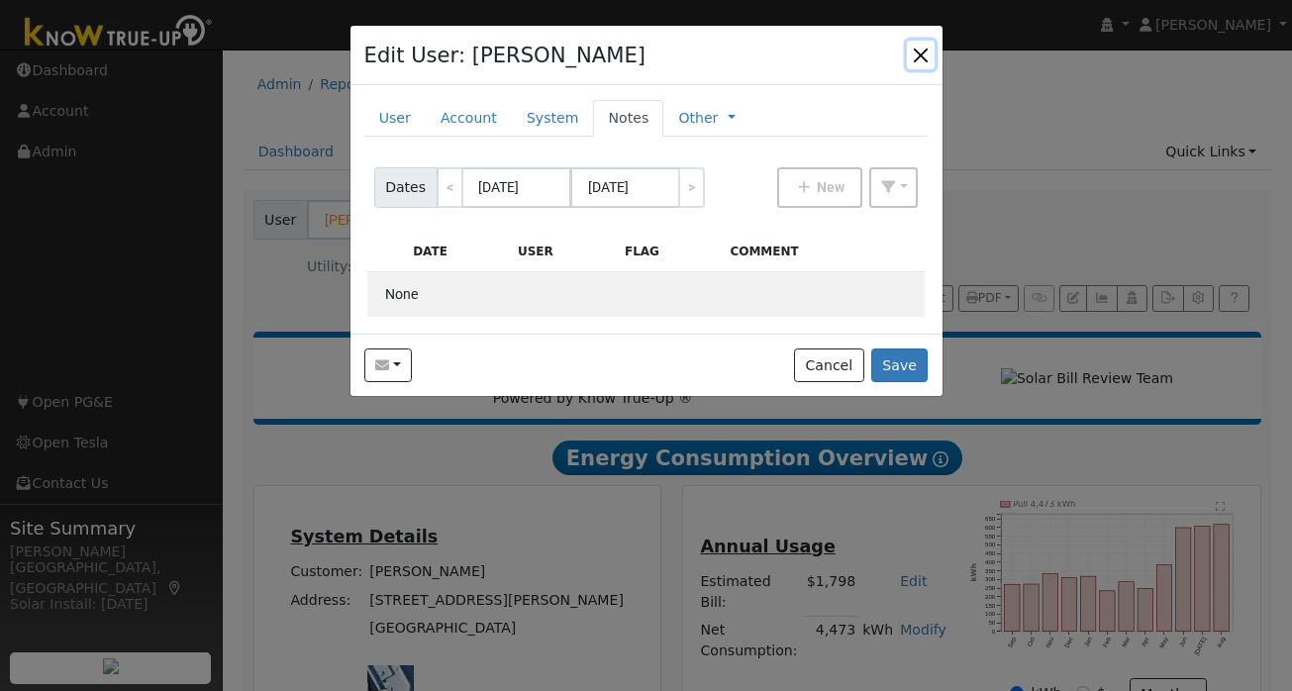
click at [918, 51] on button "button" at bounding box center [921, 55] width 28 height 28
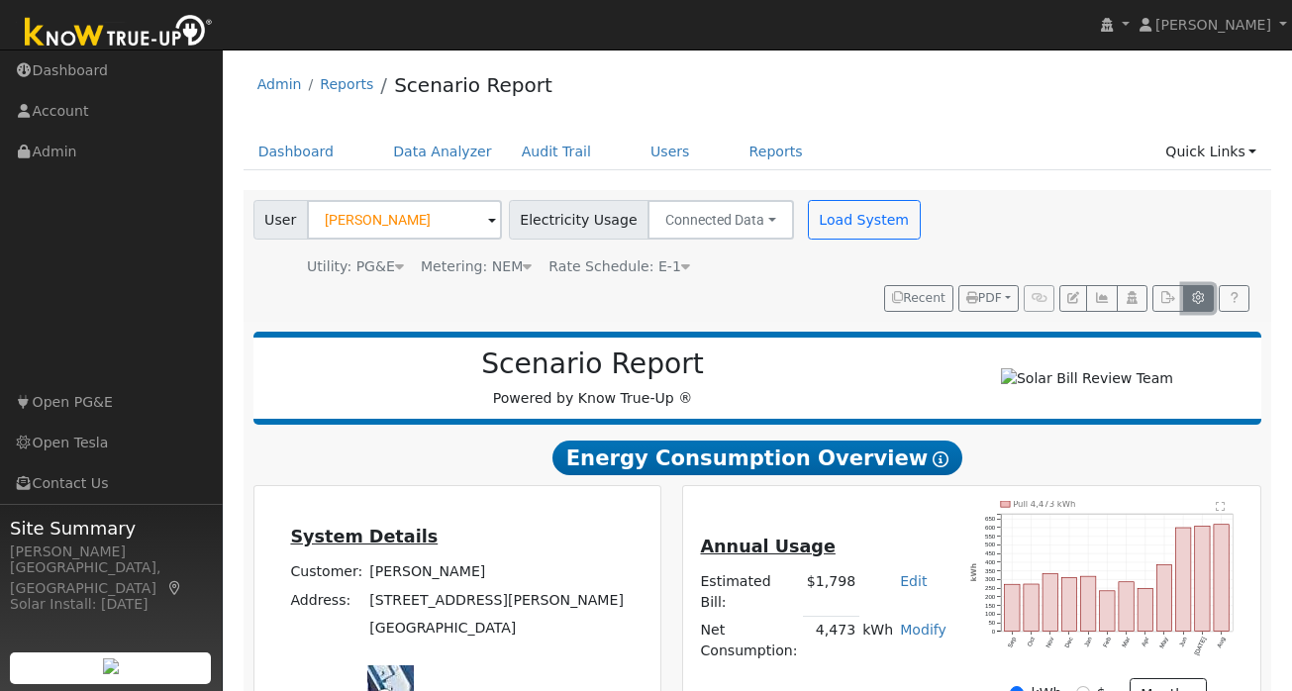
click at [1192, 297] on icon "button" at bounding box center [1198, 298] width 15 height 12
type input "80"
type input "100"
type input "125"
type input "0"
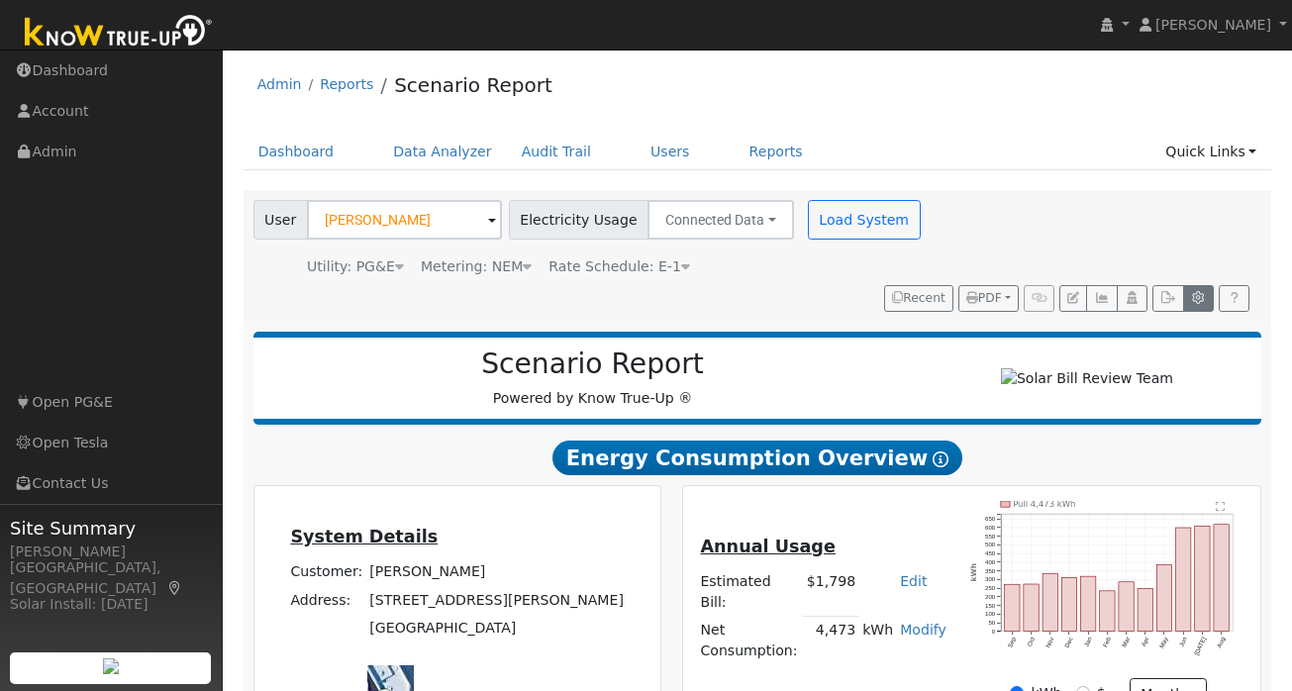
type input "10"
type input "20"
type input "27"
type input "10"
type input "6"
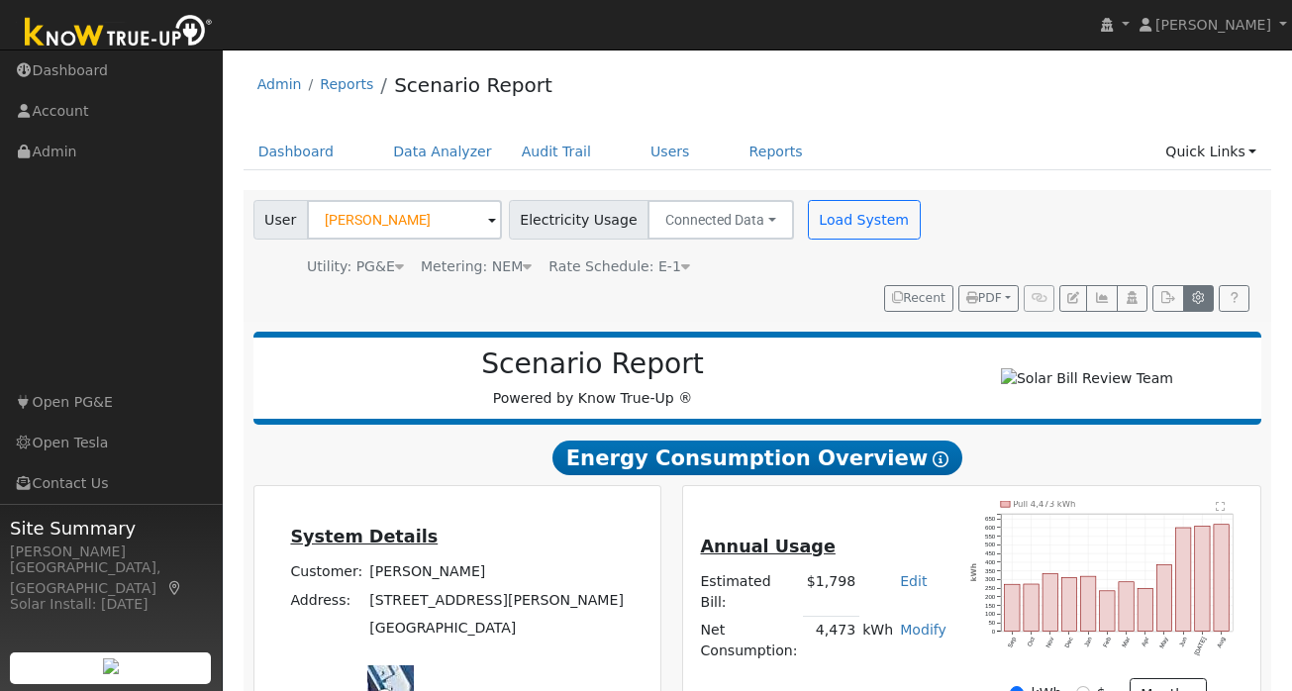
type input "24"
type input "3.3"
type input "16250"
type input "14"
type input "430"
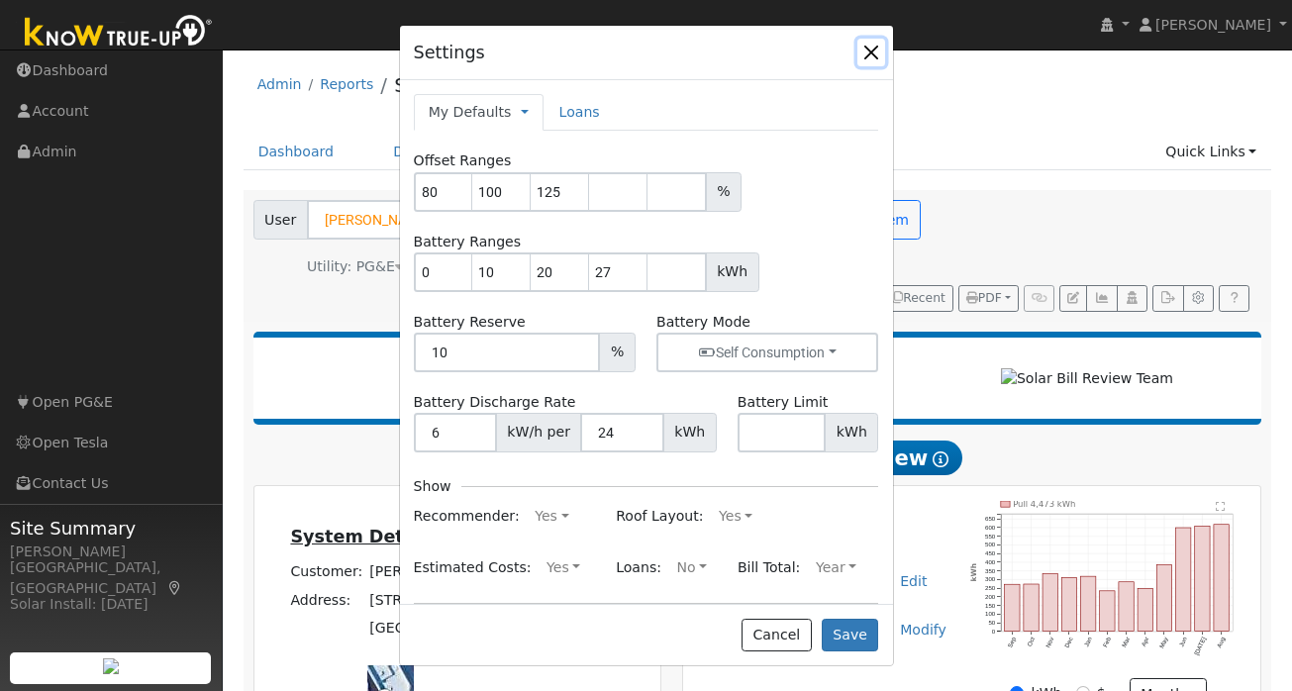
click at [871, 51] on button "button" at bounding box center [872, 53] width 28 height 28
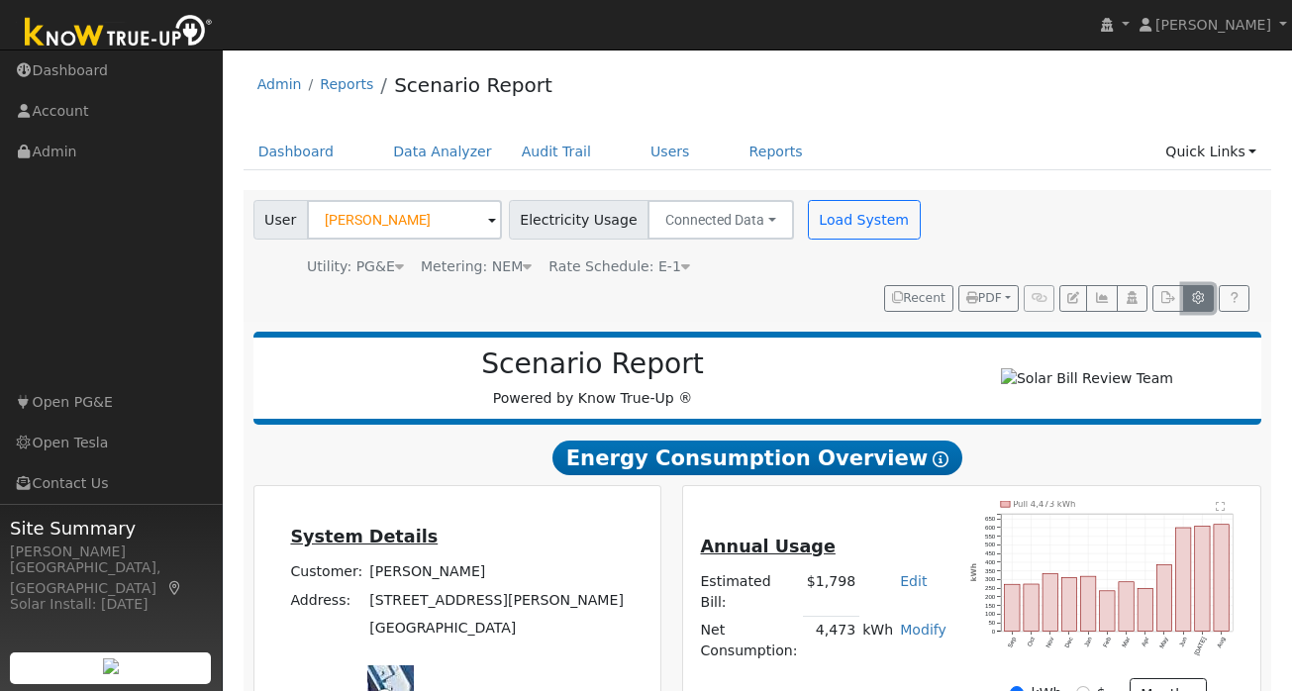
click at [1209, 302] on button "button" at bounding box center [1198, 299] width 31 height 28
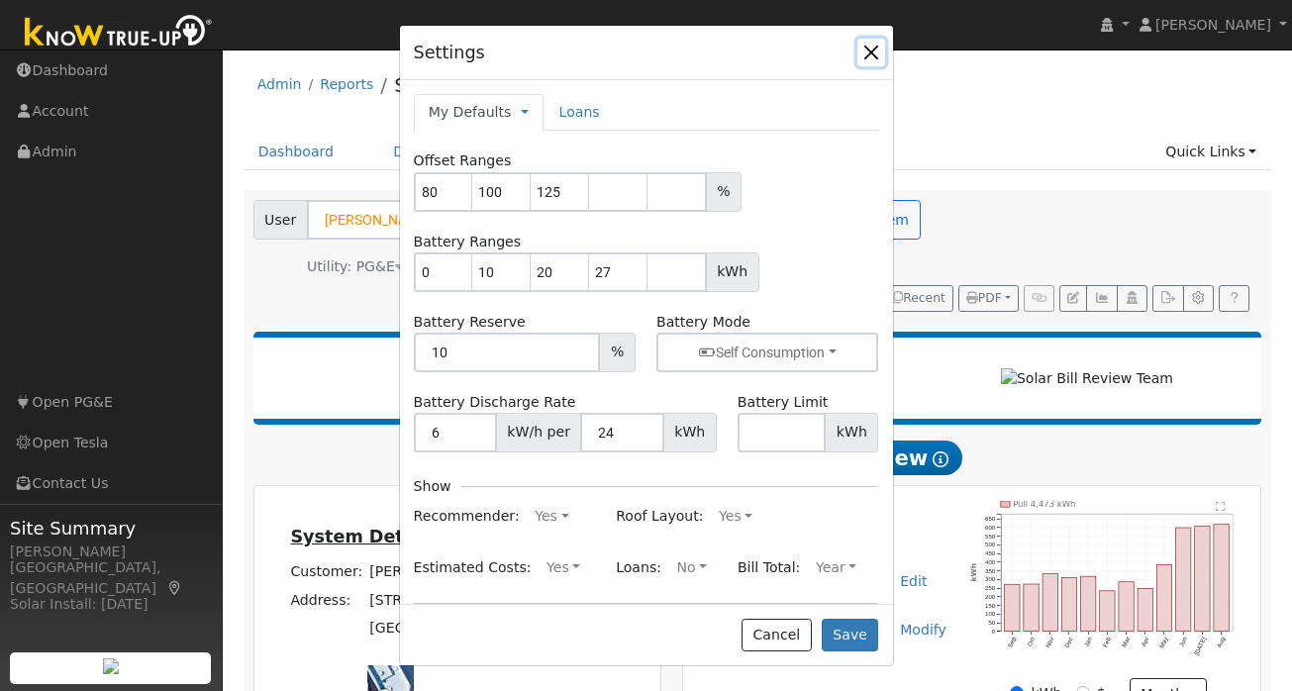
click at [872, 51] on button "button" at bounding box center [872, 53] width 28 height 28
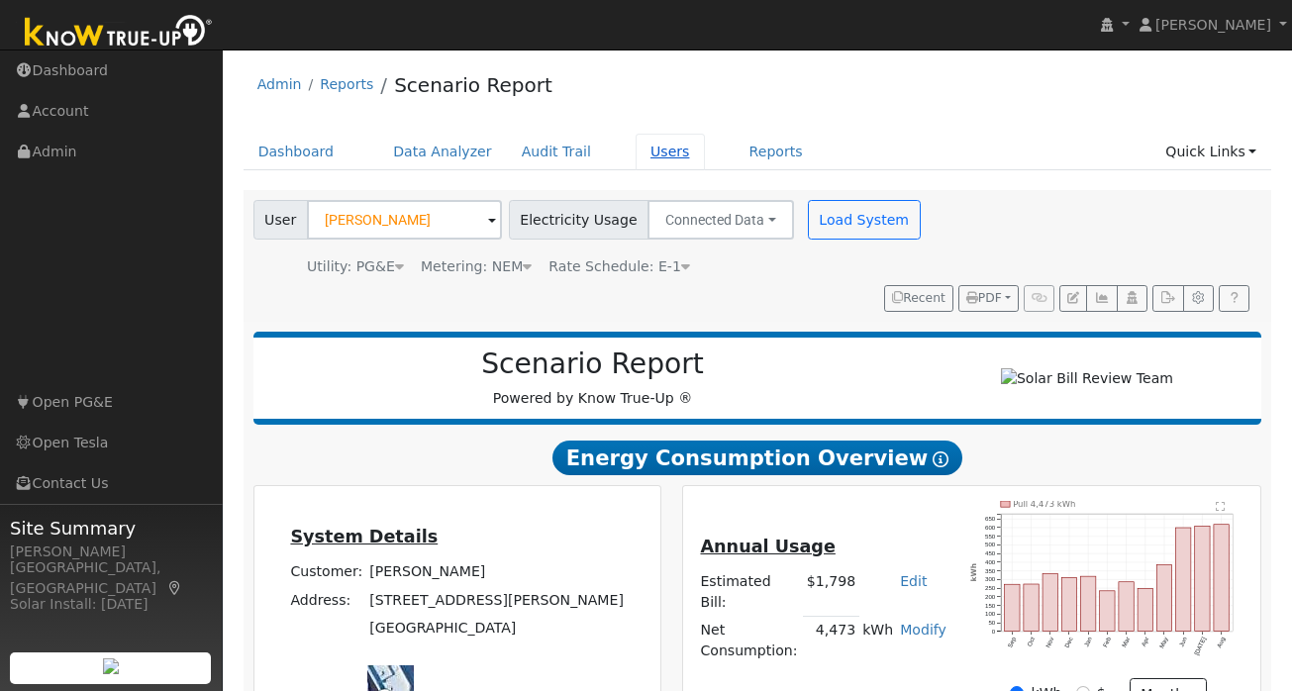
click at [653, 154] on link "Users" at bounding box center [670, 152] width 69 height 37
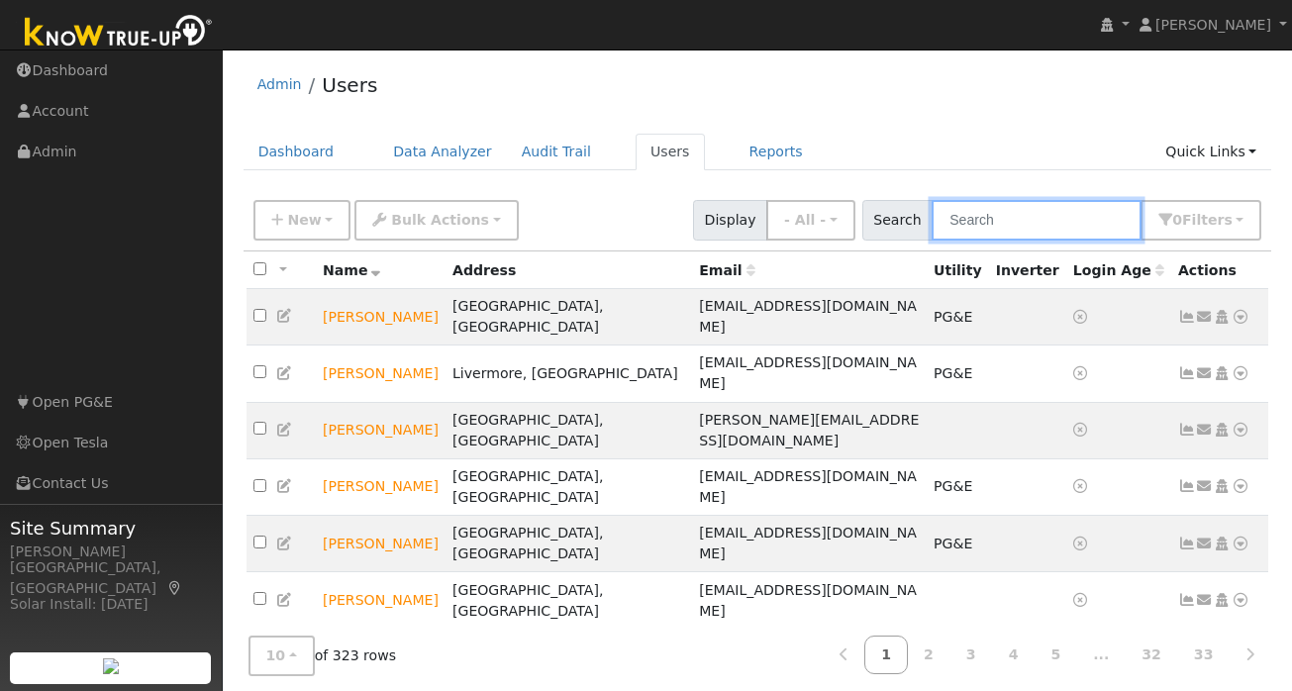
click at [1043, 221] on input "text" at bounding box center [1037, 220] width 210 height 41
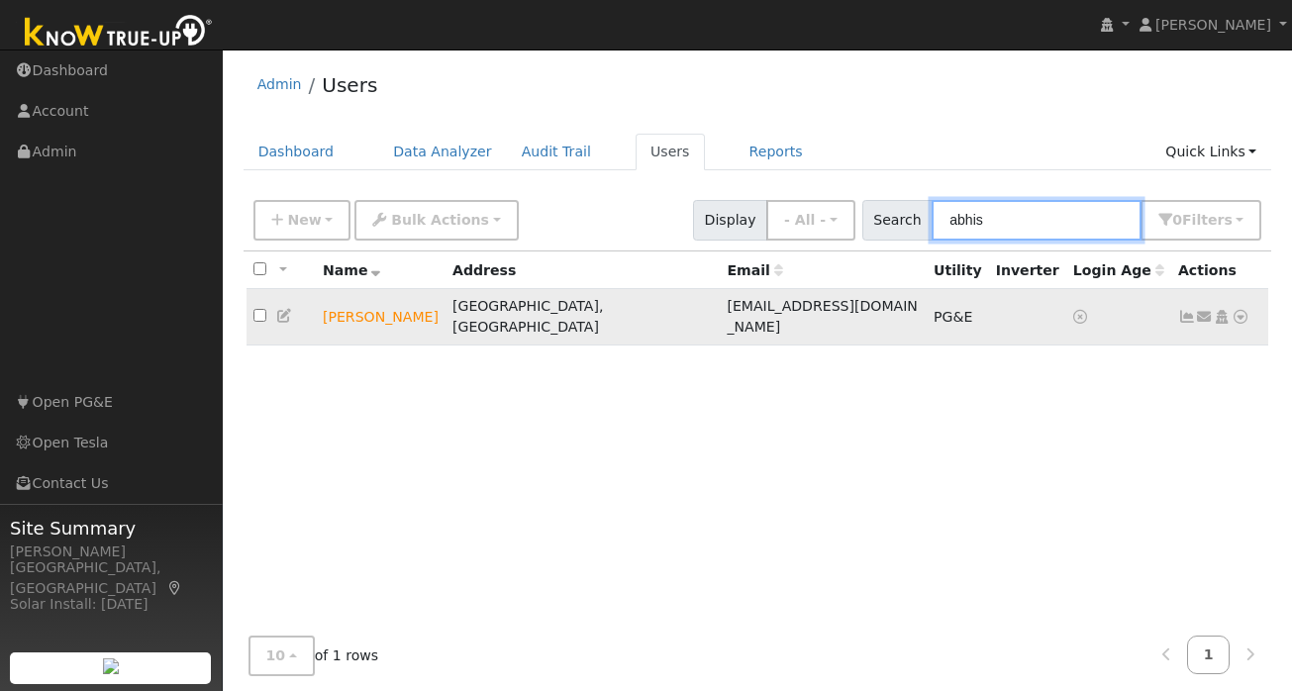
type input "abhis"
click at [1243, 310] on icon at bounding box center [1241, 317] width 18 height 14
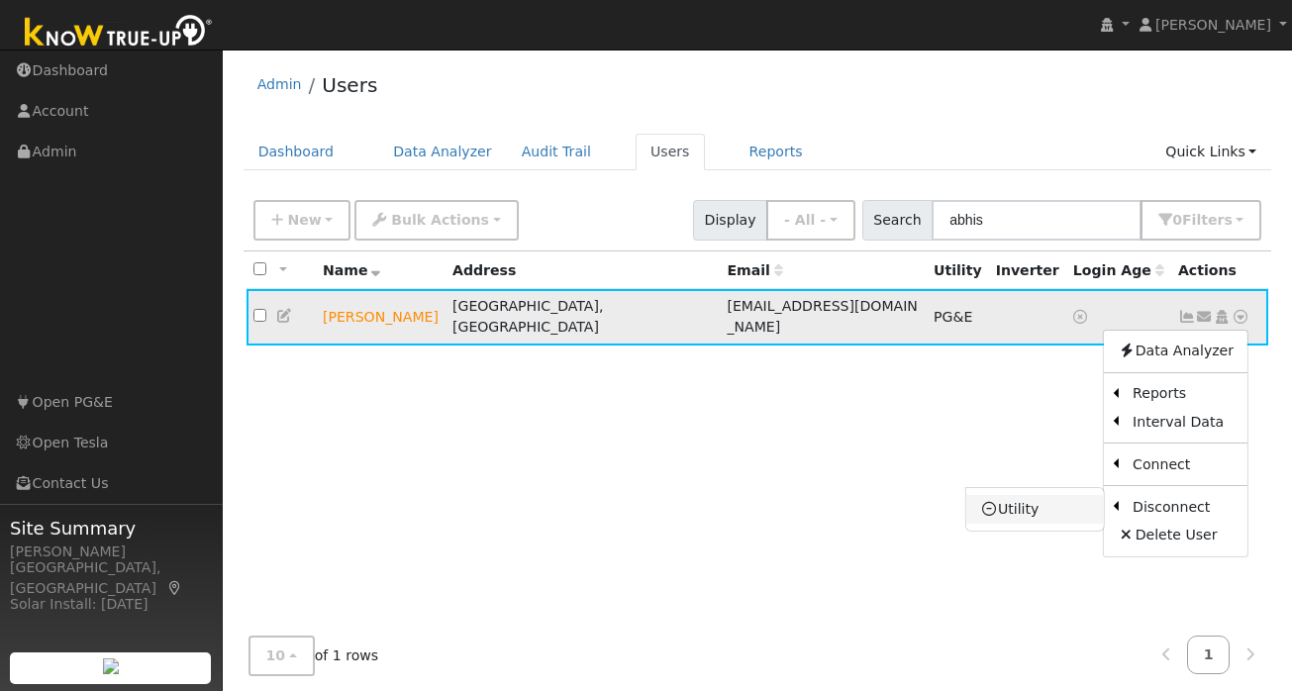
click at [1033, 501] on link "Utility" at bounding box center [1035, 509] width 138 height 28
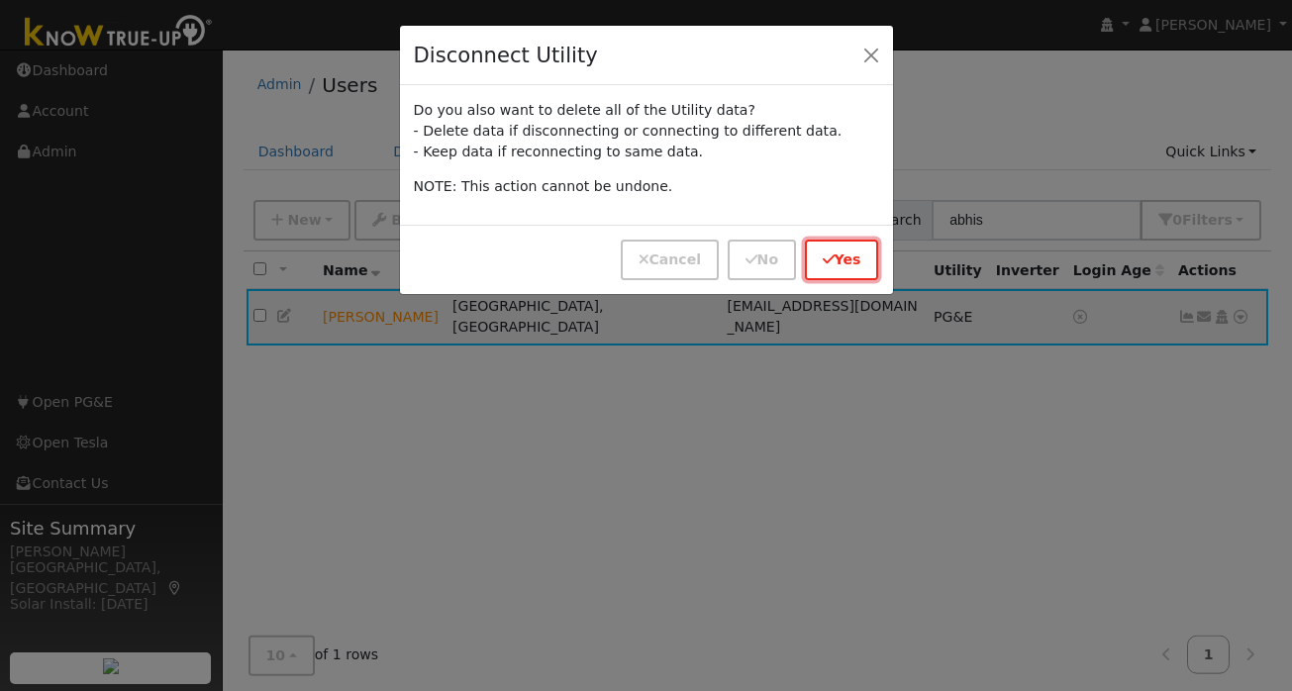
click at [846, 249] on button "Yes" at bounding box center [842, 260] width 74 height 41
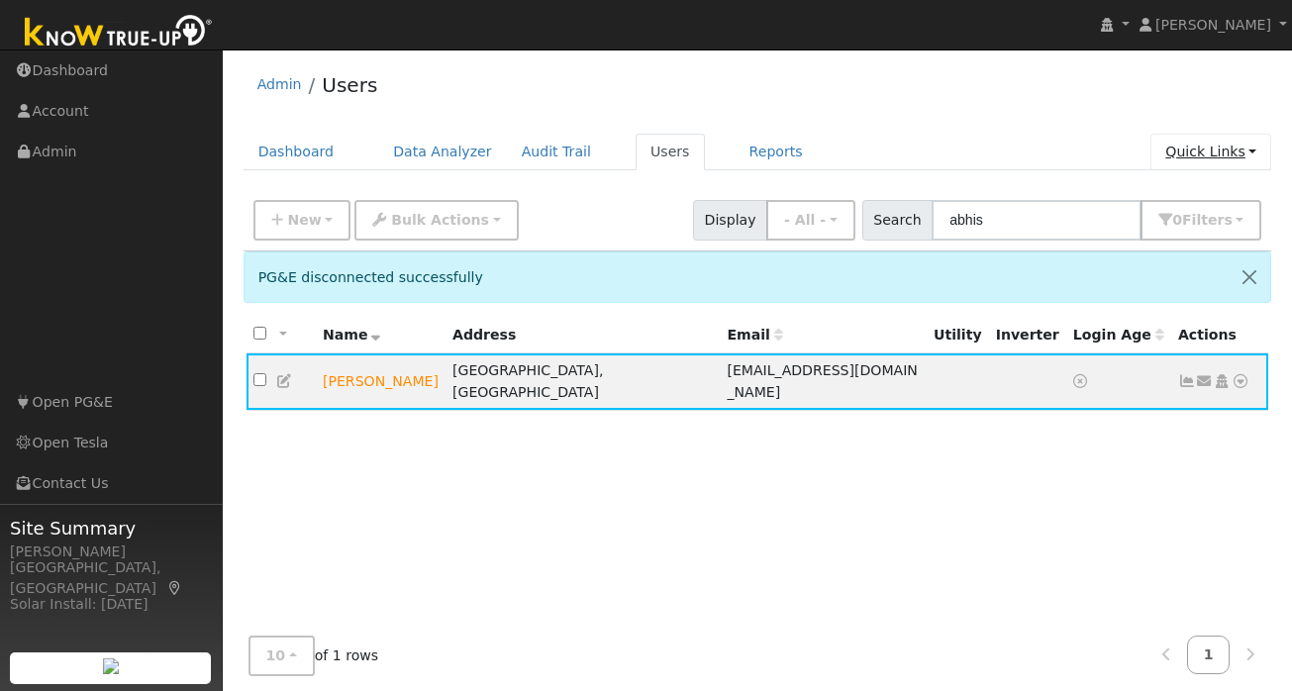
click at [1253, 153] on link "Quick Links" at bounding box center [1211, 152] width 121 height 37
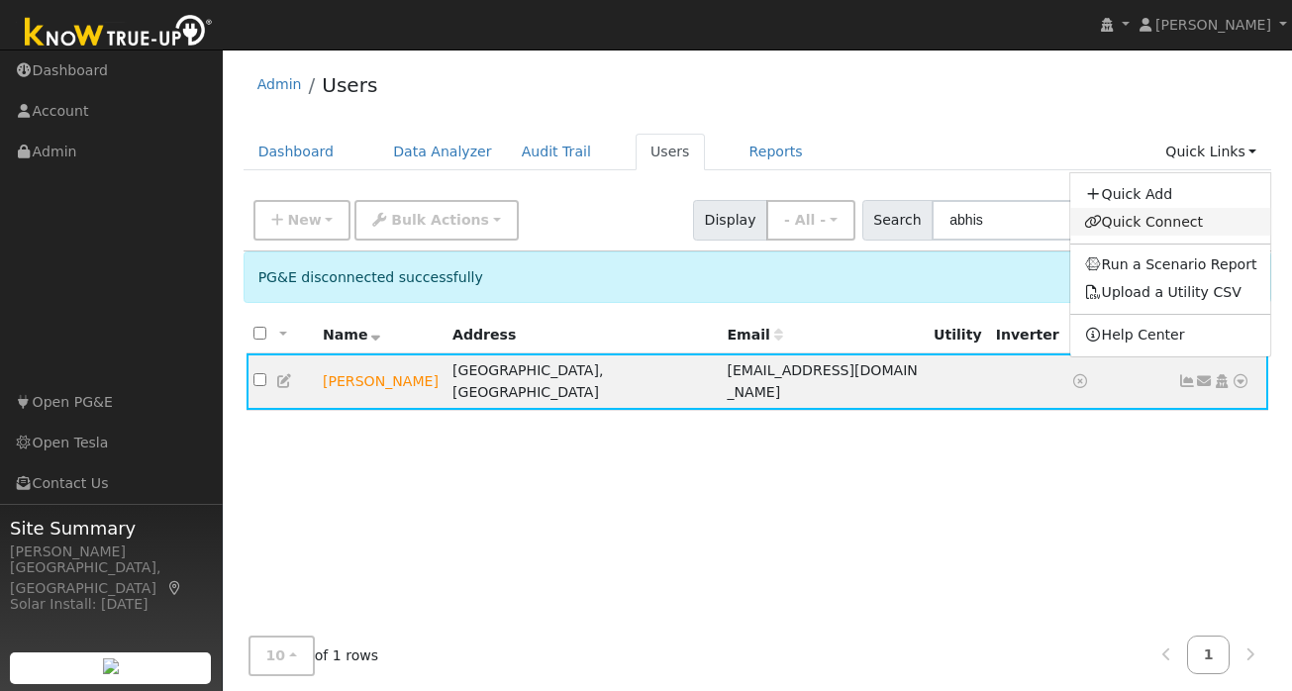
click at [1181, 221] on link "Quick Connect" at bounding box center [1170, 222] width 201 height 28
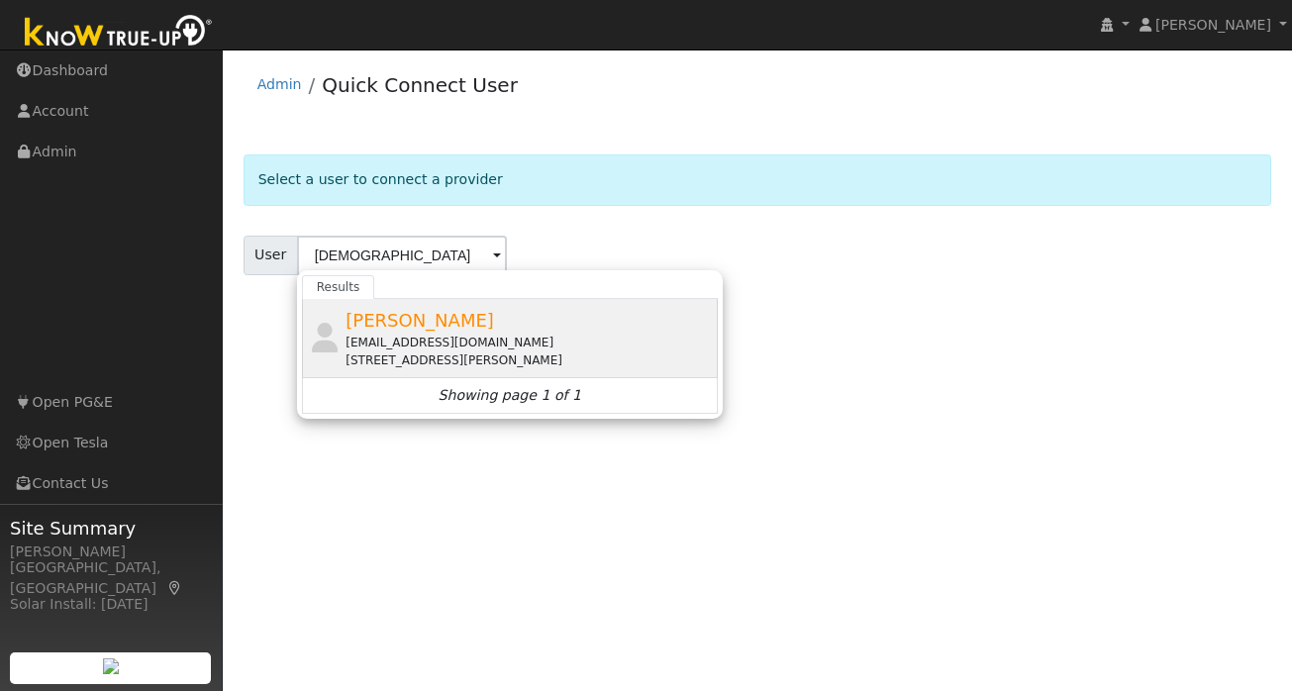
click at [404, 327] on span "[PERSON_NAME]" at bounding box center [420, 320] width 149 height 21
type input "[PERSON_NAME]"
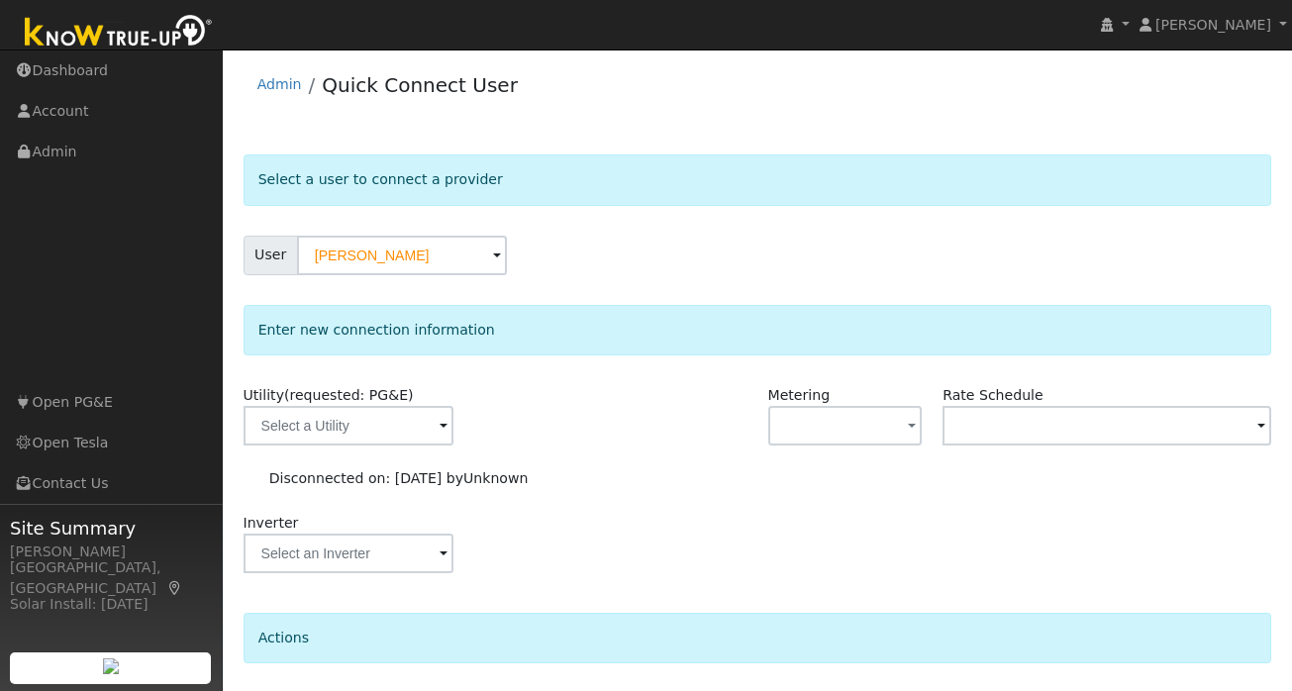
click at [440, 432] on span at bounding box center [444, 427] width 8 height 23
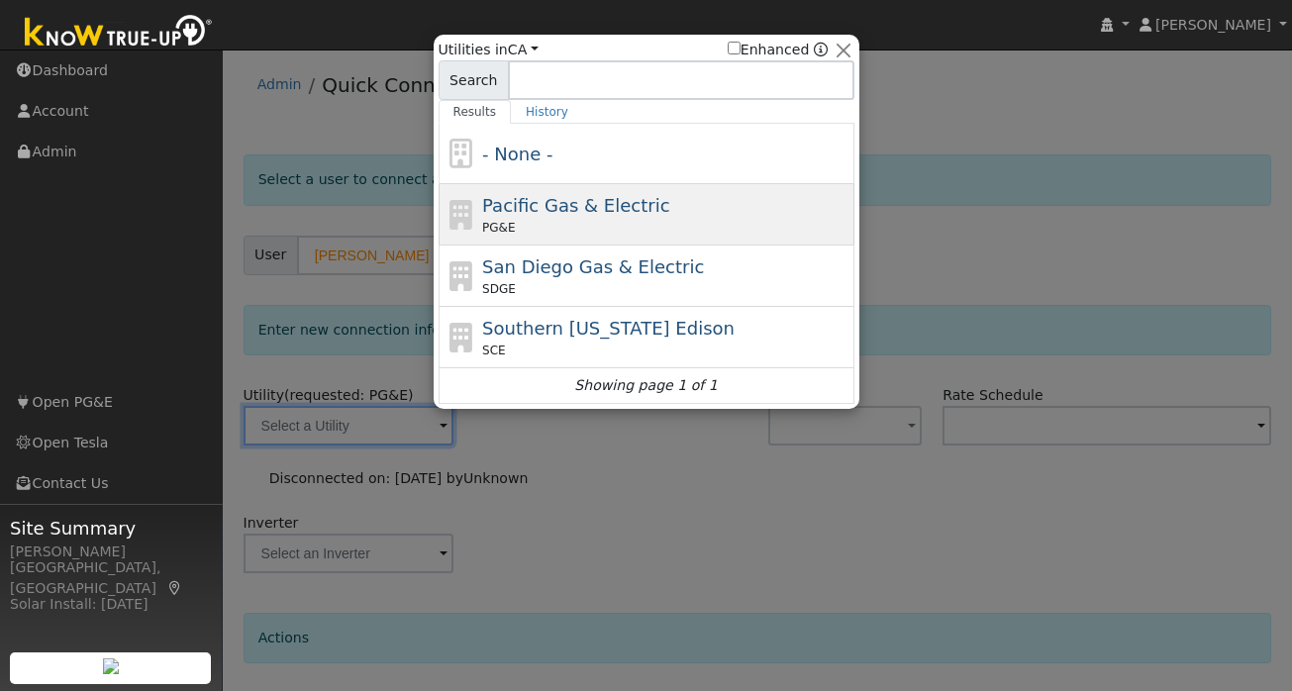
click at [595, 213] on span "Pacific Gas & Electric" at bounding box center [575, 205] width 187 height 21
type input "PG&E"
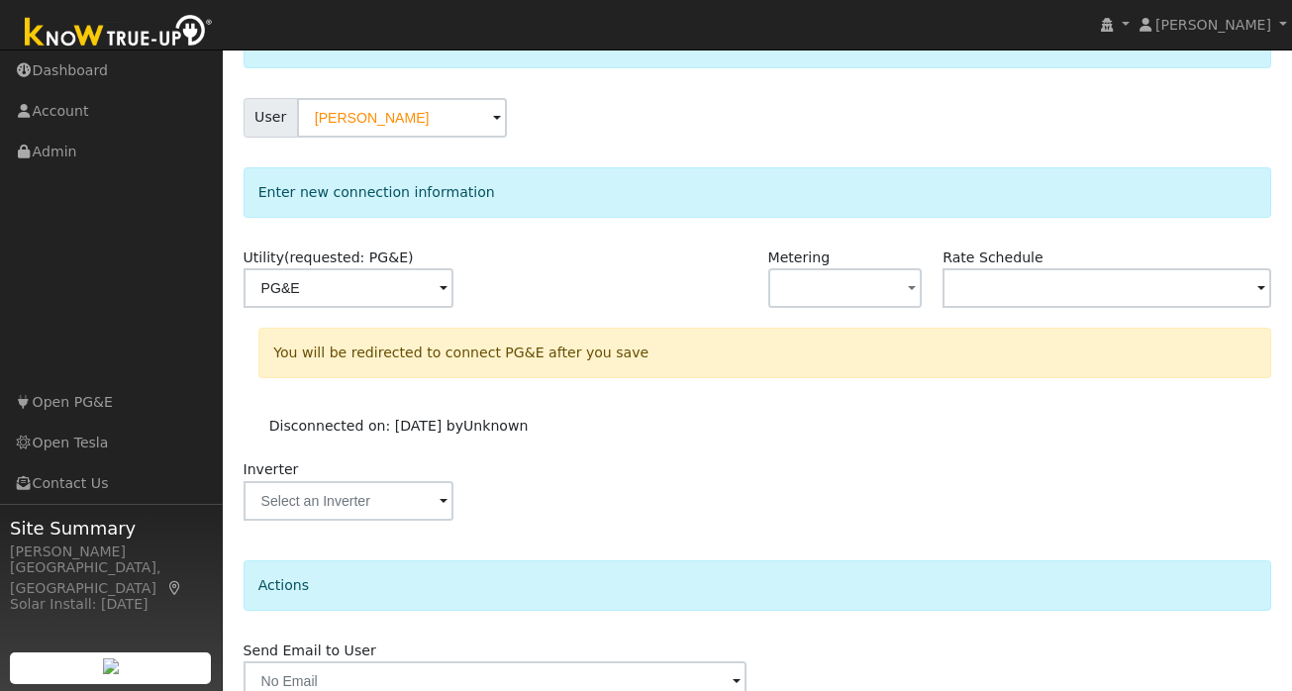
scroll to position [231, 0]
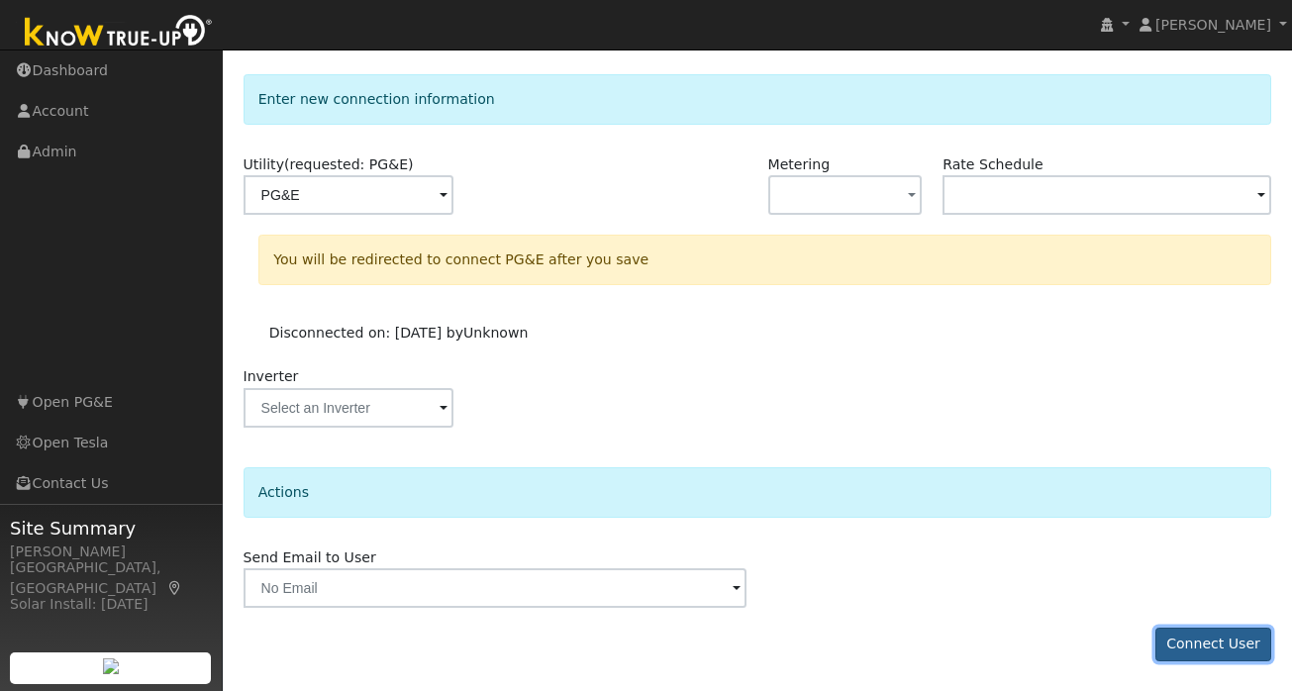
click at [1192, 641] on button "Connect User" at bounding box center [1214, 645] width 117 height 34
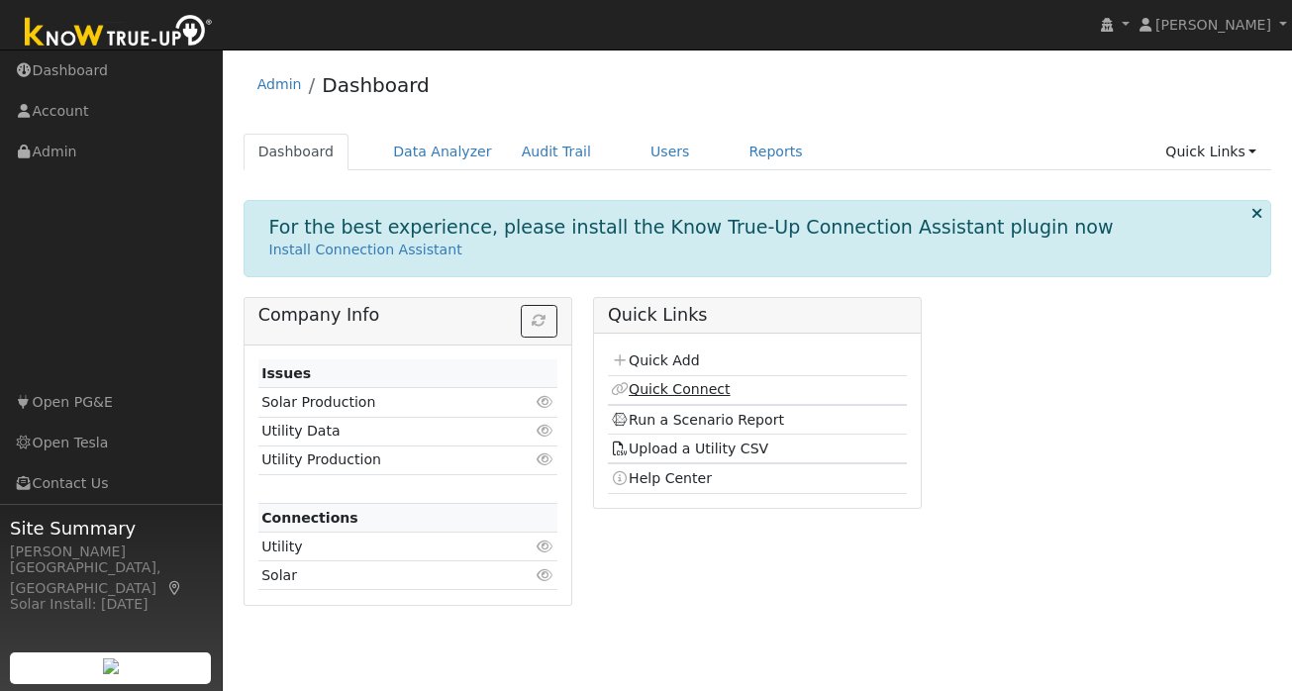
click at [679, 387] on link "Quick Connect" at bounding box center [670, 389] width 119 height 16
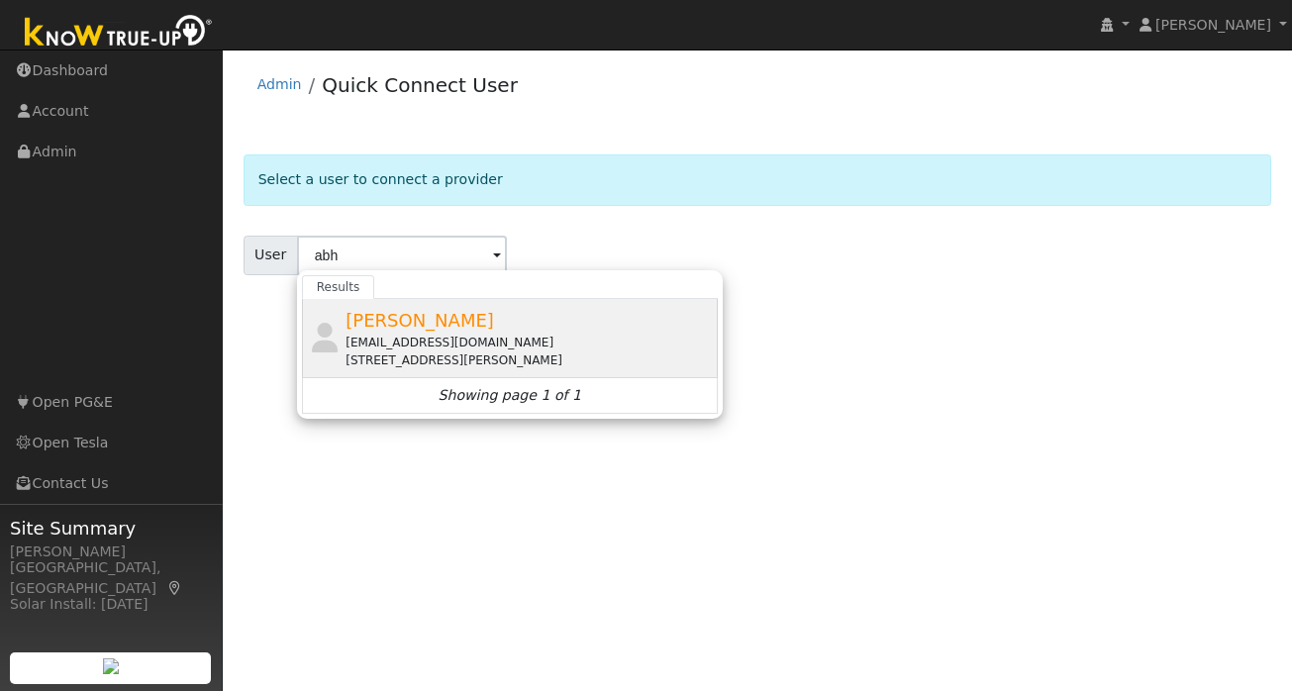
click at [418, 334] on div "[EMAIL_ADDRESS][DOMAIN_NAME]" at bounding box center [529, 343] width 367 height 18
type input "[PERSON_NAME]"
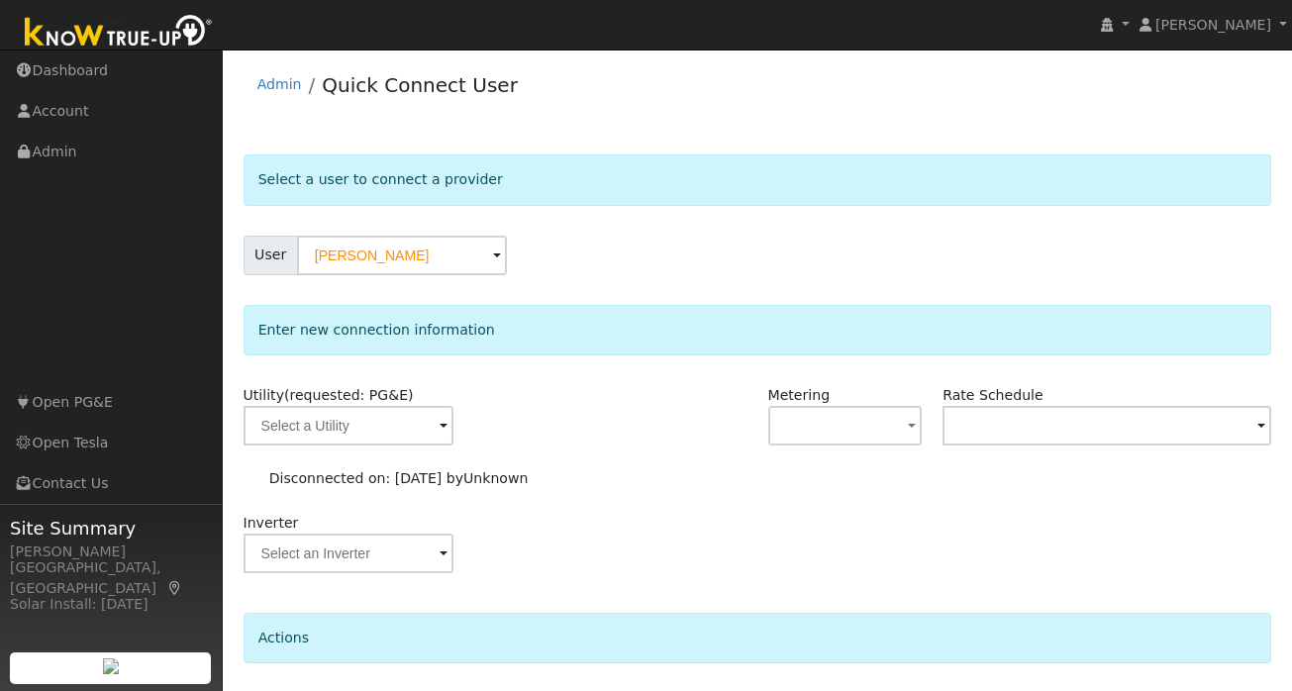
click at [440, 430] on span at bounding box center [444, 427] width 8 height 23
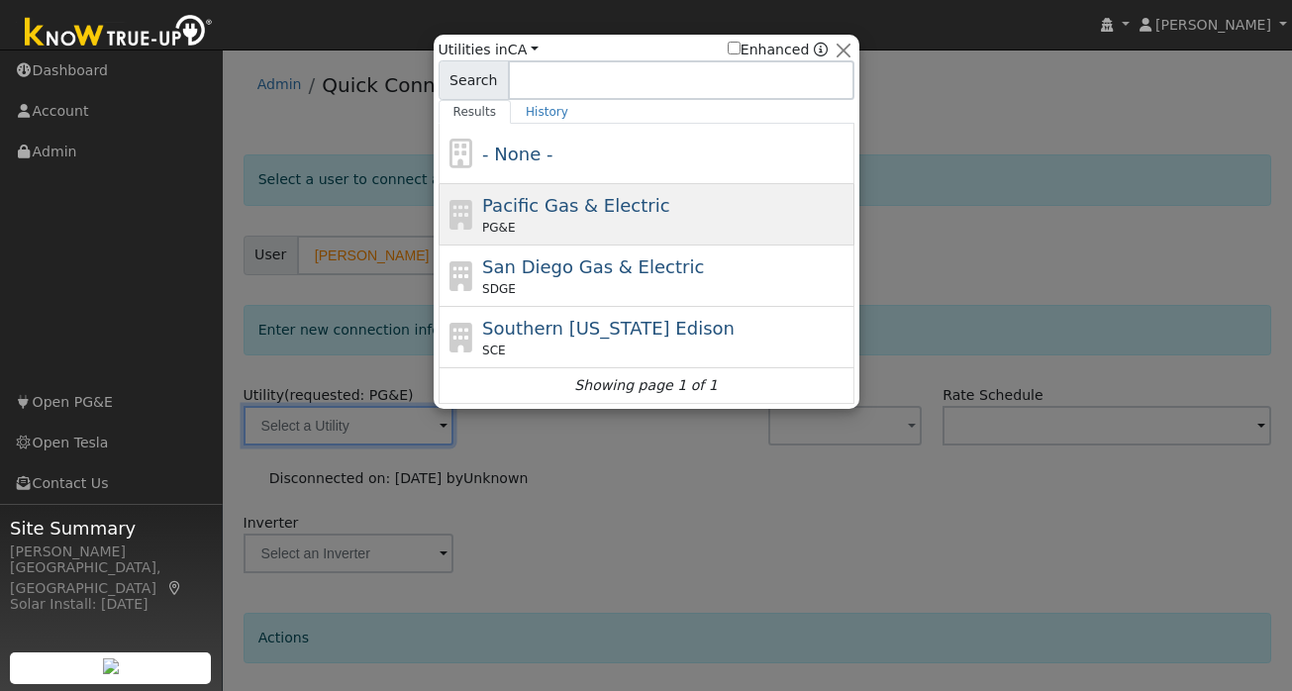
click at [571, 233] on div "PG&E" at bounding box center [665, 228] width 367 height 18
type input "PG&E"
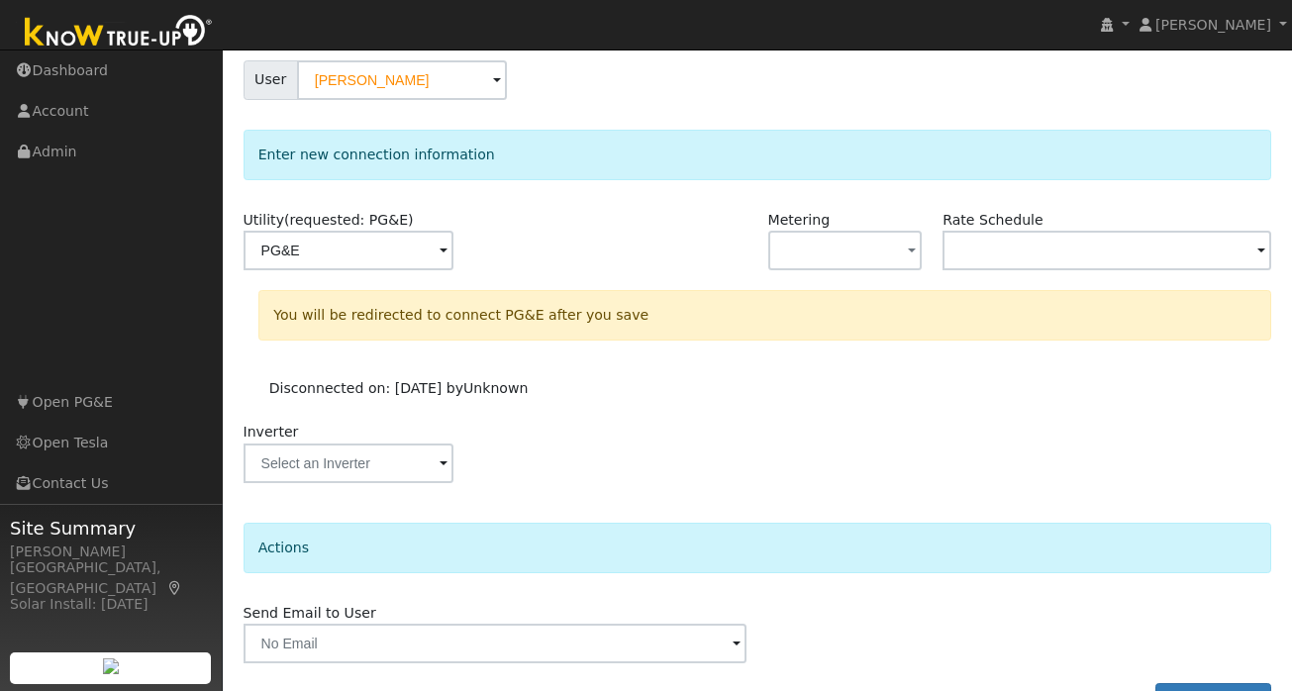
scroll to position [231, 0]
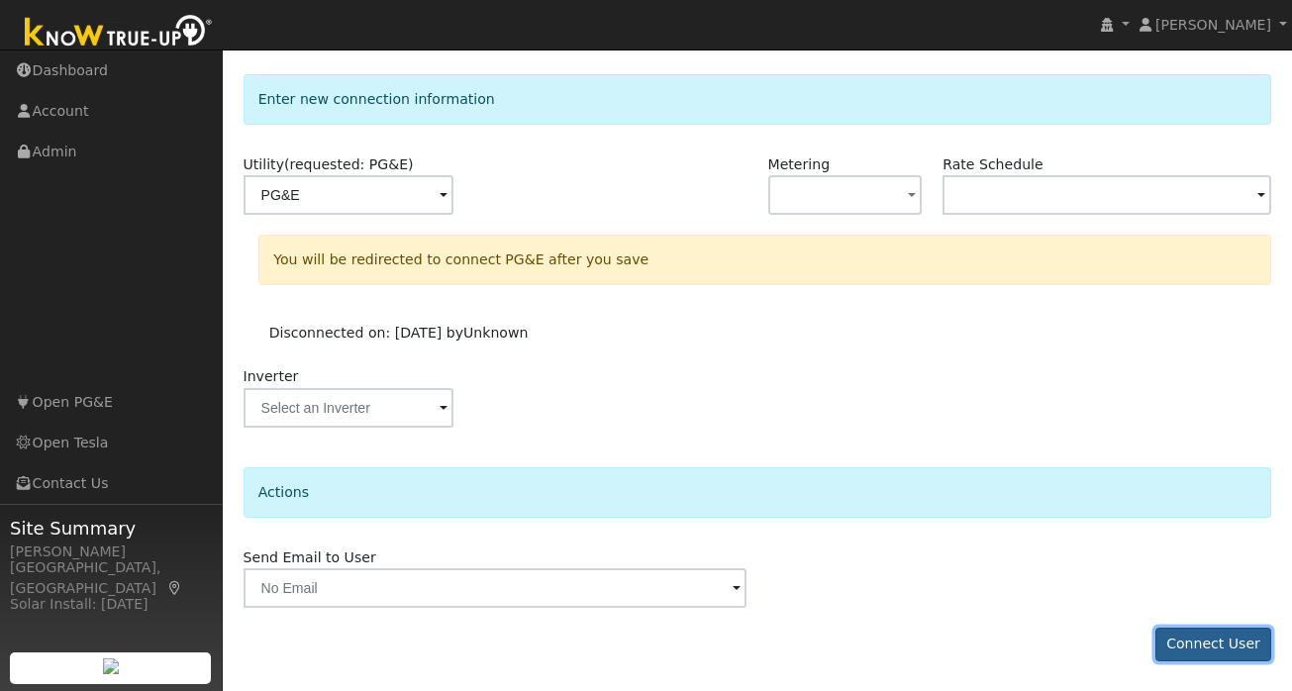
click at [1231, 657] on button "Connect User" at bounding box center [1214, 645] width 117 height 34
